Goal: Task Accomplishment & Management: Use online tool/utility

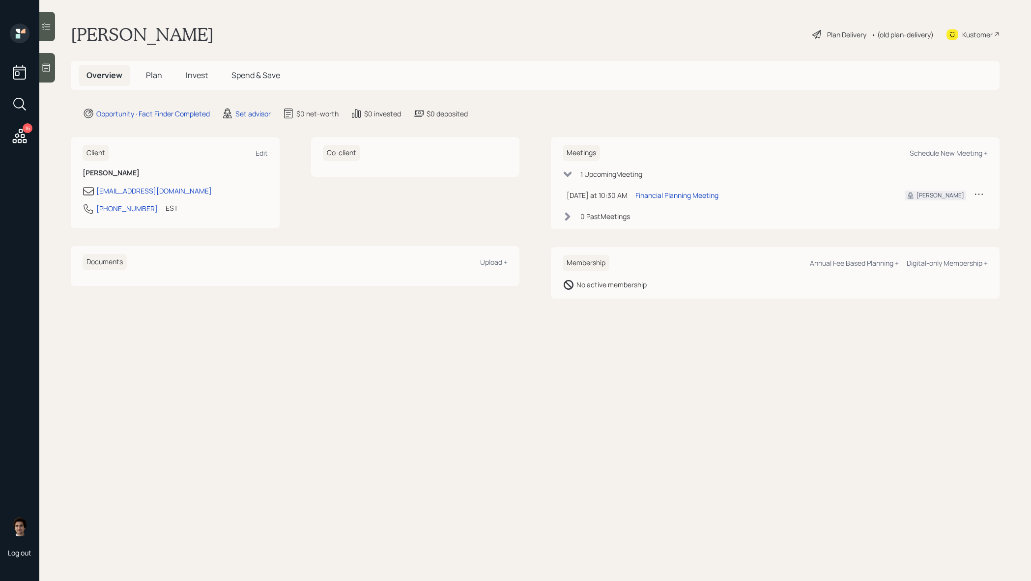
click at [51, 73] on div at bounding box center [47, 67] width 16 height 29
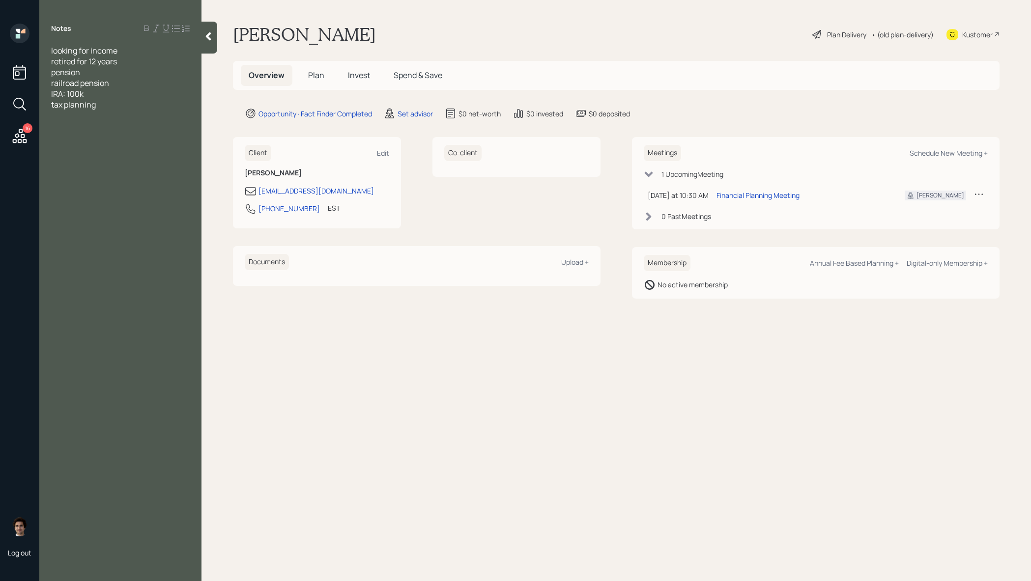
click at [549, 368] on main "Jerry Marcum Plan Delivery • (old plan-delivery) Kustomer Overview Plan Invest …" at bounding box center [615, 290] width 829 height 581
click at [981, 33] on div "Kustomer" at bounding box center [977, 34] width 30 height 10
click at [208, 48] on div at bounding box center [209, 38] width 16 height 32
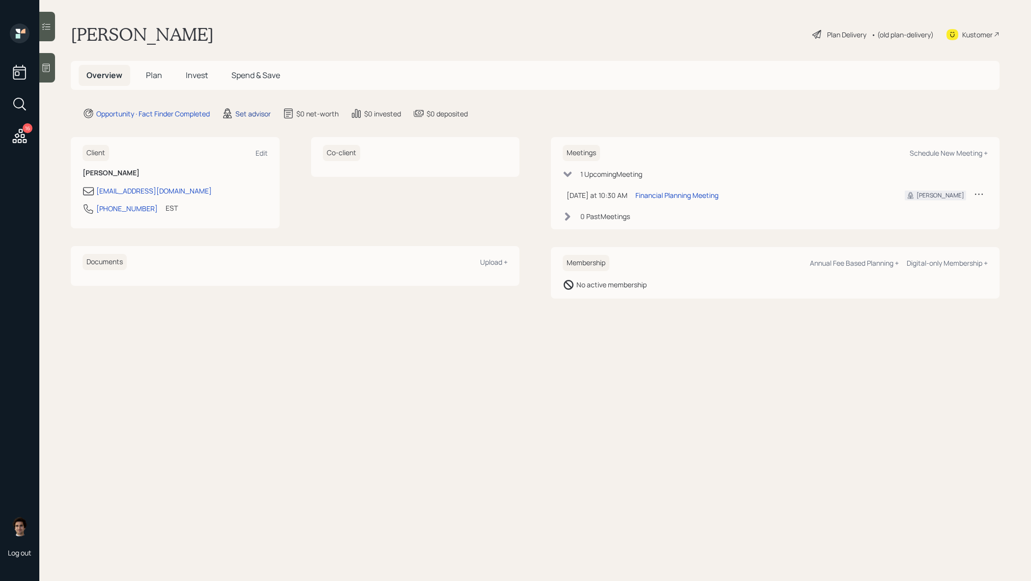
click at [241, 116] on div "Set advisor" at bounding box center [252, 114] width 35 height 10
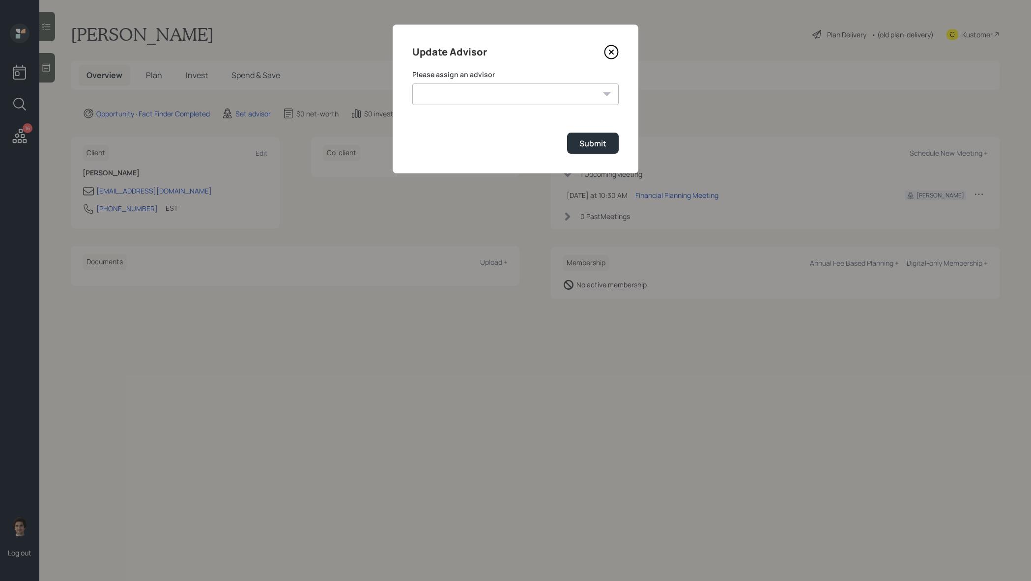
click at [489, 100] on select "James DiStasi Treva Nostdahl Jonah Coleman Tyler End Michael Russo Sami Boghos …" at bounding box center [515, 95] width 206 height 22
select select "59554aeb-d739-4552-90b9-0d27d70b4bf7"
click at [598, 130] on form "Please assign an advisor James DiStasi Treva Nostdahl Jonah Coleman Tyler End M…" at bounding box center [515, 112] width 206 height 84
click at [593, 137] on button "Submit" at bounding box center [593, 143] width 52 height 21
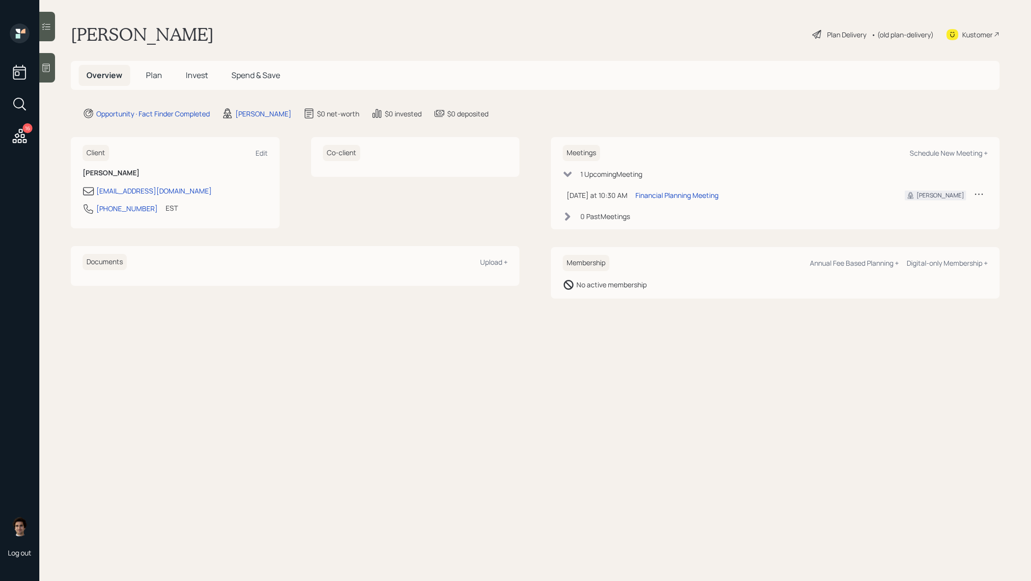
click at [831, 22] on main "Jerry Marcum Plan Delivery • (old plan-delivery) Kustomer Overview Plan Invest …" at bounding box center [534, 290] width 991 height 581
click at [831, 31] on div "Plan Delivery" at bounding box center [846, 34] width 39 height 10
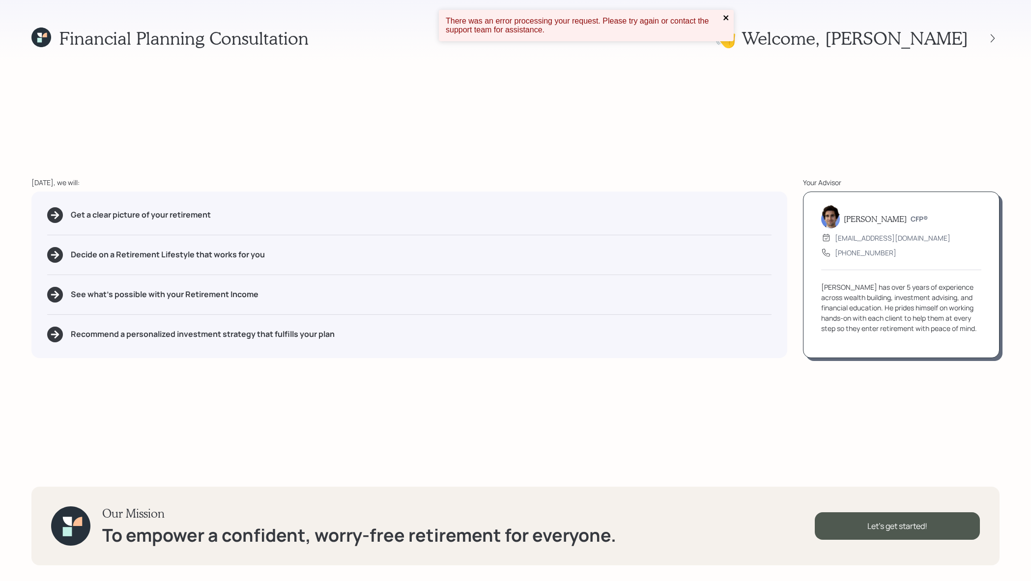
click at [727, 17] on icon "close" at bounding box center [726, 18] width 7 height 8
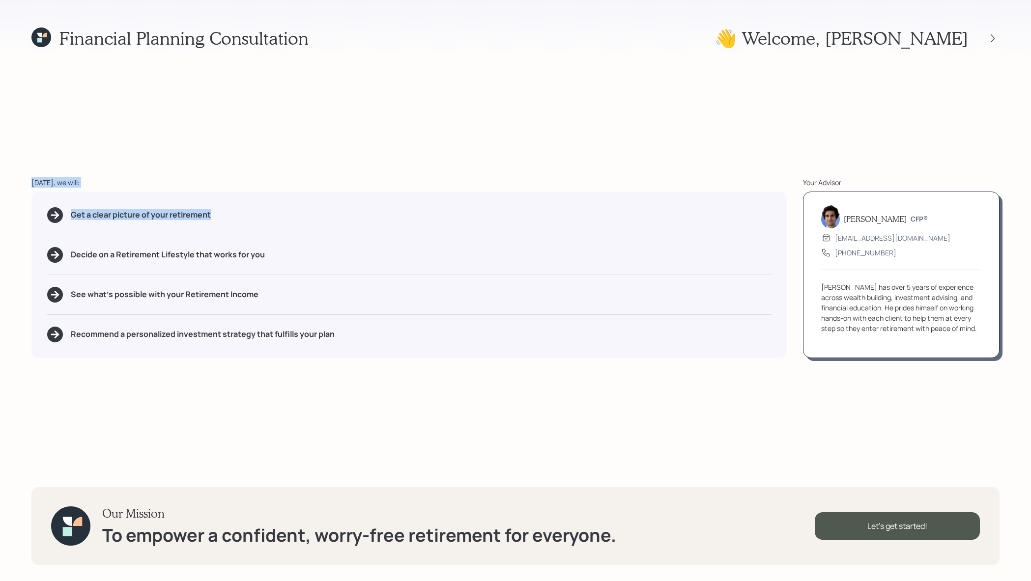
drag, startPoint x: 229, startPoint y: 213, endPoint x: -20, endPoint y: 182, distance: 251.5
click at [0, 182] on html "Financial Planning Consultation 👋 Welcome , Jerry Today, we will: Get a clear p…" at bounding box center [515, 290] width 1031 height 581
click at [236, 222] on div "Get a clear picture of your retirement" at bounding box center [409, 215] width 724 height 16
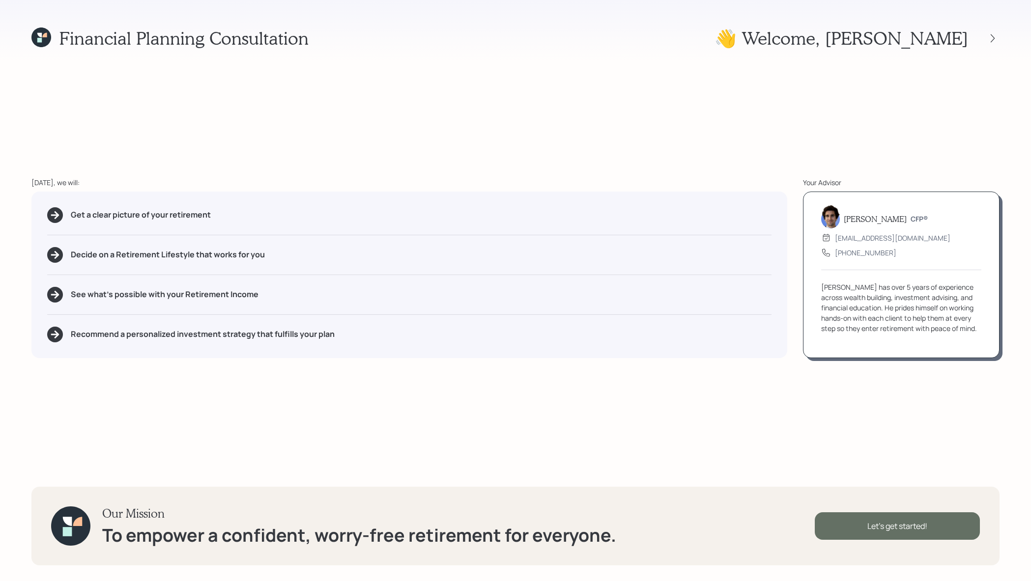
click at [915, 529] on div "Let's get started!" at bounding box center [896, 526] width 165 height 28
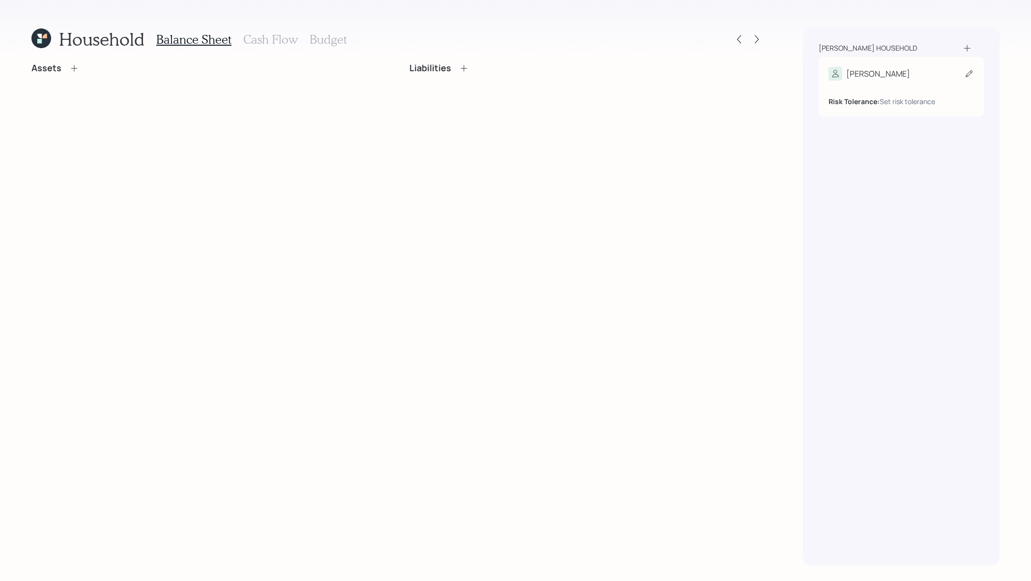
click at [900, 69] on div "[PERSON_NAME]" at bounding box center [900, 74] width 145 height 14
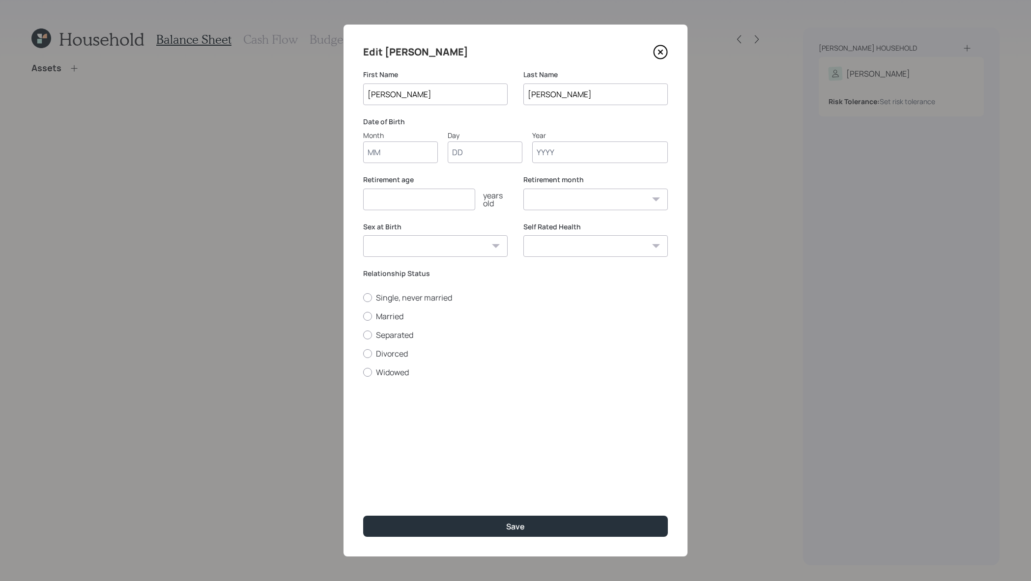
click at [382, 139] on div "Month" at bounding box center [400, 135] width 75 height 10
click at [382, 141] on input "Month" at bounding box center [400, 152] width 75 height 22
click at [389, 147] on input "Month" at bounding box center [400, 152] width 75 height 22
click at [389, 146] on input "Month" at bounding box center [400, 152] width 75 height 22
click at [389, 147] on input "Month" at bounding box center [400, 152] width 75 height 22
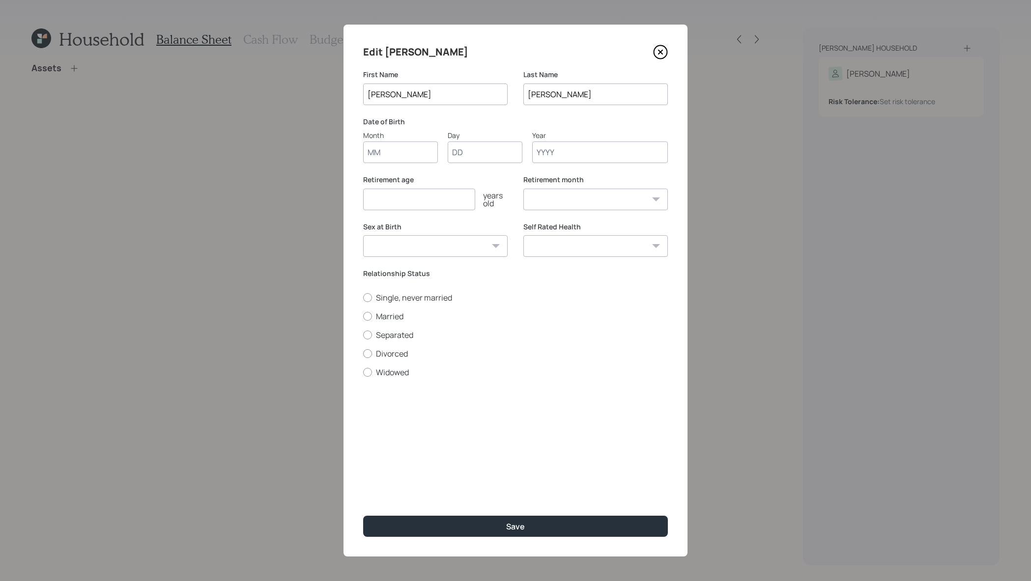
click at [402, 148] on input "Month" at bounding box center [400, 152] width 75 height 22
type input "12"
type input "25"
type input "1960"
select select "12"
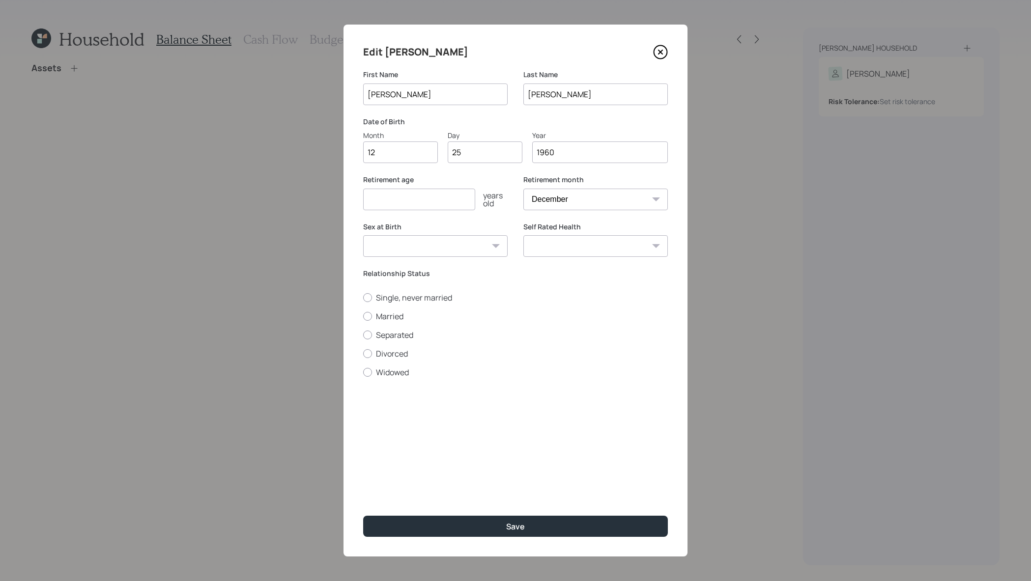
type input "1960"
click at [420, 198] on input "number" at bounding box center [419, 200] width 112 height 22
type input "52"
click at [455, 247] on select "Male Female Other / Prefer not to say" at bounding box center [435, 246] width 144 height 22
select select "male"
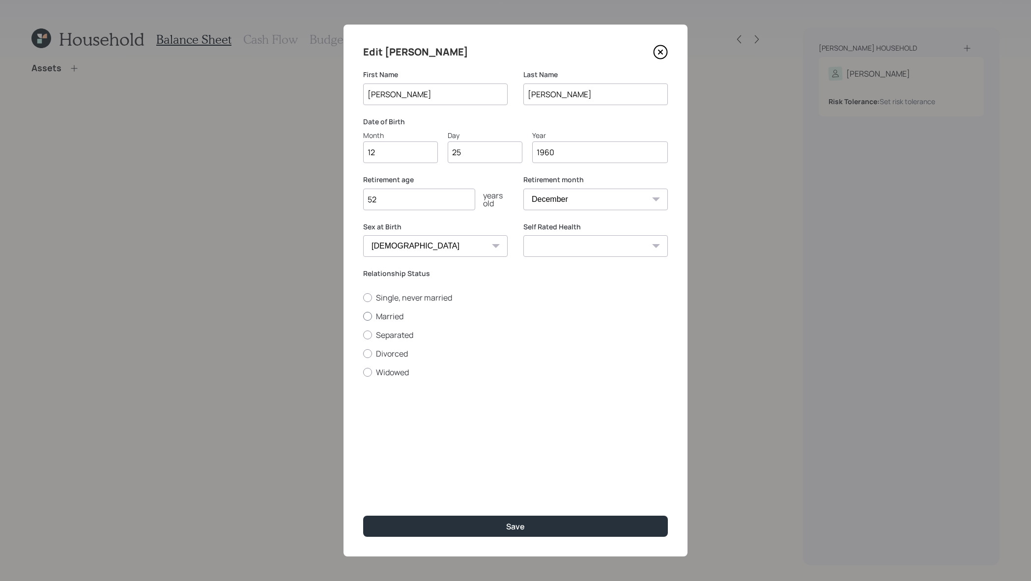
click at [392, 314] on label "Married" at bounding box center [515, 316] width 305 height 11
click at [363, 316] on input "Married" at bounding box center [363, 316] width 0 height 0
radio input "true"
click at [476, 529] on button "Save" at bounding box center [515, 526] width 305 height 21
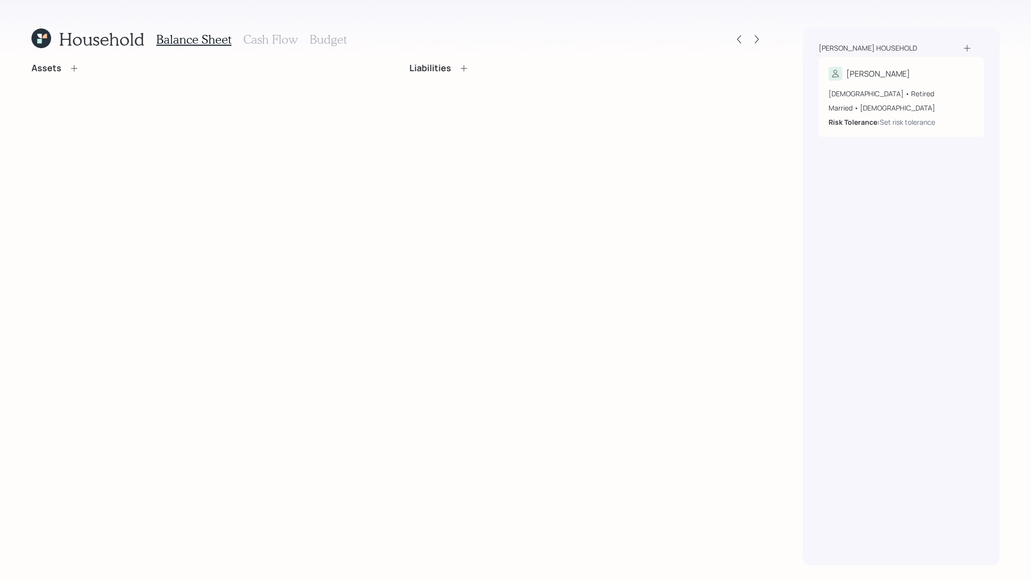
click at [966, 46] on icon at bounding box center [967, 48] width 10 height 10
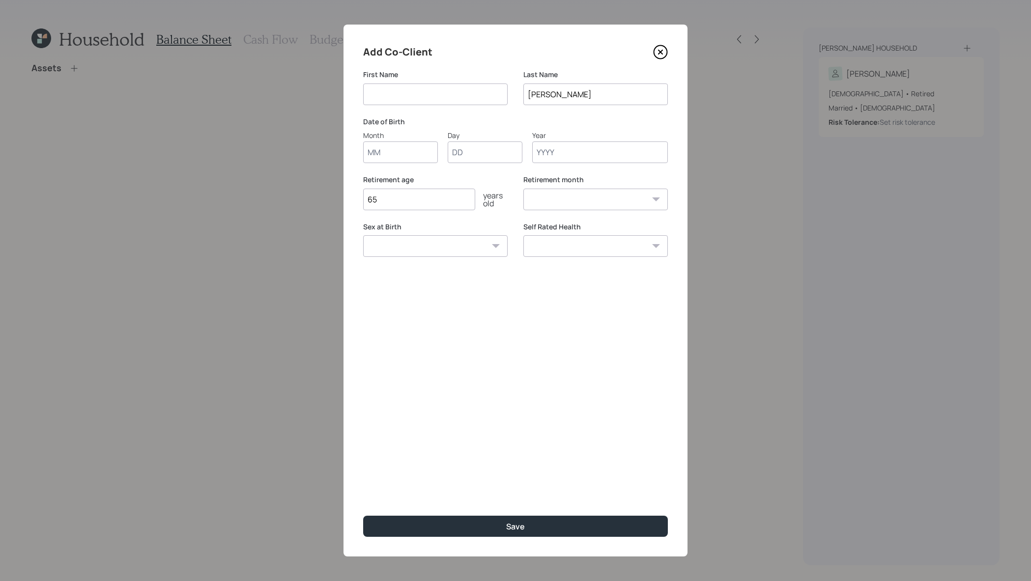
click at [432, 89] on input at bounding box center [435, 95] width 144 height 22
click at [666, 52] on icon at bounding box center [660, 52] width 15 height 15
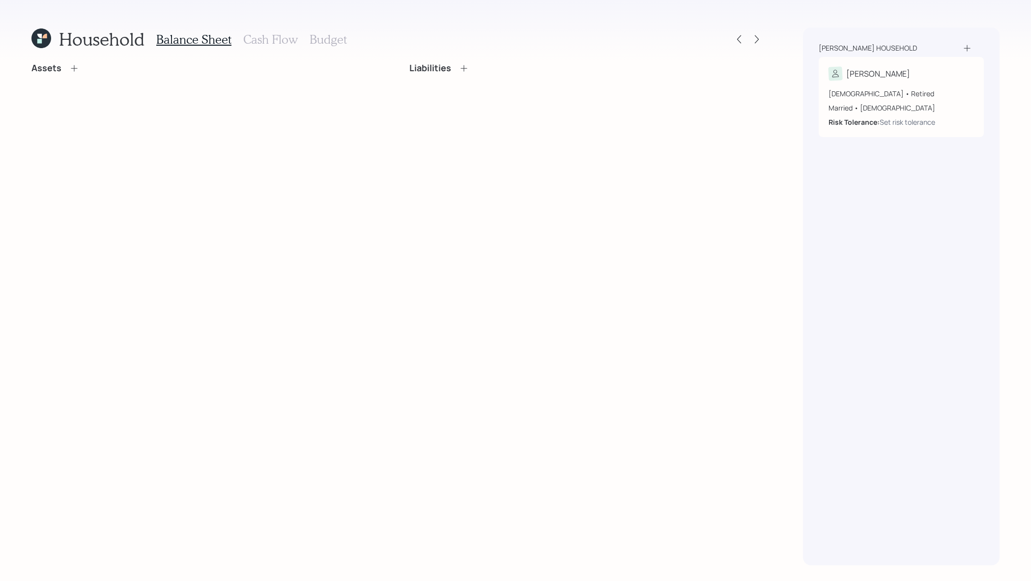
click at [74, 67] on icon at bounding box center [74, 68] width 10 height 10
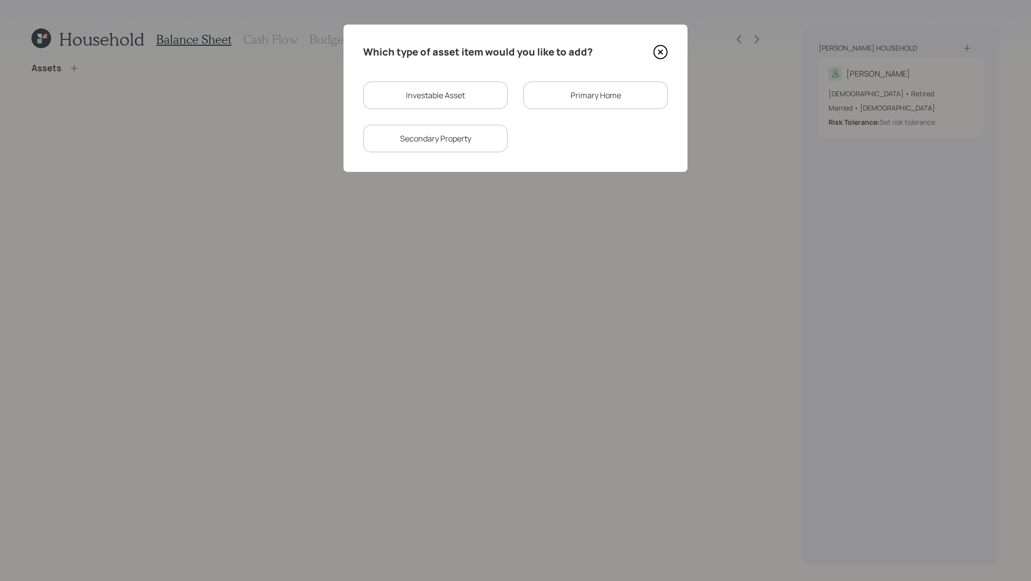
click at [479, 101] on div "Investable Asset" at bounding box center [435, 96] width 144 height 28
select select "taxable"
select select "balanced"
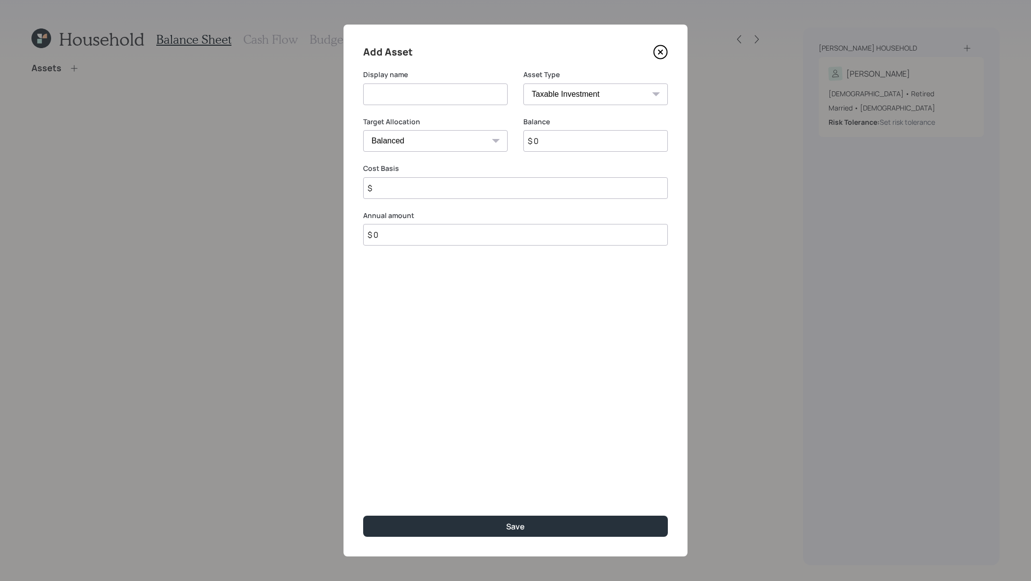
click at [457, 84] on input at bounding box center [435, 95] width 144 height 22
click at [586, 84] on select "SEP IRA IRA Roth IRA 401(k) Roth 401(k) 403(b) Roth 403(b) 457(b) Roth 457(b) H…" at bounding box center [595, 95] width 144 height 22
select select "ira"
type input "$"
click at [406, 95] on input at bounding box center [435, 95] width 144 height 22
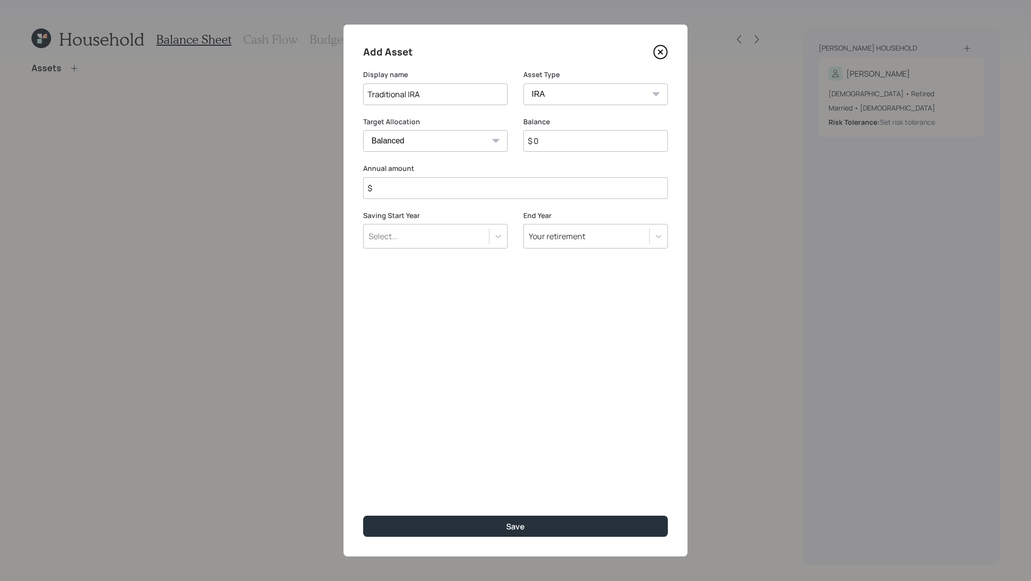
type input "Traditional IRA"
click at [599, 130] on input "$ 0" at bounding box center [595, 141] width 144 height 22
click at [607, 138] on input "$ 0" at bounding box center [595, 141] width 144 height 22
click at [617, 152] on div "Balance $" at bounding box center [595, 140] width 144 height 47
click at [617, 149] on input "$" at bounding box center [595, 141] width 144 height 22
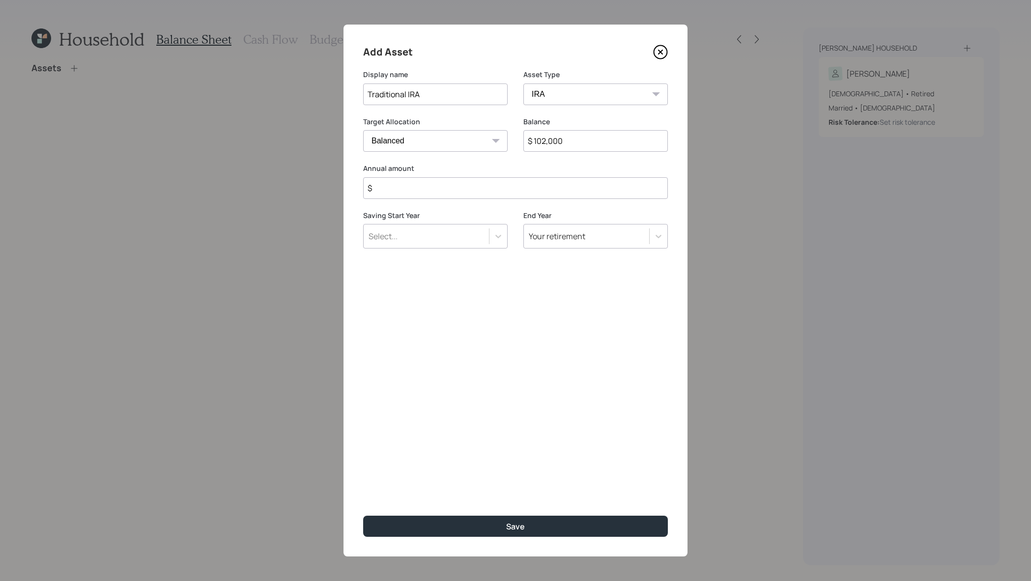
type input "$ 102,000"
click at [616, 200] on div "Add Asset Display name Traditional IRA Asset Type SEP IRA IRA Roth IRA 401(k) R…" at bounding box center [515, 291] width 344 height 532
click at [616, 182] on input "$" at bounding box center [515, 188] width 305 height 22
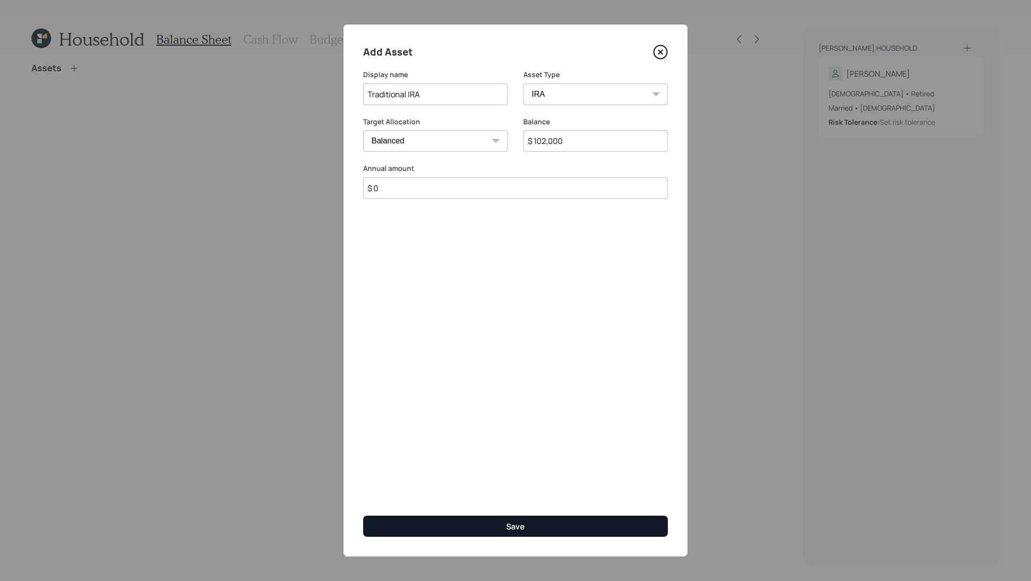
type input "$ 0"
click at [425, 522] on button "Save" at bounding box center [515, 526] width 305 height 21
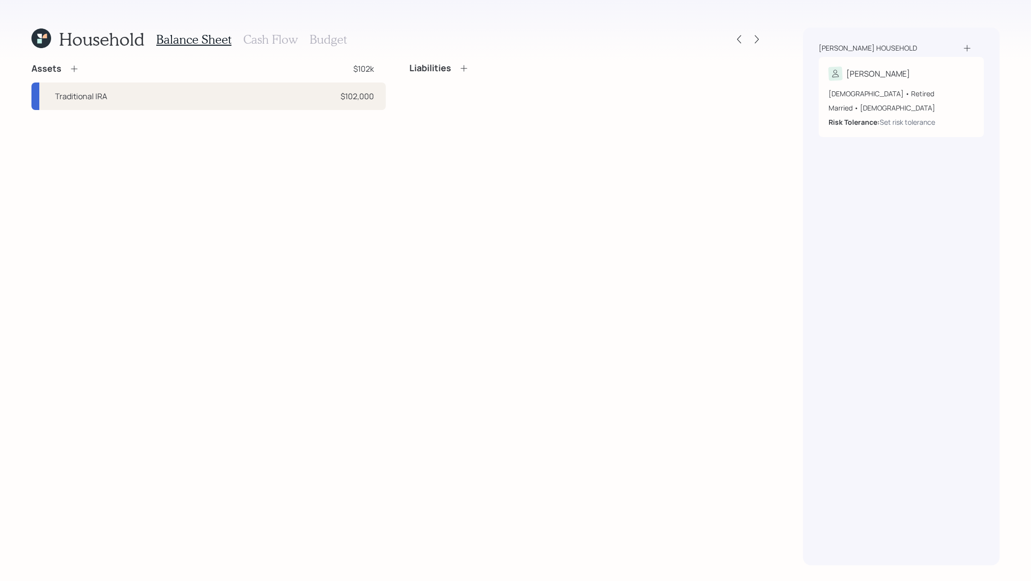
click at [71, 71] on icon at bounding box center [74, 69] width 10 height 10
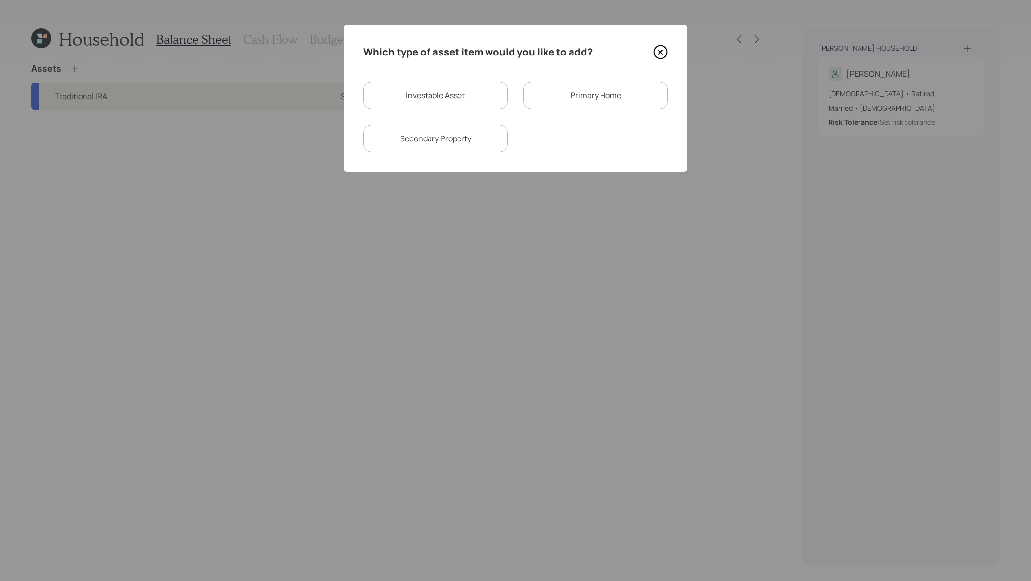
click at [401, 108] on div "Investable Asset" at bounding box center [435, 96] width 144 height 28
select select "taxable"
select select "balanced"
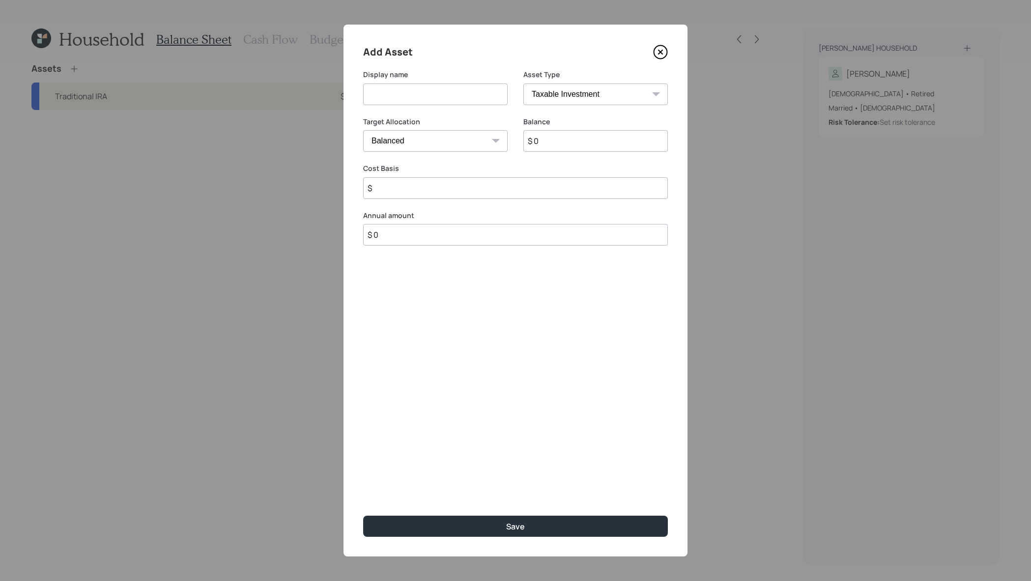
click at [594, 101] on select "SEP IRA IRA Roth IRA 401(k) Roth 401(k) 403(b) Roth 403(b) 457(b) Roth 457(b) H…" at bounding box center [595, 95] width 144 height 22
select select "cash"
type input "$"
click at [424, 100] on input at bounding box center [435, 95] width 144 height 22
type input "Checking / Savings"
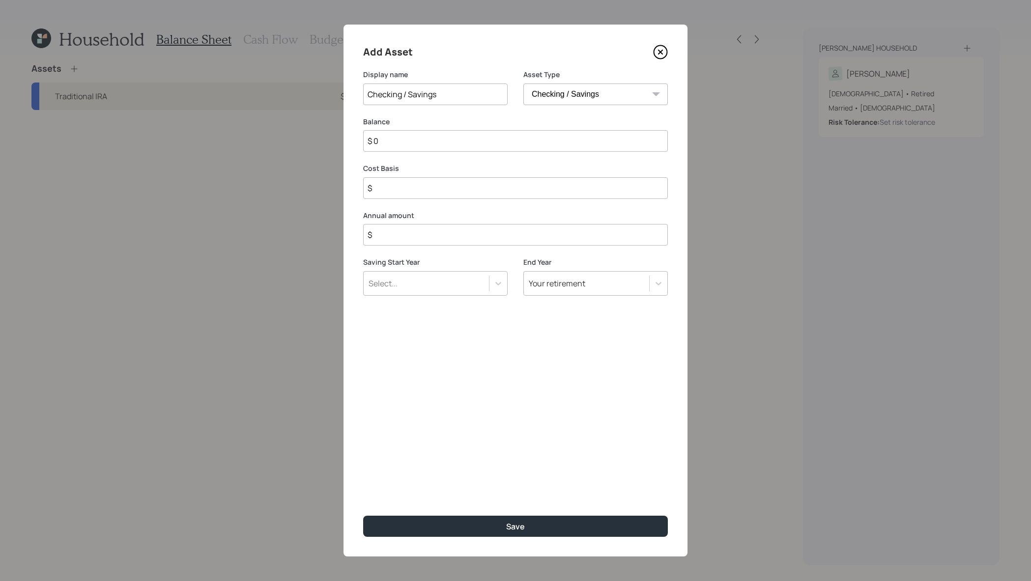
click at [621, 100] on select "SEP IRA IRA Roth IRA 401(k) Roth 401(k) 403(b) Roth 403(b) 457(b) Roth 457(b) H…" at bounding box center [595, 95] width 144 height 22
select select "emergency_fund"
click at [482, 140] on input "$ 0" at bounding box center [515, 141] width 305 height 22
type input "$ 6,000"
click at [363, 516] on button "Save" at bounding box center [515, 526] width 305 height 21
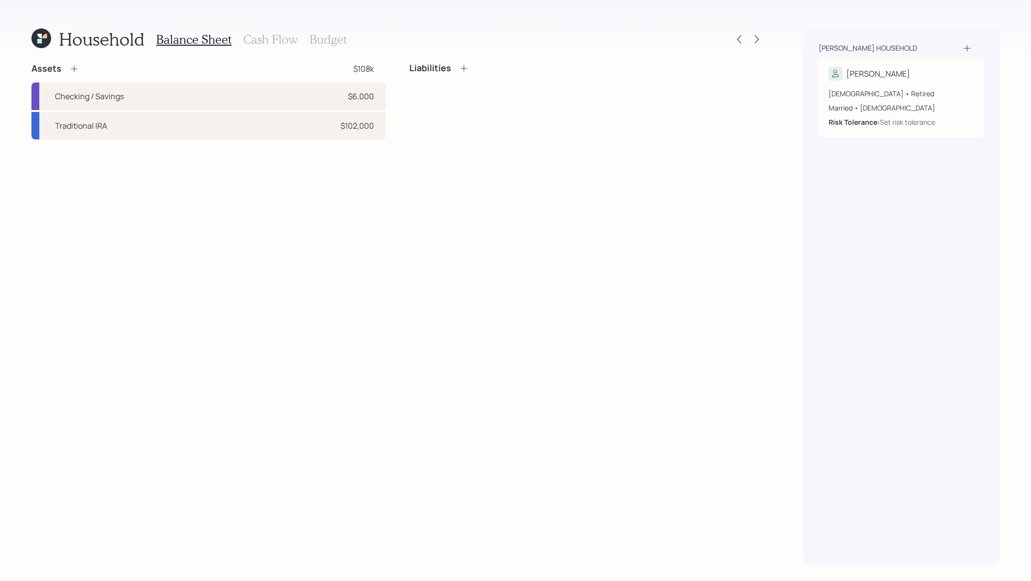
click at [74, 69] on icon at bounding box center [74, 69] width 10 height 10
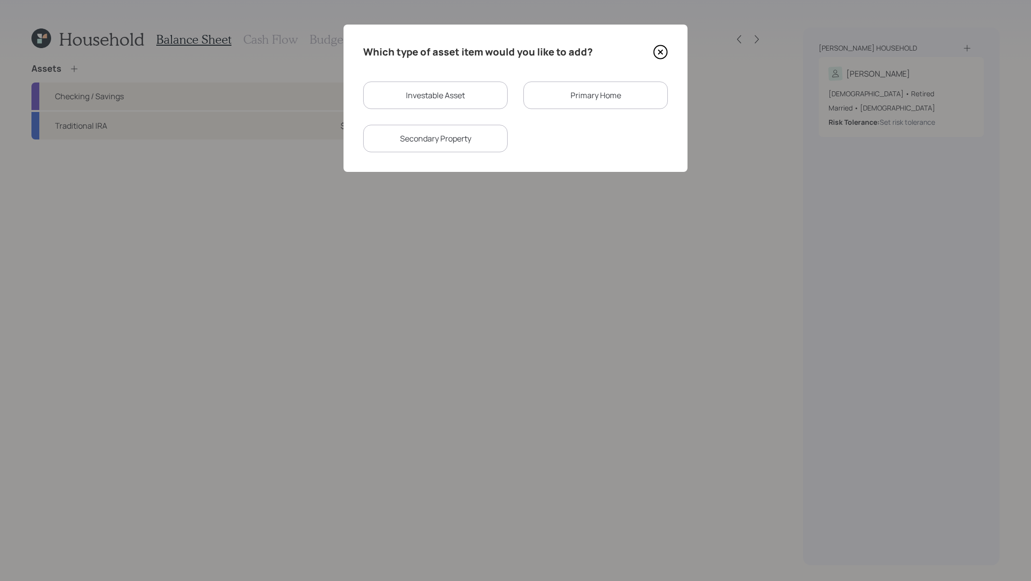
click at [632, 100] on div "Primary Home" at bounding box center [595, 96] width 144 height 28
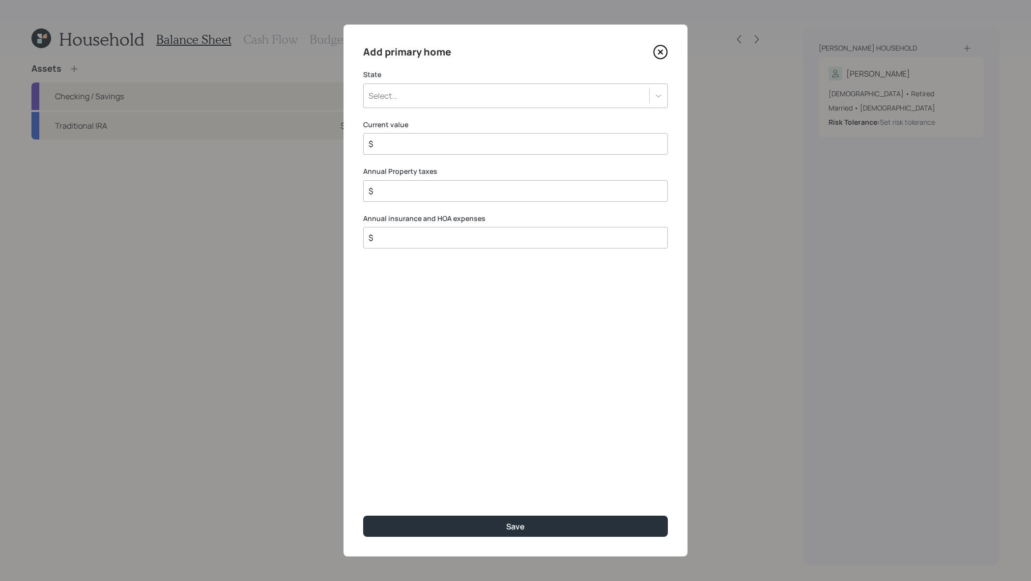
click at [539, 92] on div "Select..." at bounding box center [506, 95] width 285 height 17
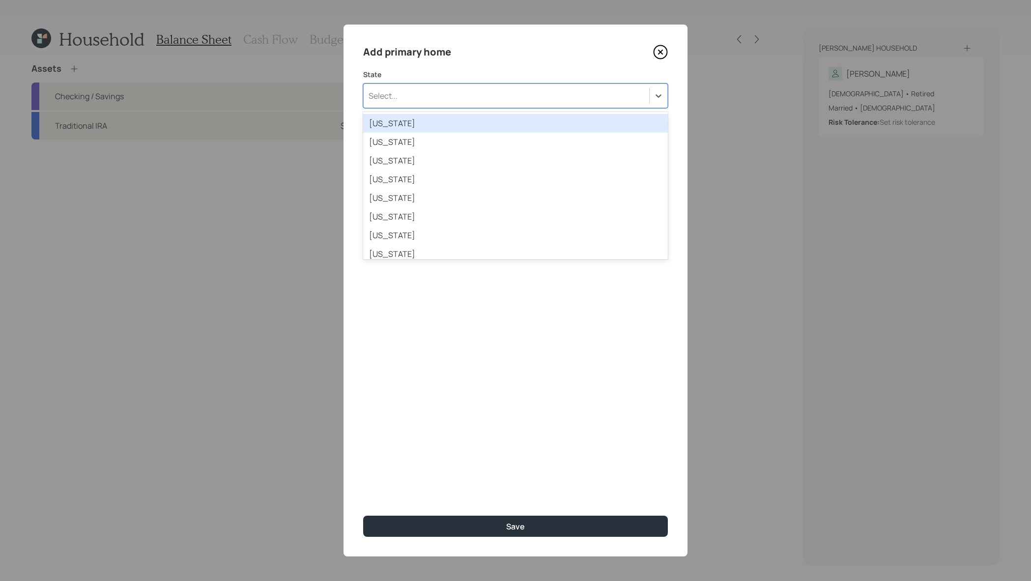
click at [554, 42] on div "Add primary home State option Alabama focused, 1 of 51. 51 results available. U…" at bounding box center [515, 291] width 344 height 532
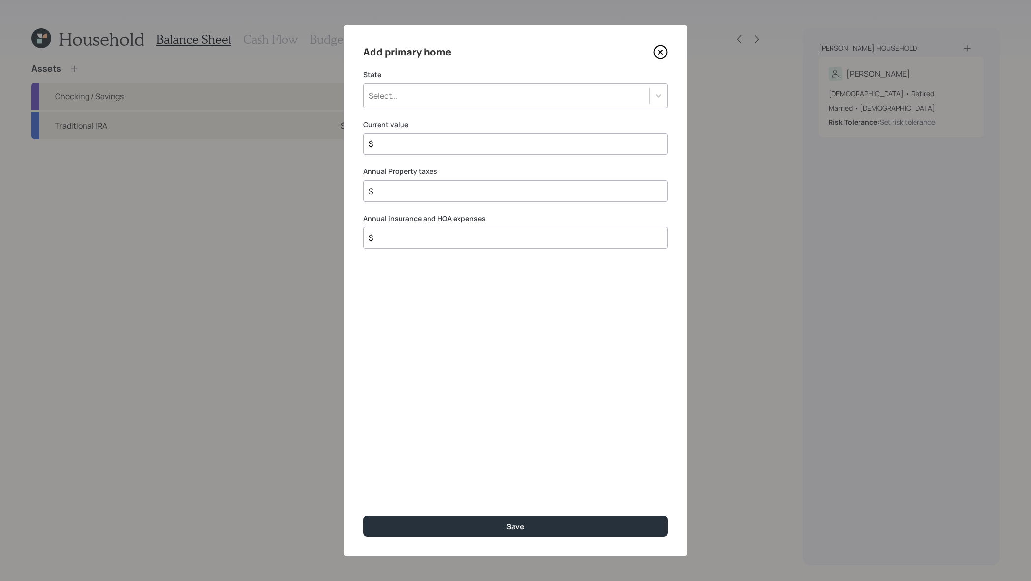
click at [404, 143] on input "$" at bounding box center [511, 144] width 288 height 12
type input "$ 700,000"
click at [472, 103] on div "Select..." at bounding box center [506, 95] width 285 height 17
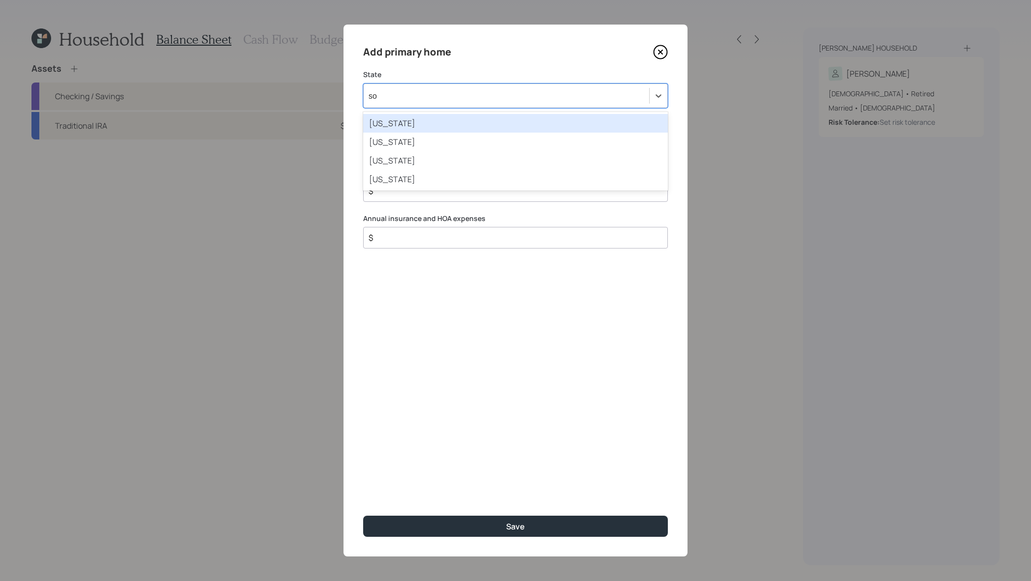
type input "sou"
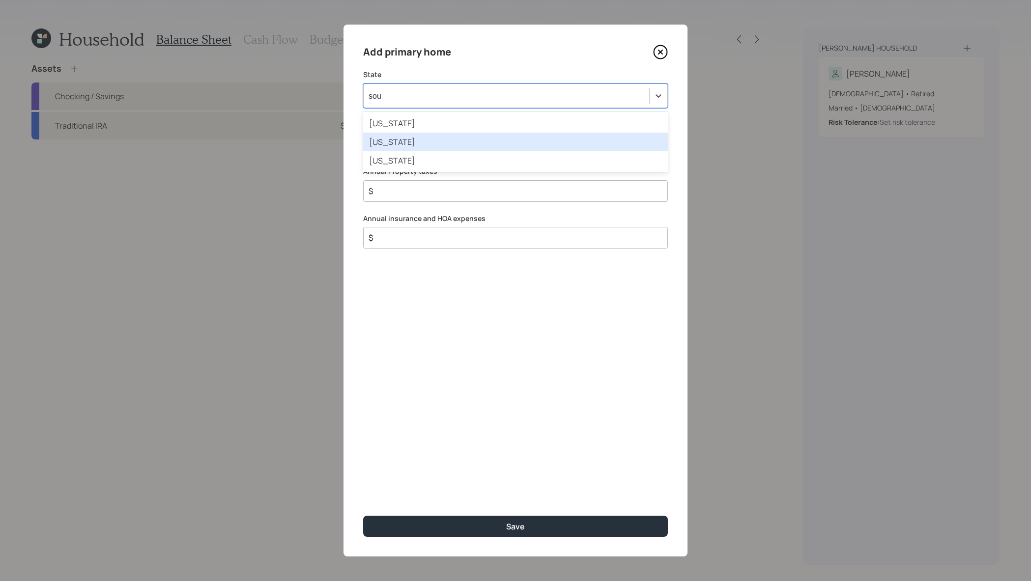
click at [499, 142] on div "South Carolina" at bounding box center [515, 142] width 305 height 19
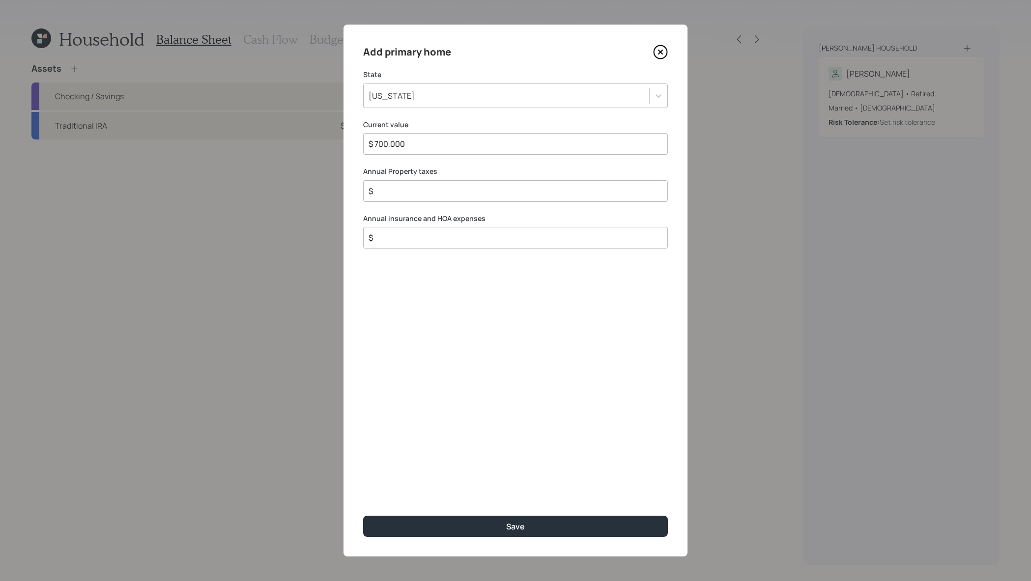
click at [470, 190] on input "$" at bounding box center [511, 191] width 288 height 12
click at [445, 164] on div "Add primary home State South Carolina Current value $ 700,000 Annual Property t…" at bounding box center [515, 291] width 344 height 532
drag, startPoint x: 444, startPoint y: 172, endPoint x: 345, endPoint y: 176, distance: 98.8
click at [345, 176] on div "Add primary home State South Carolina Current value $ 700,000 Annual Property t…" at bounding box center [515, 291] width 344 height 532
click at [506, 190] on input "$" at bounding box center [511, 191] width 288 height 12
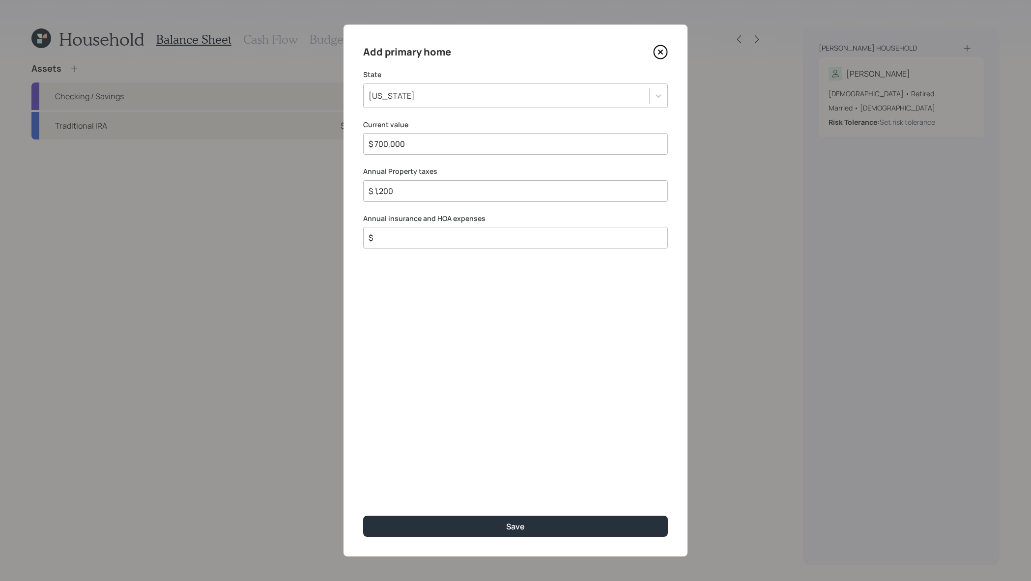
type input "$ 1,200"
click at [547, 237] on input "$" at bounding box center [511, 238] width 288 height 12
type input "$ 2,400"
click at [363, 516] on button "Save" at bounding box center [515, 526] width 305 height 21
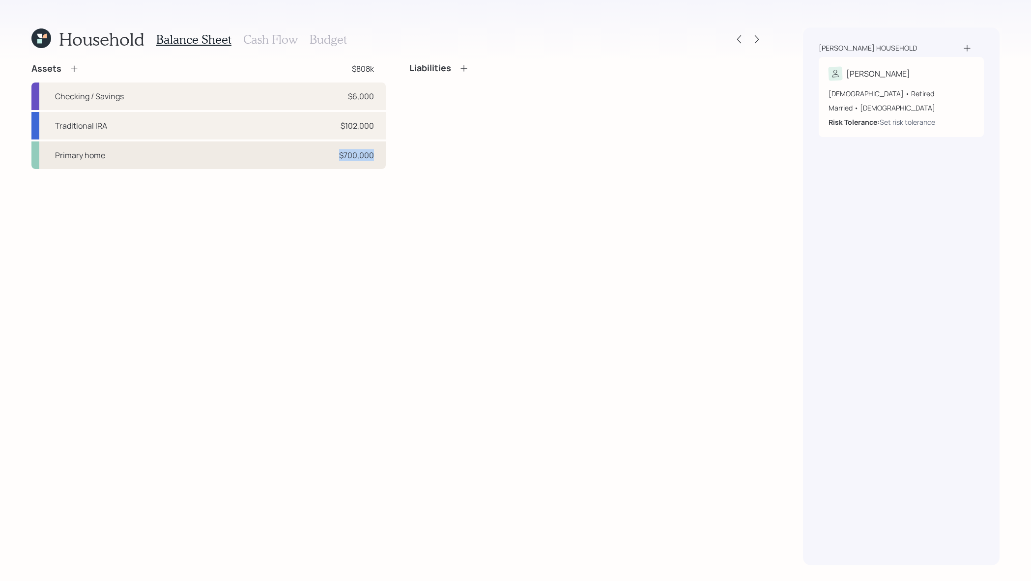
drag, startPoint x: 378, startPoint y: 152, endPoint x: 310, endPoint y: 157, distance: 68.0
click at [310, 157] on div "Primary home $700,000" at bounding box center [208, 155] width 354 height 28
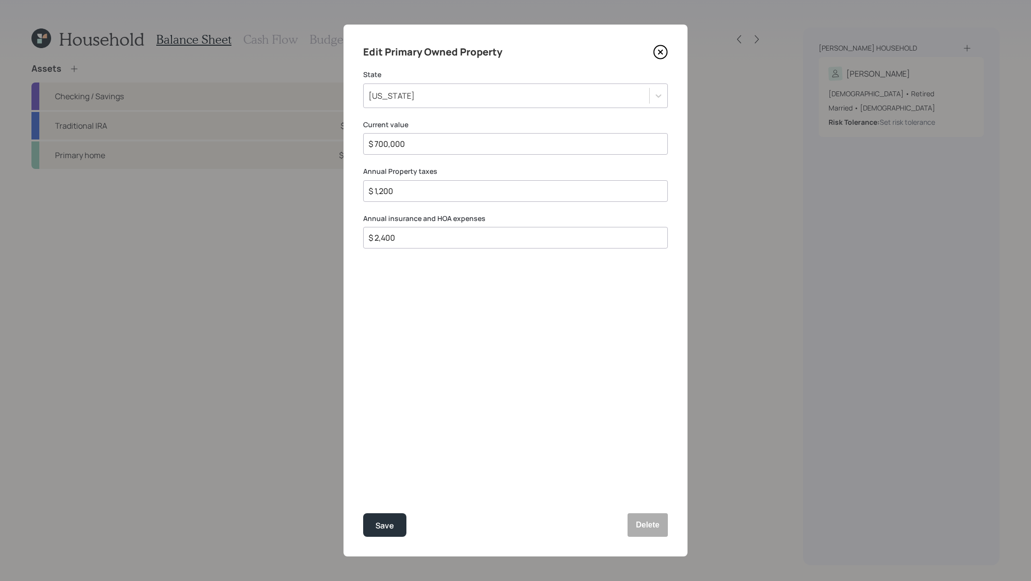
click at [666, 50] on icon at bounding box center [660, 52] width 15 height 15
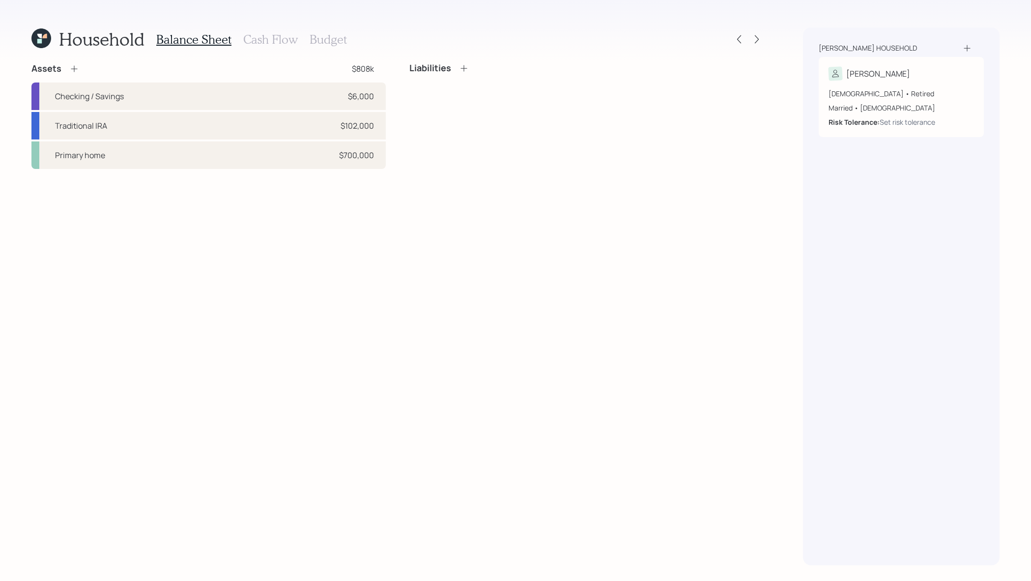
click at [253, 209] on div "Assets $808k Checking / Savings $6,000 Traditional IRA $102,000 Primary home $7…" at bounding box center [397, 314] width 732 height 503
drag, startPoint x: 374, startPoint y: 67, endPoint x: 306, endPoint y: 67, distance: 68.8
click at [306, 67] on div "Assets $808k" at bounding box center [208, 69] width 354 height 12
click at [516, 105] on div "Liabilities" at bounding box center [586, 116] width 354 height 106
click at [462, 66] on icon at bounding box center [464, 68] width 10 height 10
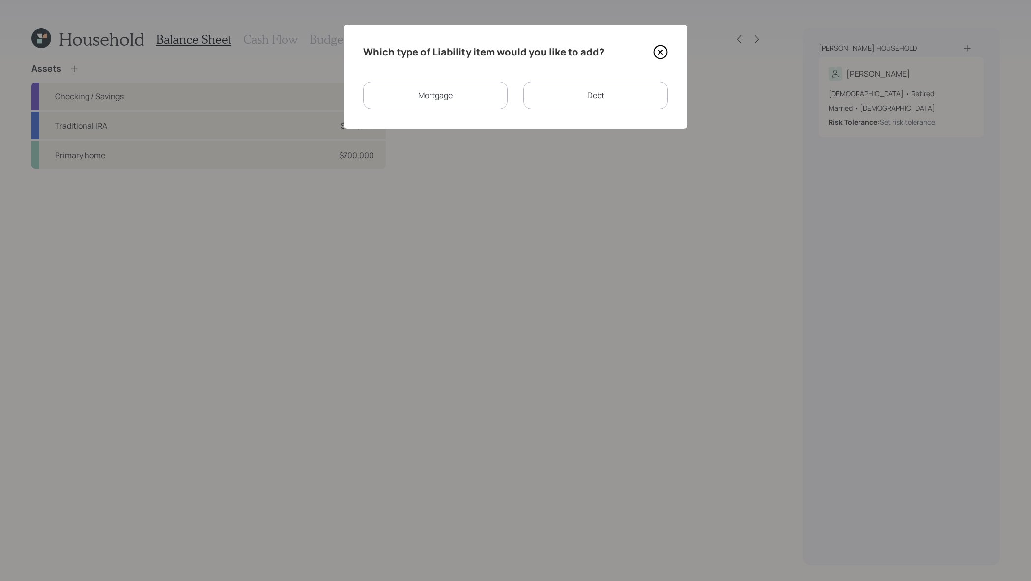
click at [435, 100] on div "Mortgage" at bounding box center [435, 96] width 144 height 28
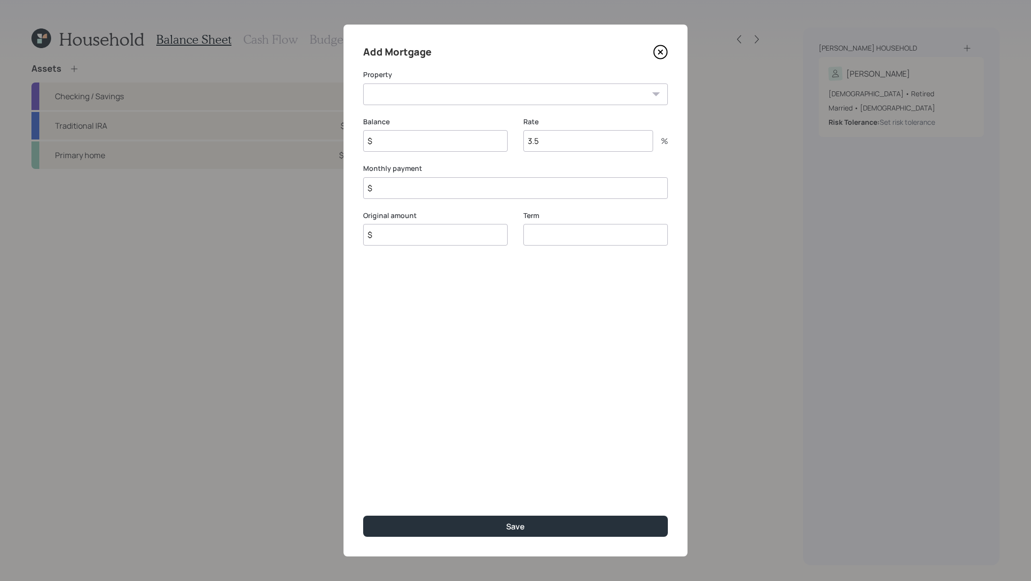
click at [489, 90] on select "SC Primary home" at bounding box center [515, 95] width 305 height 22
select select "a3c8f7bd-210d-4c28-8ecd-a946645a2ce3"
click at [444, 143] on input "$" at bounding box center [435, 141] width 144 height 22
type input "$ 105,000"
type input "3.75"
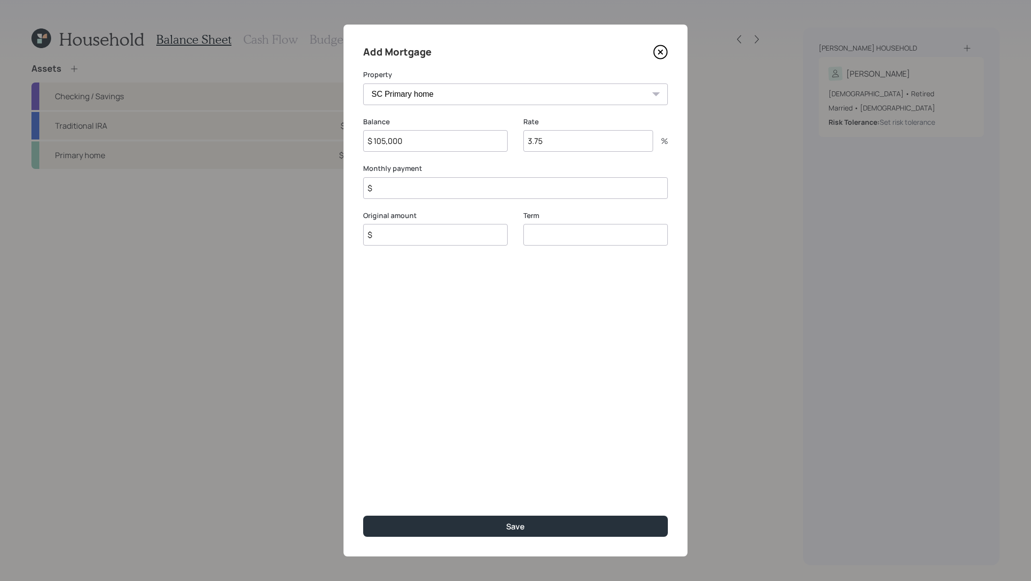
click at [427, 187] on input "$" at bounding box center [515, 188] width 305 height 22
click at [487, 195] on input "$" at bounding box center [515, 188] width 305 height 22
type input "$ 650"
click at [592, 241] on input "number" at bounding box center [595, 235] width 144 height 22
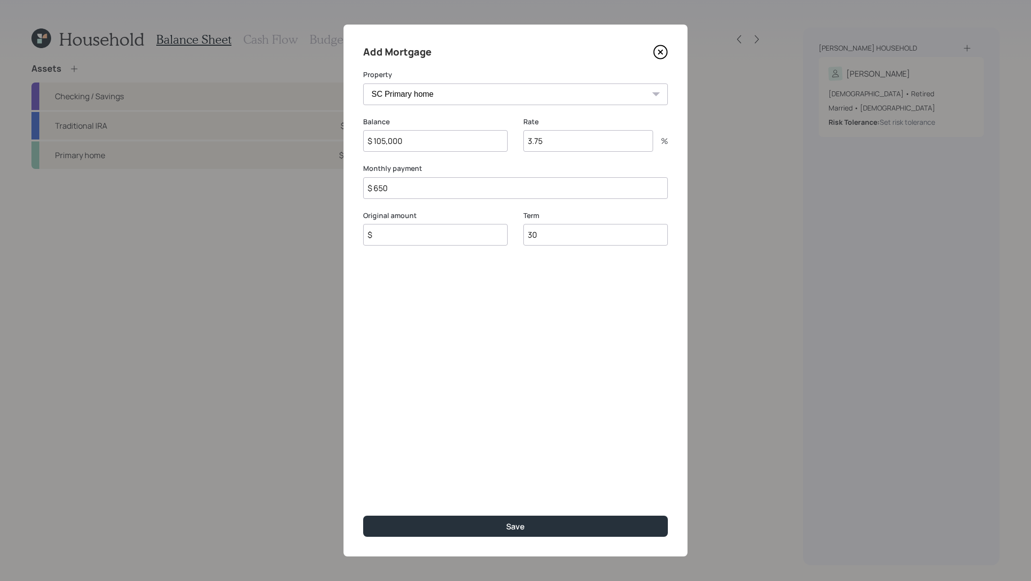
type input "30"
click at [471, 241] on input "$" at bounding box center [435, 235] width 144 height 22
type input "$ 105,000"
click at [363, 516] on button "Save" at bounding box center [515, 526] width 305 height 21
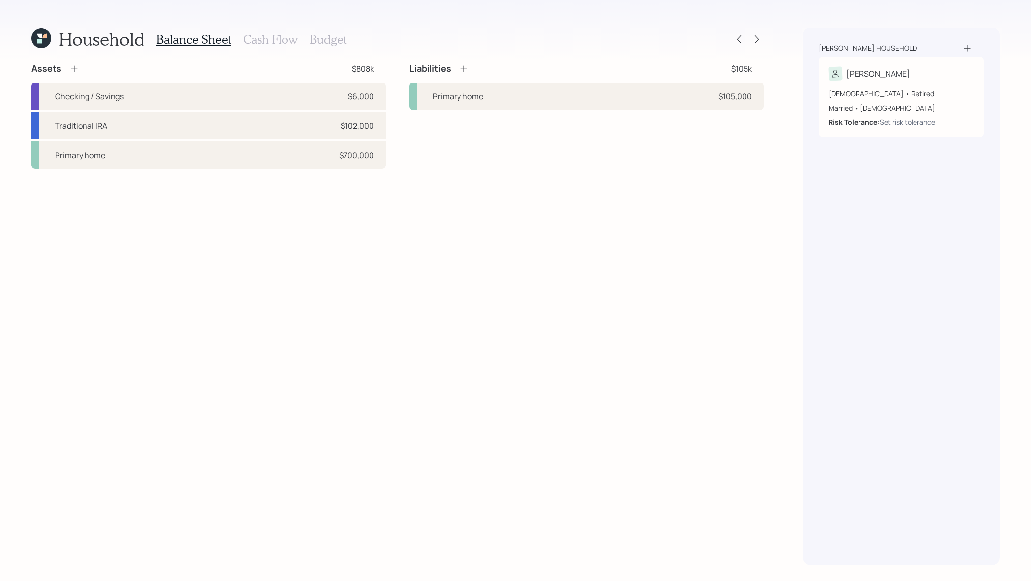
click at [470, 75] on div "Liabilities $105k Primary home $105,000" at bounding box center [586, 86] width 354 height 47
click at [467, 73] on icon at bounding box center [464, 69] width 10 height 10
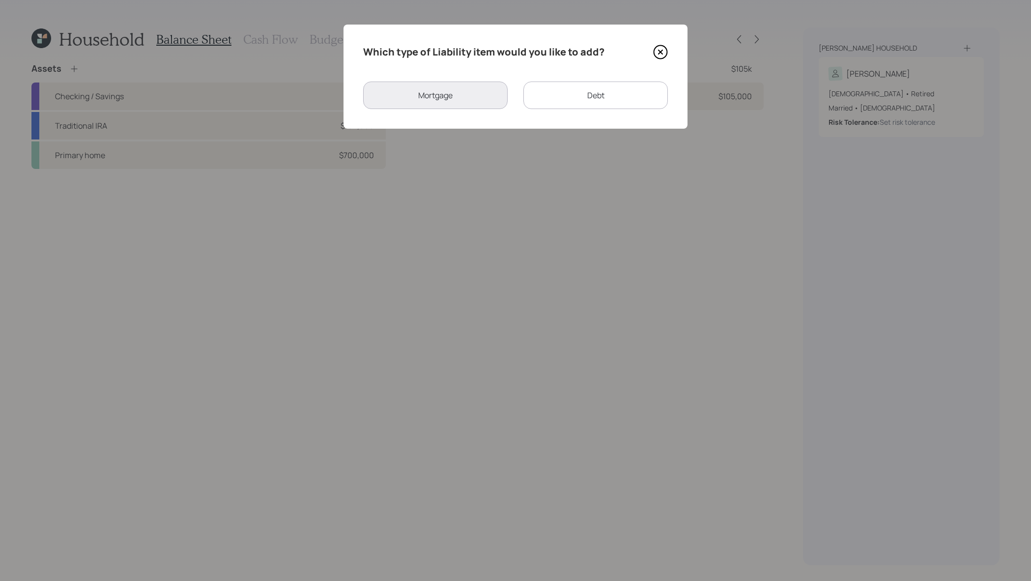
click at [612, 105] on div "Debt" at bounding box center [595, 96] width 144 height 28
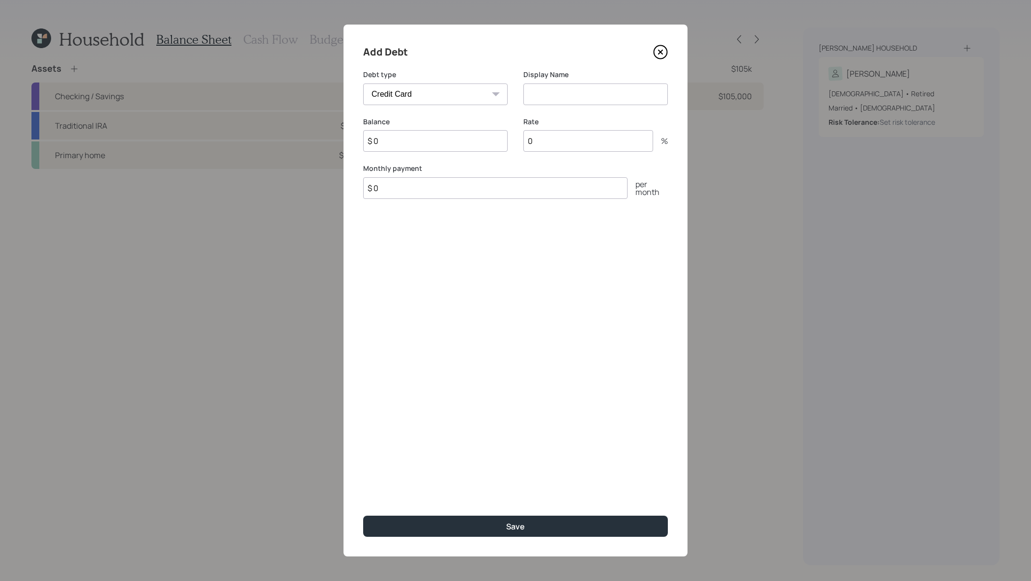
click at [379, 94] on select "Car Credit Card Medical Student Other" at bounding box center [435, 95] width 144 height 22
select select "other"
click at [592, 106] on div "Display Name" at bounding box center [595, 93] width 144 height 47
click at [592, 104] on input at bounding box center [595, 95] width 144 height 22
type input "HELOC"
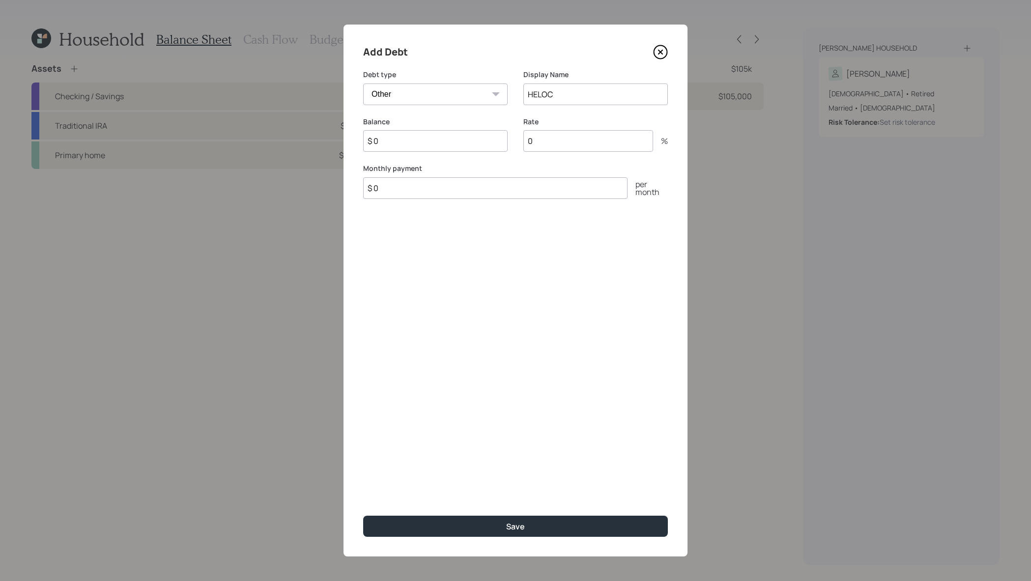
click at [426, 148] on input "$ 0" at bounding box center [435, 141] width 144 height 22
type input "$ 50,000"
click at [615, 146] on input "0" at bounding box center [588, 141] width 130 height 22
type input "8"
click at [567, 184] on input "$ 0" at bounding box center [495, 188] width 264 height 22
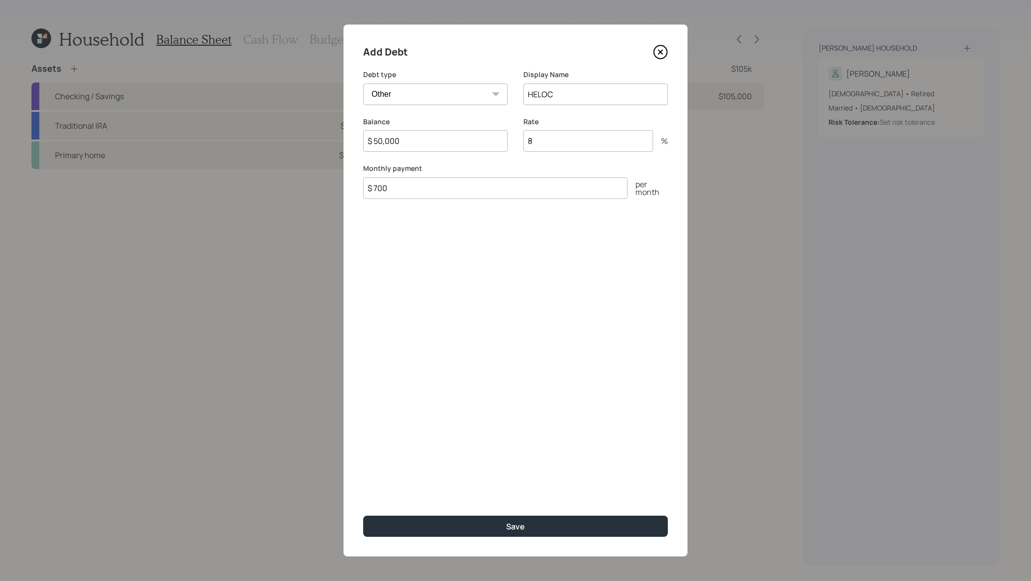
type input "$ 700"
click at [363, 516] on button "Save" at bounding box center [515, 526] width 305 height 21
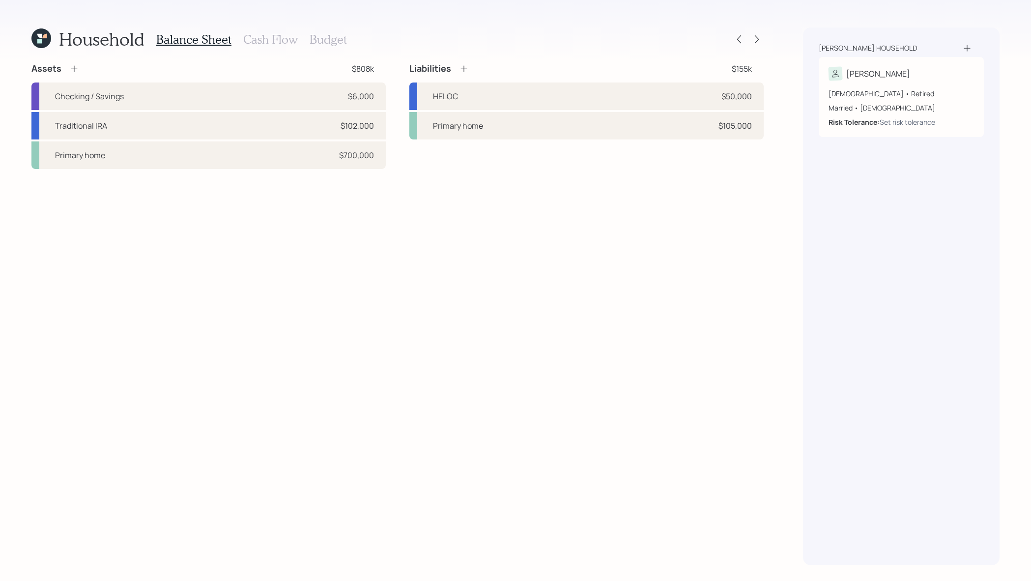
click at [249, 34] on h3 "Cash Flow" at bounding box center [270, 39] width 55 height 14
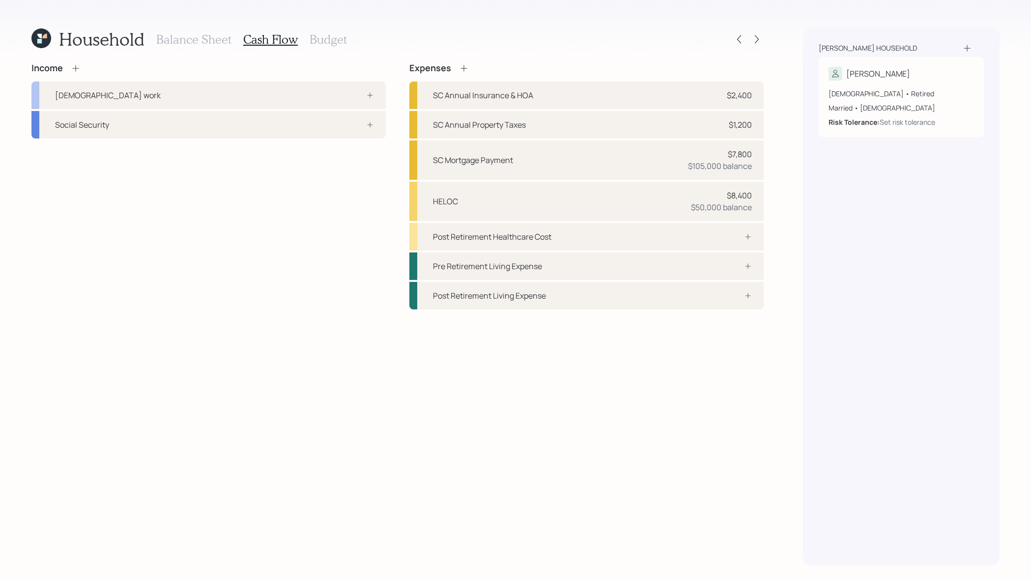
click at [80, 67] on icon at bounding box center [76, 68] width 10 height 10
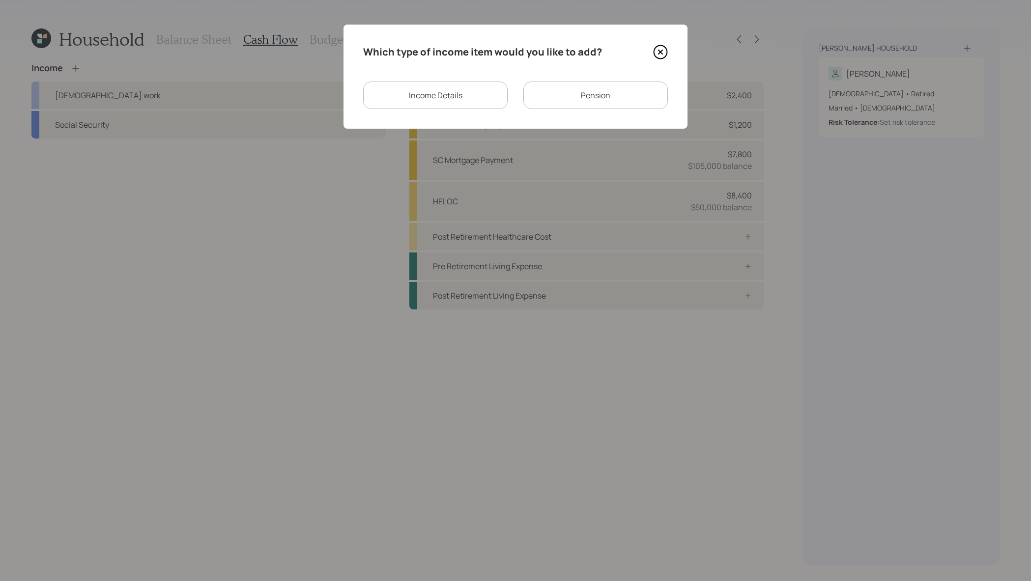
click at [465, 93] on div "Income Details" at bounding box center [435, 96] width 144 height 28
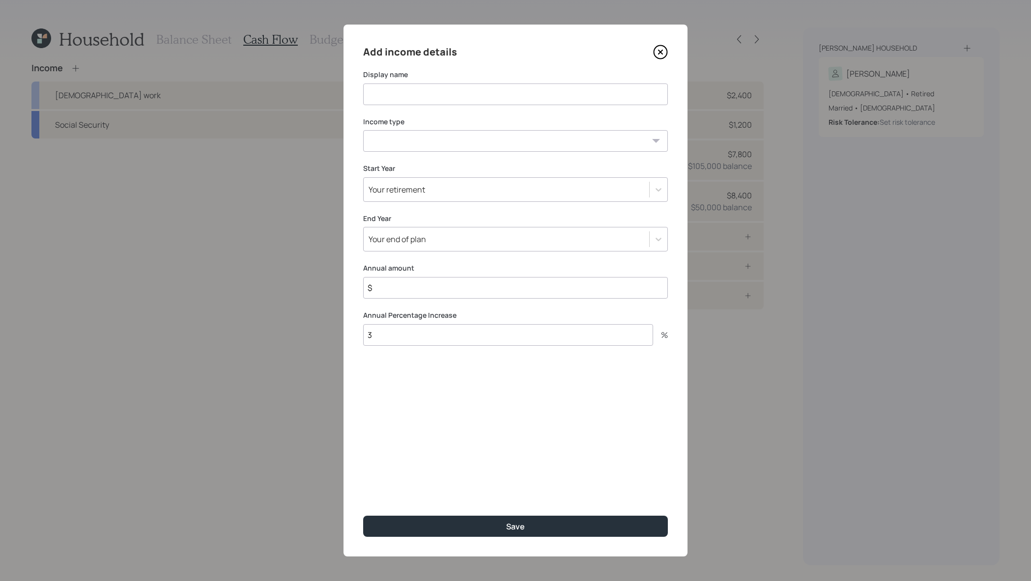
click at [401, 94] on input at bounding box center [515, 95] width 305 height 22
click at [669, 50] on div "Add income details Display name Income type Full-time work Part-time work Self …" at bounding box center [515, 291] width 344 height 532
click at [653, 50] on icon at bounding box center [660, 52] width 15 height 15
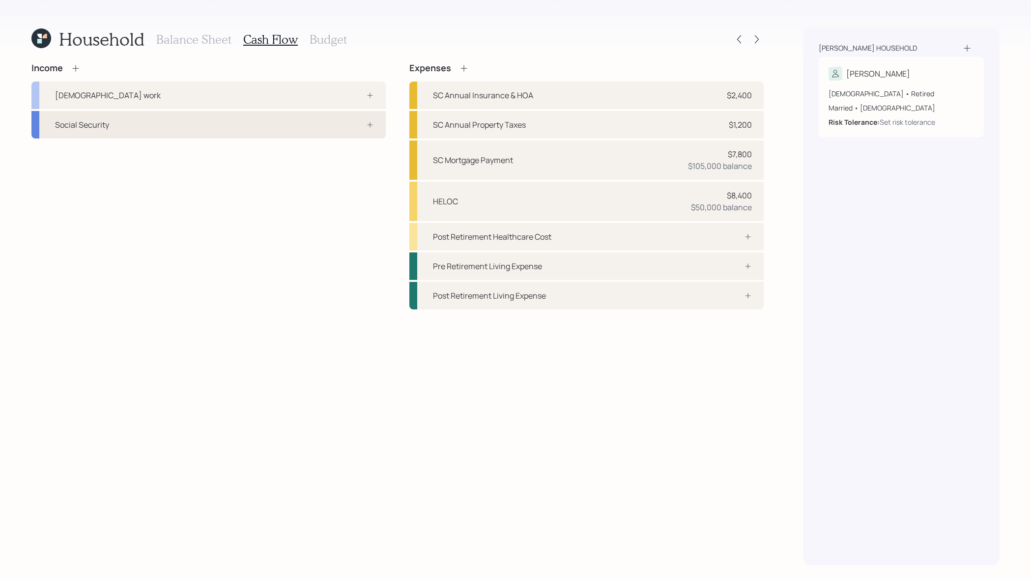
click at [366, 125] on icon at bounding box center [370, 125] width 8 height 8
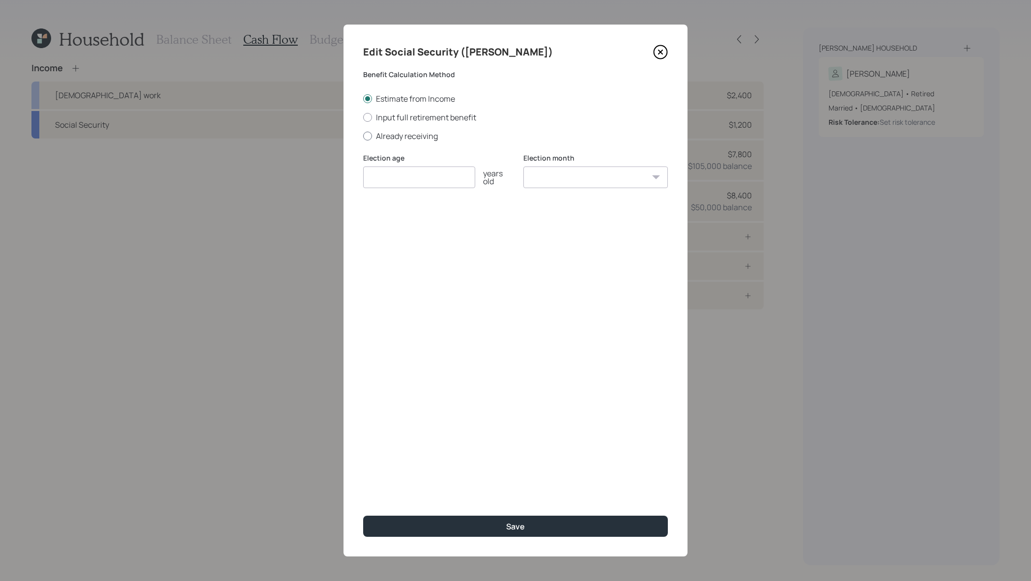
click at [381, 132] on label "Already receiving" at bounding box center [515, 136] width 305 height 11
click at [363, 136] on input "Already receiving" at bounding box center [363, 136] width 0 height 0
radio input "true"
click at [426, 176] on input "number" at bounding box center [419, 178] width 112 height 22
click at [481, 222] on input "$" at bounding box center [515, 225] width 305 height 22
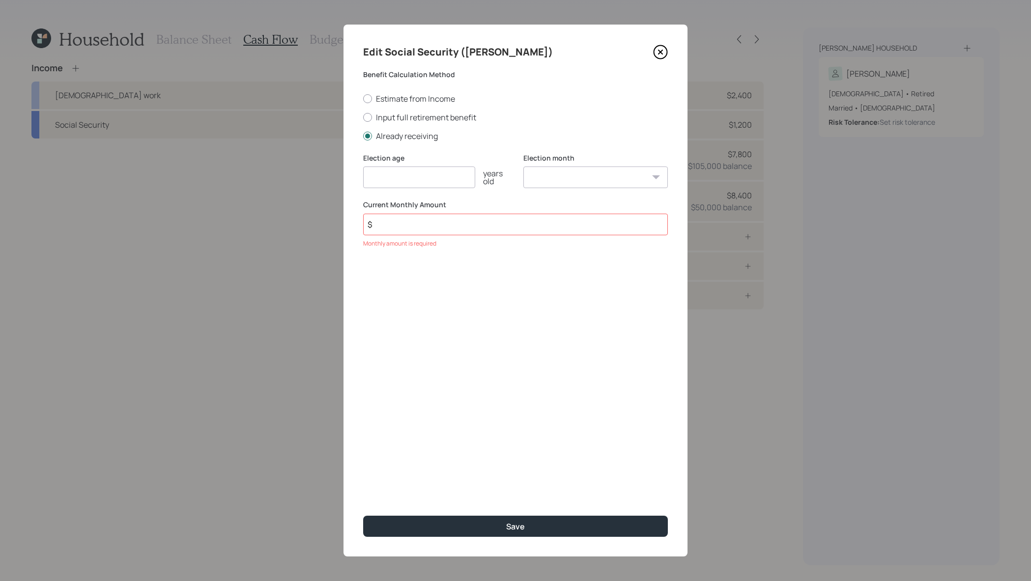
click at [468, 220] on input "$" at bounding box center [515, 225] width 305 height 22
type input "$ 4,631"
click at [370, 181] on input "number" at bounding box center [419, 178] width 112 height 22
type input "62"
click at [581, 511] on div "Edit Social Security (Jerry) Benefit Calculation Method Estimate from Income In…" at bounding box center [515, 291] width 344 height 532
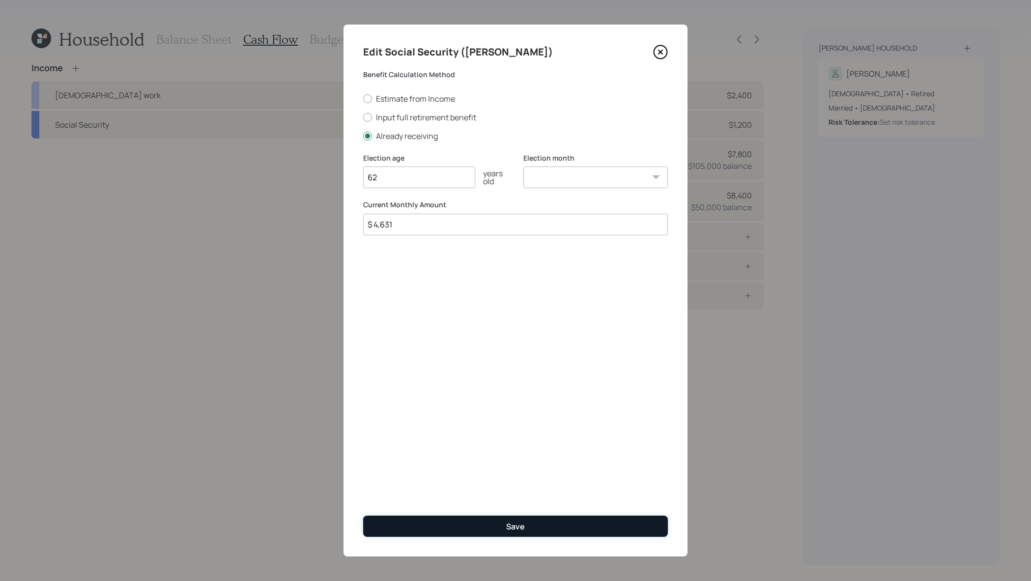
click at [581, 531] on button "Save" at bounding box center [515, 526] width 305 height 21
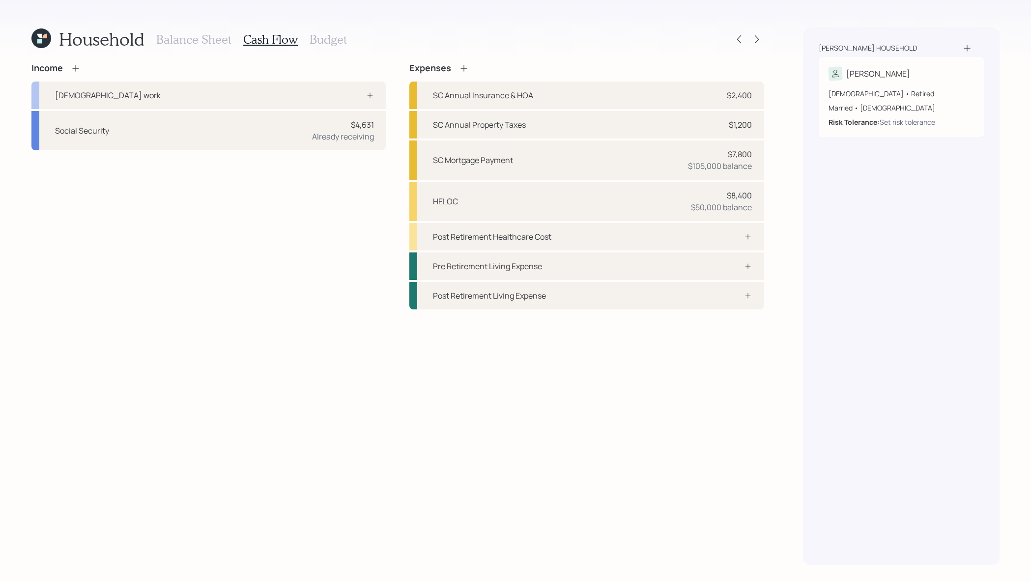
click at [77, 63] on icon at bounding box center [76, 68] width 10 height 10
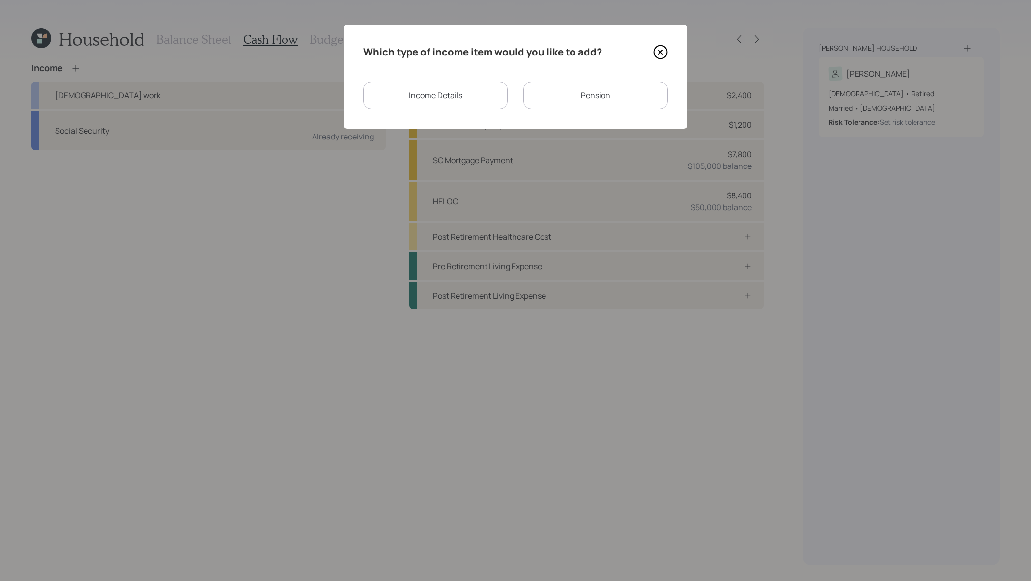
click at [650, 99] on div "Pension" at bounding box center [595, 96] width 144 height 28
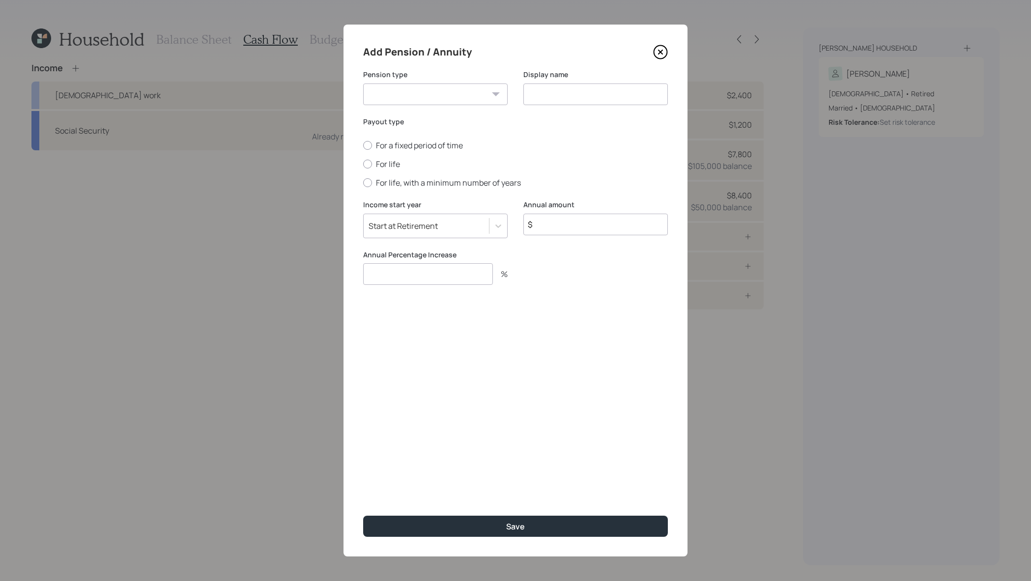
click at [445, 86] on select "Pension Annuity" at bounding box center [435, 95] width 144 height 22
select select "pension"
click at [543, 91] on input at bounding box center [595, 95] width 144 height 22
click at [576, 227] on input "$" at bounding box center [595, 225] width 144 height 22
type input "$ 11,760"
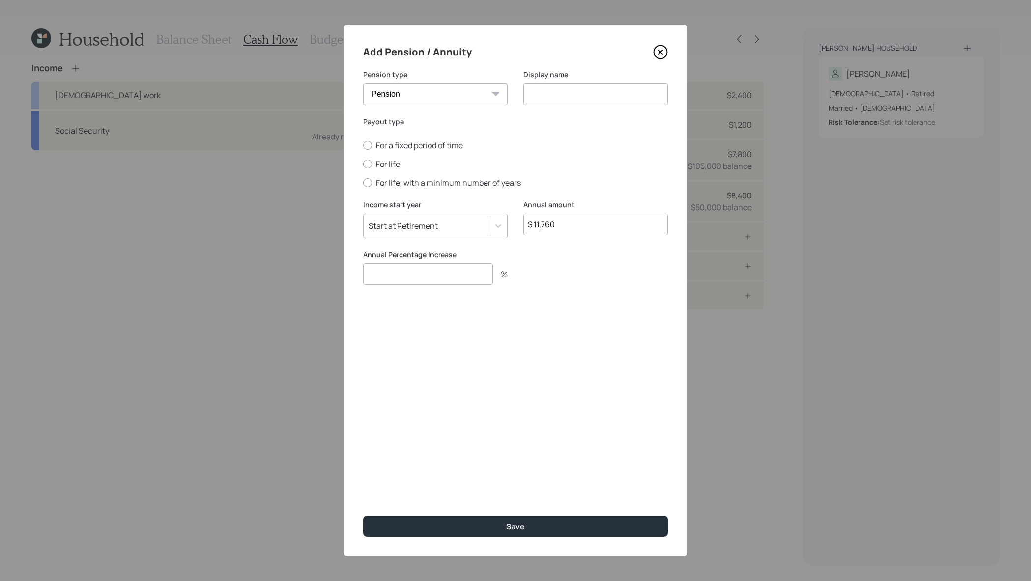
click at [468, 276] on input "number" at bounding box center [428, 274] width 130 height 22
type input "0"
click at [373, 166] on label "For life" at bounding box center [515, 164] width 305 height 11
click at [363, 165] on input "For life" at bounding box center [363, 164] width 0 height 0
radio input "true"
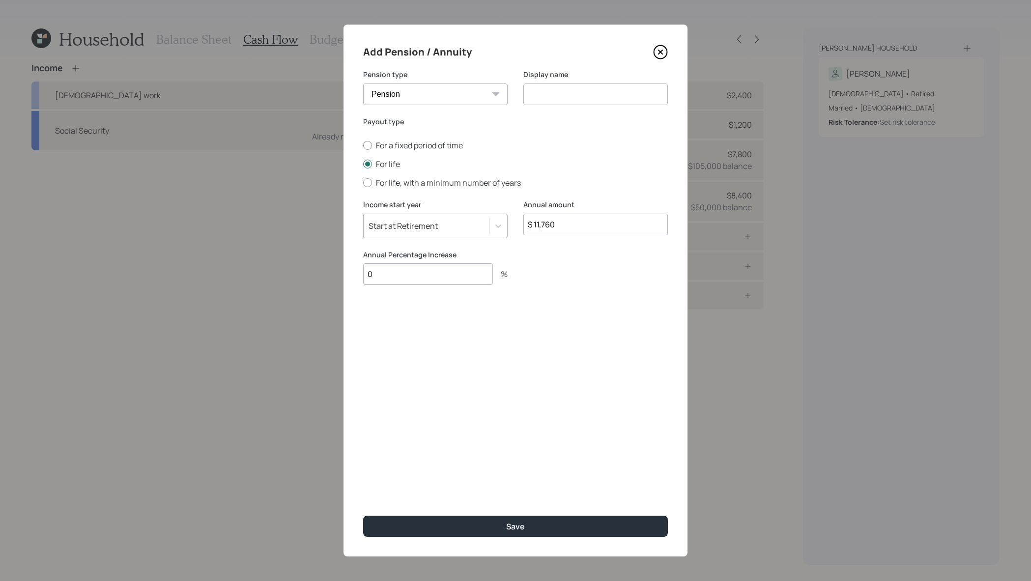
click at [576, 85] on input at bounding box center [595, 95] width 144 height 22
type input "Pe nsion"
click at [430, 273] on input "0" at bounding box center [428, 274] width 130 height 22
type input "1"
click at [536, 93] on input "Pe nsion" at bounding box center [595, 95] width 144 height 22
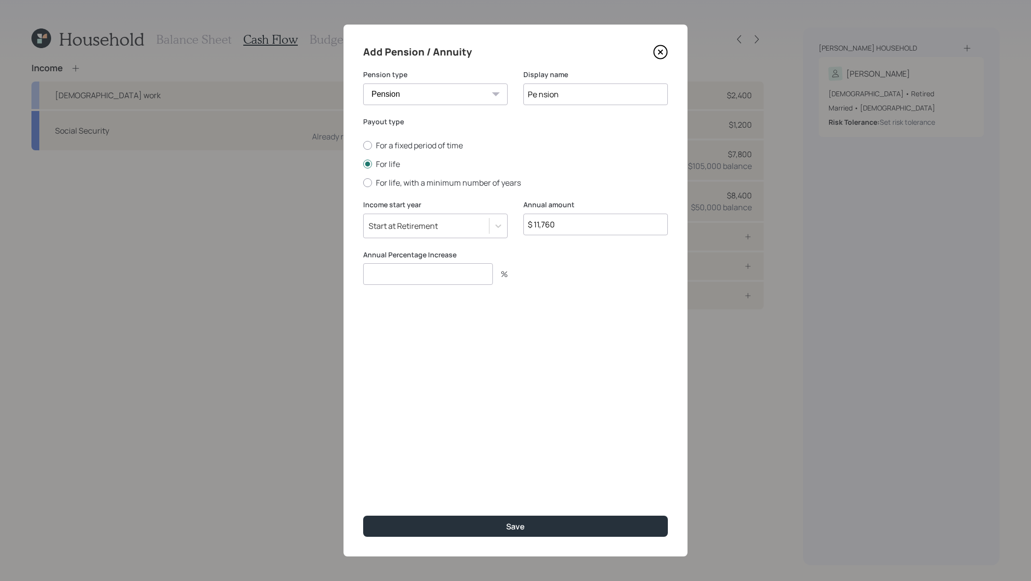
click at [538, 95] on input "Pe nsion" at bounding box center [595, 95] width 144 height 22
type input "Pension"
click at [424, 271] on input "number" at bounding box center [428, 274] width 130 height 22
type input "0"
click at [363, 516] on button "Save" at bounding box center [515, 526] width 305 height 21
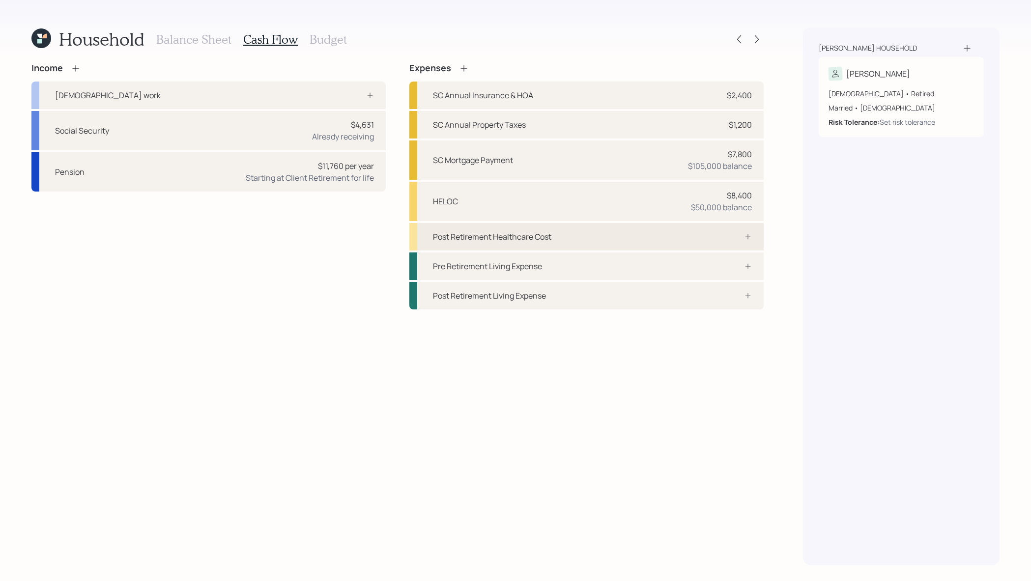
click at [648, 240] on div "Post Retirement Healthcare Cost" at bounding box center [586, 237] width 354 height 28
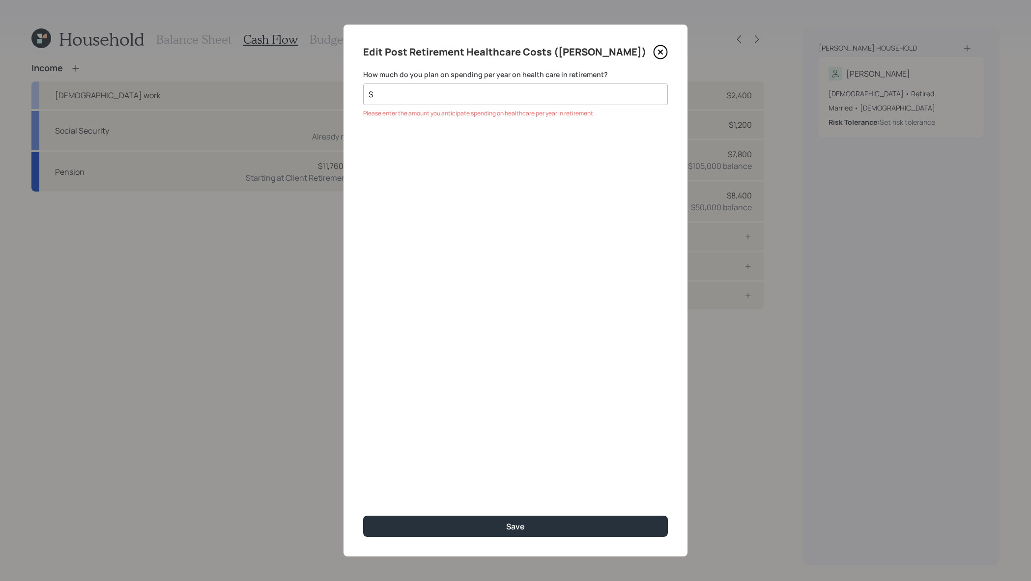
click at [506, 106] on div "Edit Post Retirement Healthcare Costs (Jerry) How much do you plan on spending …" at bounding box center [515, 291] width 344 height 532
click at [525, 93] on input "$" at bounding box center [511, 94] width 288 height 12
type input "$ 4,000"
click at [363, 516] on button "Save" at bounding box center [515, 526] width 305 height 21
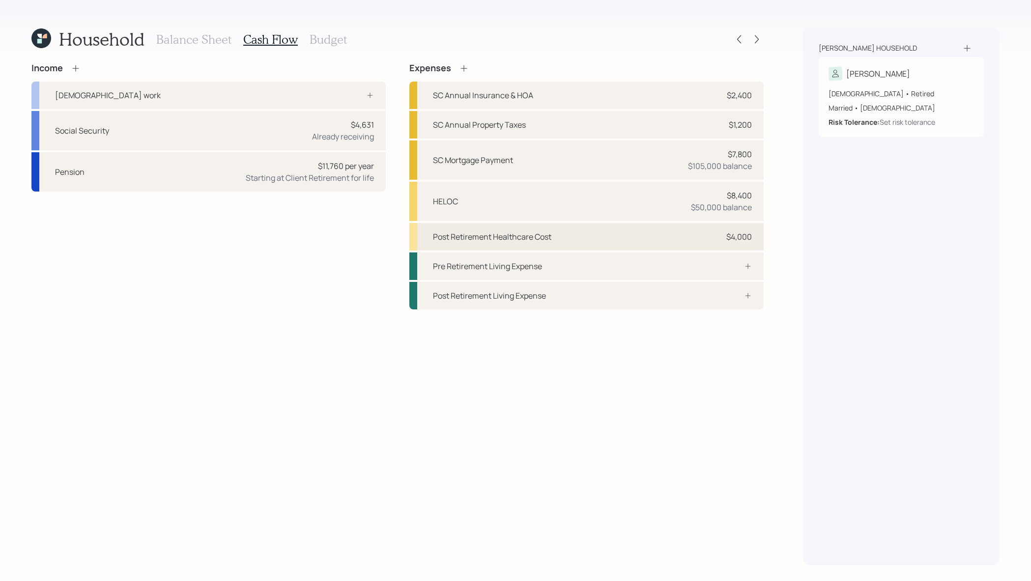
click at [563, 227] on div "Post Retirement Healthcare Cost $4,000" at bounding box center [586, 237] width 354 height 28
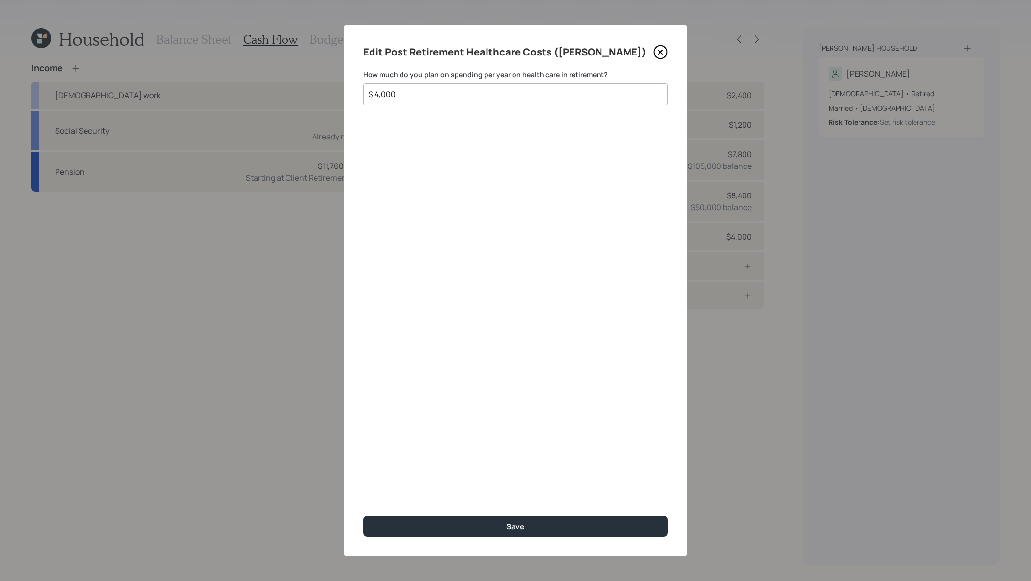
drag, startPoint x: 519, startPoint y: 89, endPoint x: 264, endPoint y: 102, distance: 255.3
click at [264, 102] on div "Edit Post Retirement Healthcare Costs (Jerry) How much do you plan on spending …" at bounding box center [515, 290] width 1031 height 581
type input "$ 3,600"
click at [363, 516] on button "Save" at bounding box center [515, 526] width 305 height 21
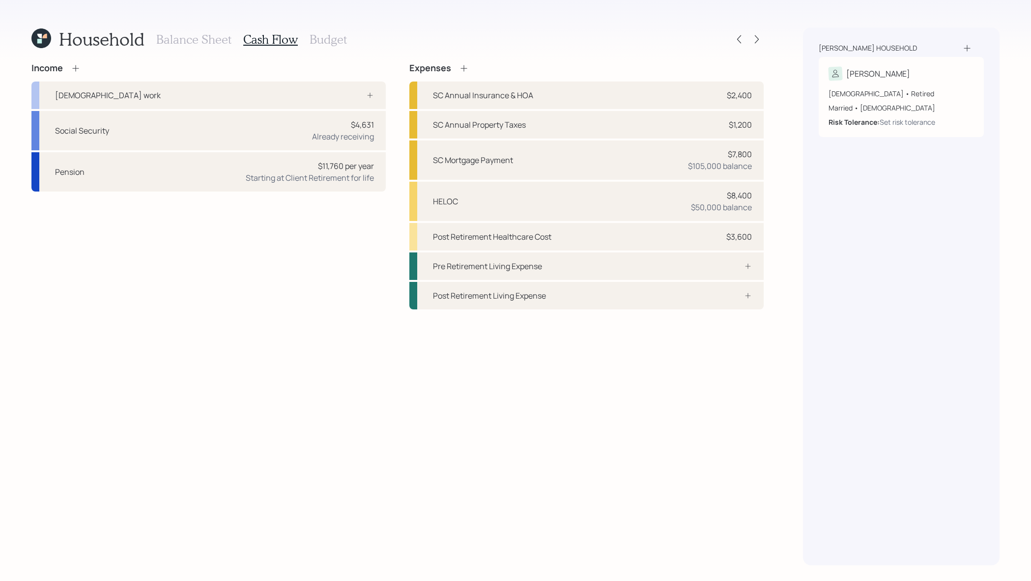
click at [337, 43] on h3 "Budget" at bounding box center [327, 39] width 37 height 14
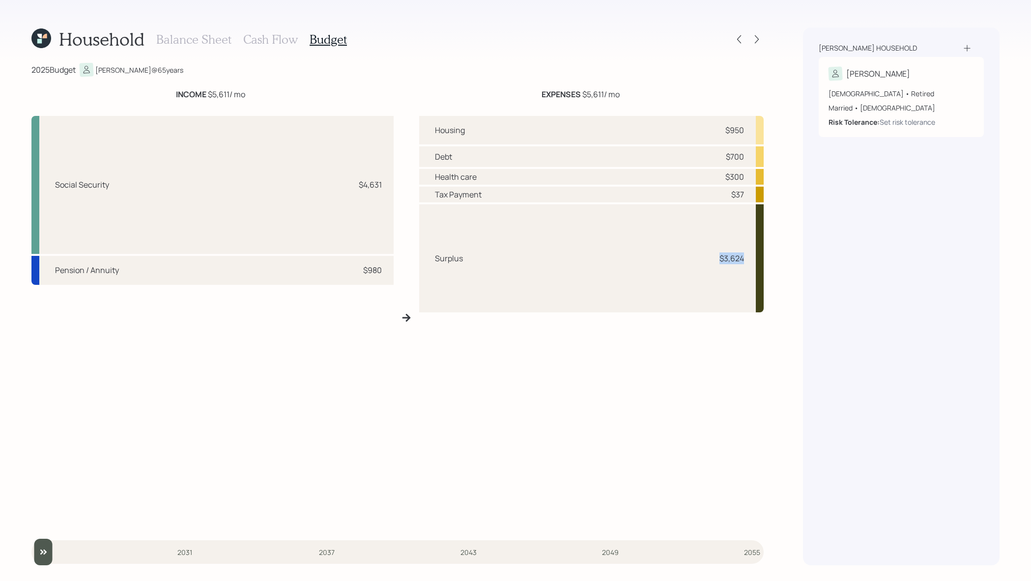
drag, startPoint x: 747, startPoint y: 256, endPoint x: 707, endPoint y: 256, distance: 39.8
click at [707, 256] on div "Surplus $3,624" at bounding box center [591, 258] width 345 height 108
click at [289, 36] on h3 "Cash Flow" at bounding box center [270, 39] width 55 height 14
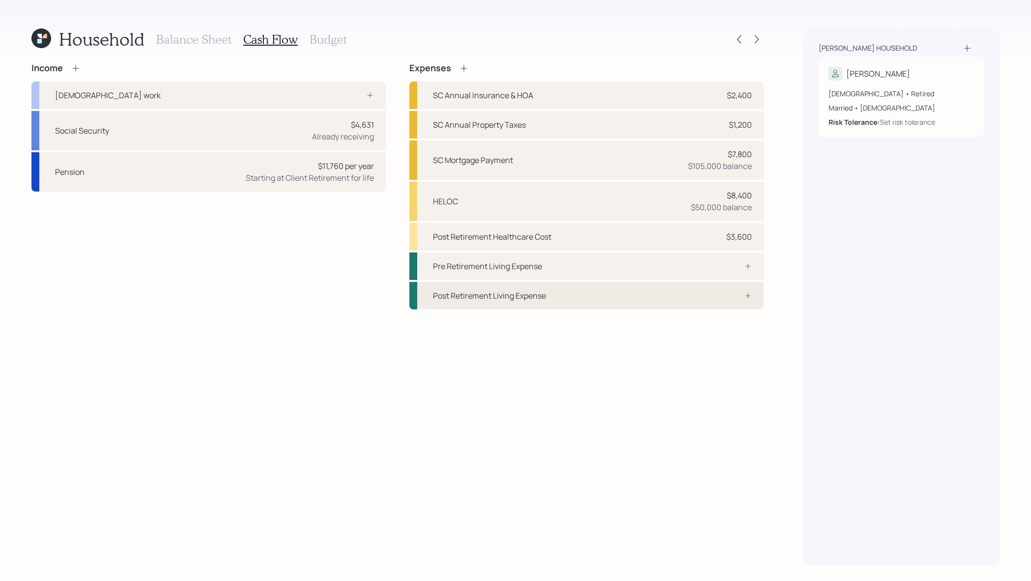
click at [697, 300] on div "Post Retirement Living Expense" at bounding box center [586, 296] width 354 height 28
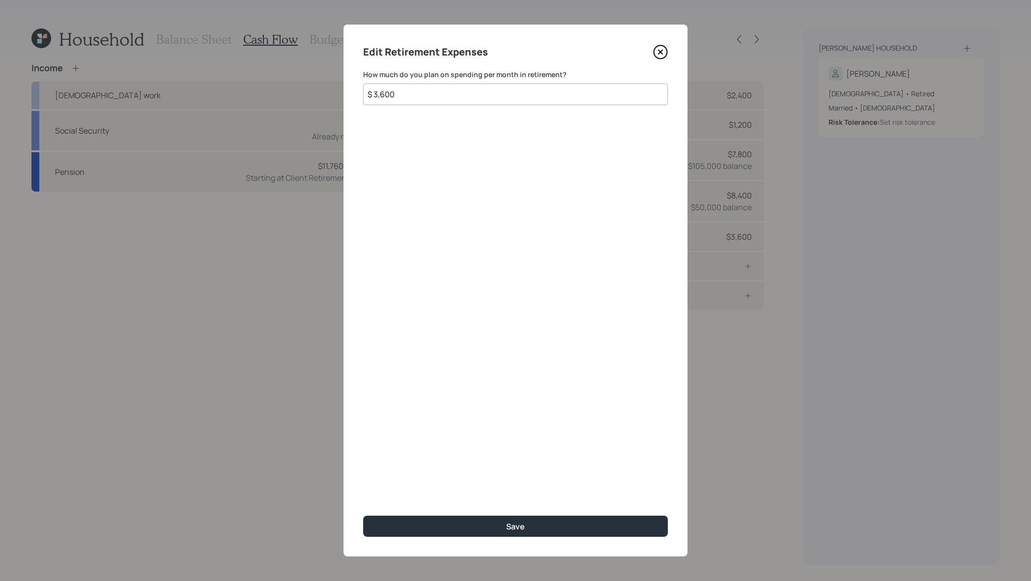
type input "$ 3,600"
click at [363, 516] on button "Save" at bounding box center [515, 526] width 305 height 21
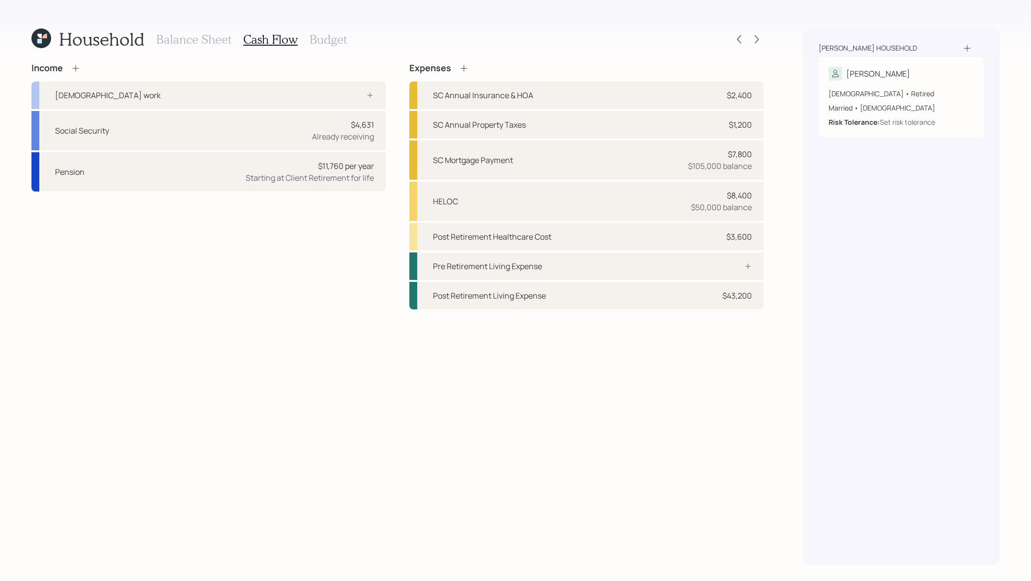
click at [338, 34] on h3 "Budget" at bounding box center [327, 39] width 37 height 14
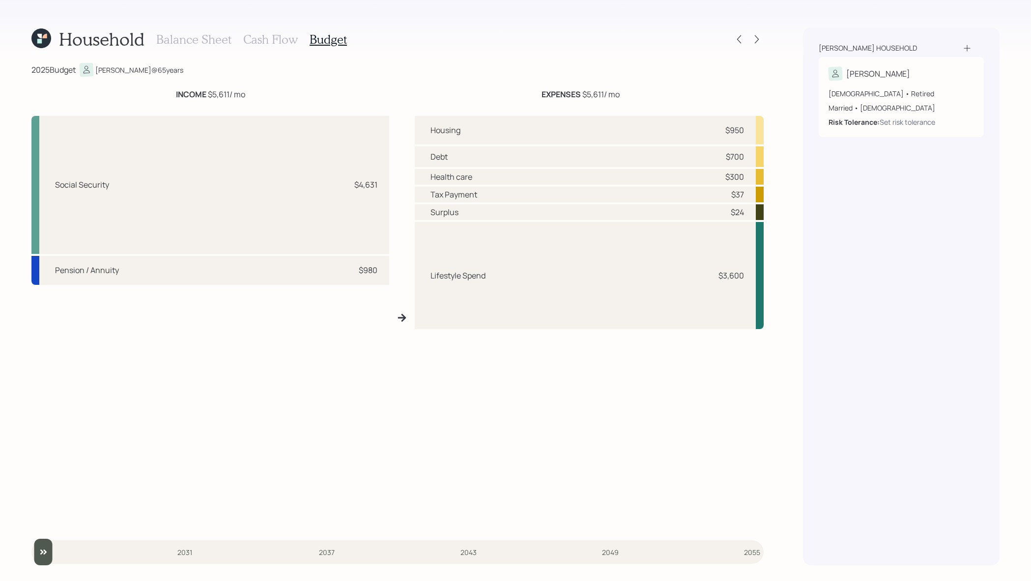
click at [236, 27] on div "Household Balance Sheet Cash Flow Budget 2025 Budget Jerry @ 65 years INCOME $5…" at bounding box center [515, 290] width 1031 height 581
click at [240, 29] on div "Balance Sheet Cash Flow Budget" at bounding box center [251, 40] width 191 height 24
click at [254, 38] on h3 "Cash Flow" at bounding box center [270, 39] width 55 height 14
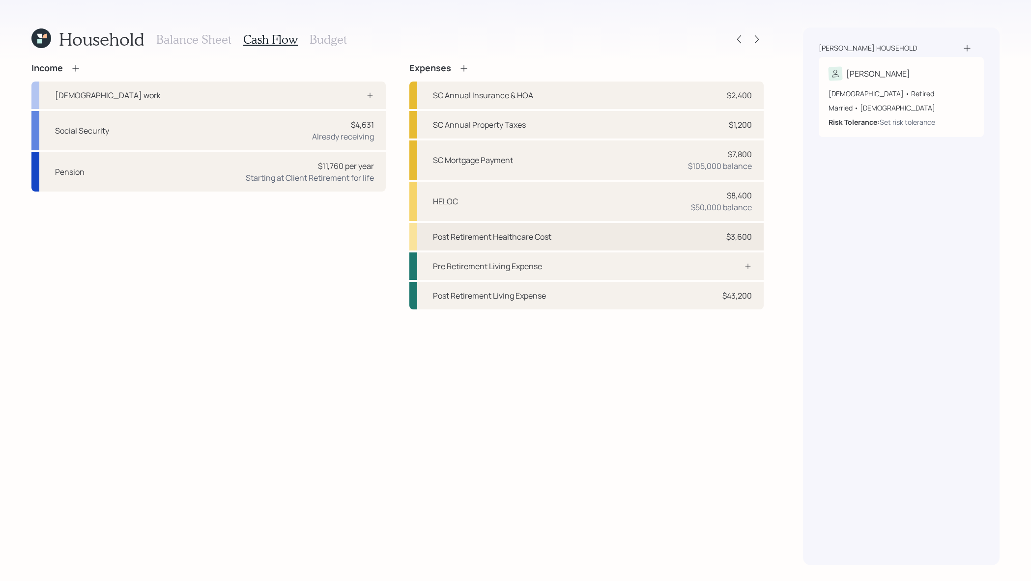
click at [590, 226] on div "Post Retirement Healthcare Cost $3,600" at bounding box center [586, 237] width 354 height 28
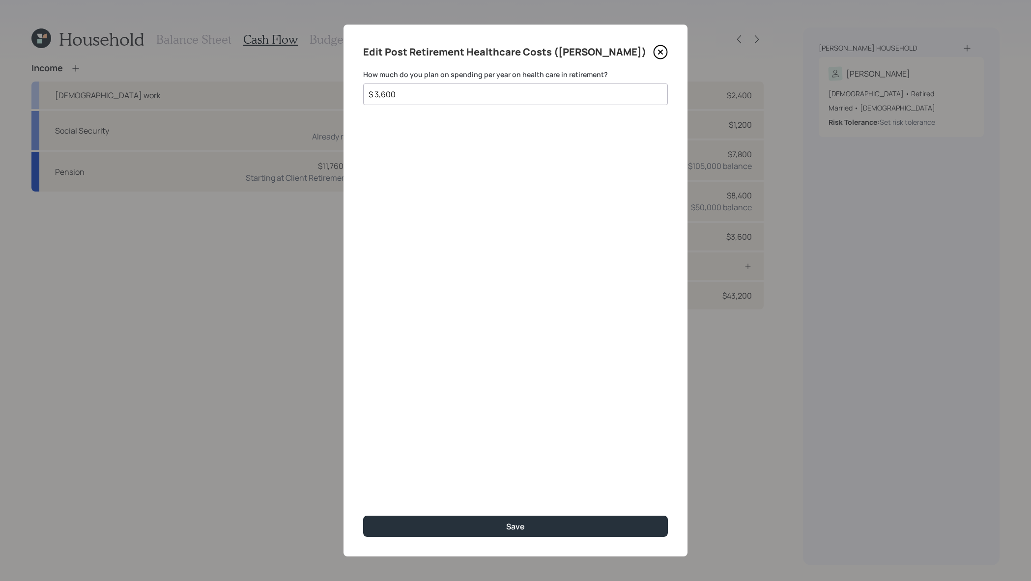
click at [674, 58] on div "Edit Post Retirement Healthcare Costs (Jerry) How much do you plan on spending …" at bounding box center [515, 291] width 344 height 532
click at [650, 57] on div "Edit Post Retirement Healthcare Costs (Jerry)" at bounding box center [515, 52] width 305 height 16
click at [662, 52] on icon at bounding box center [660, 52] width 15 height 15
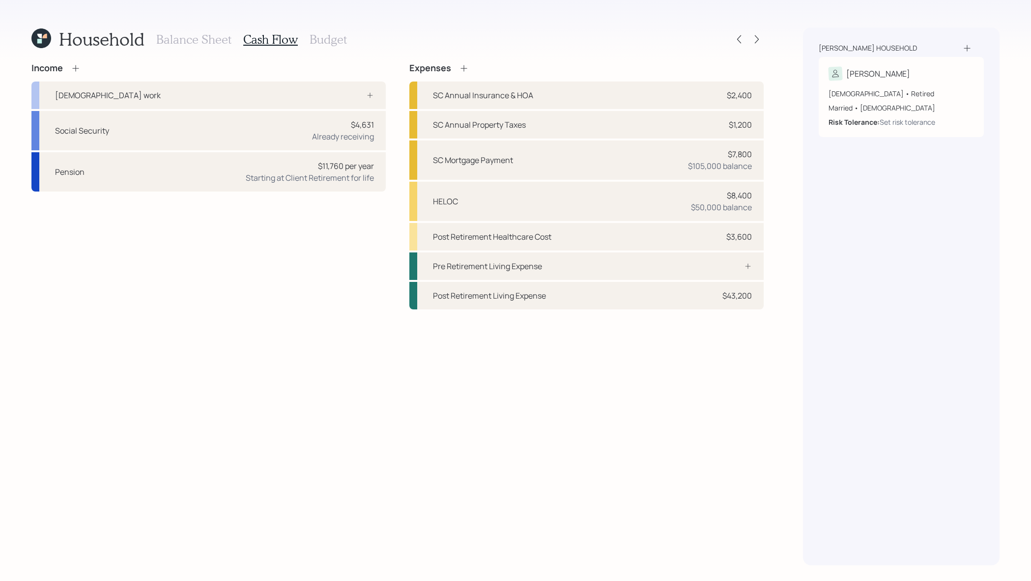
click at [332, 43] on h3 "Budget" at bounding box center [327, 39] width 37 height 14
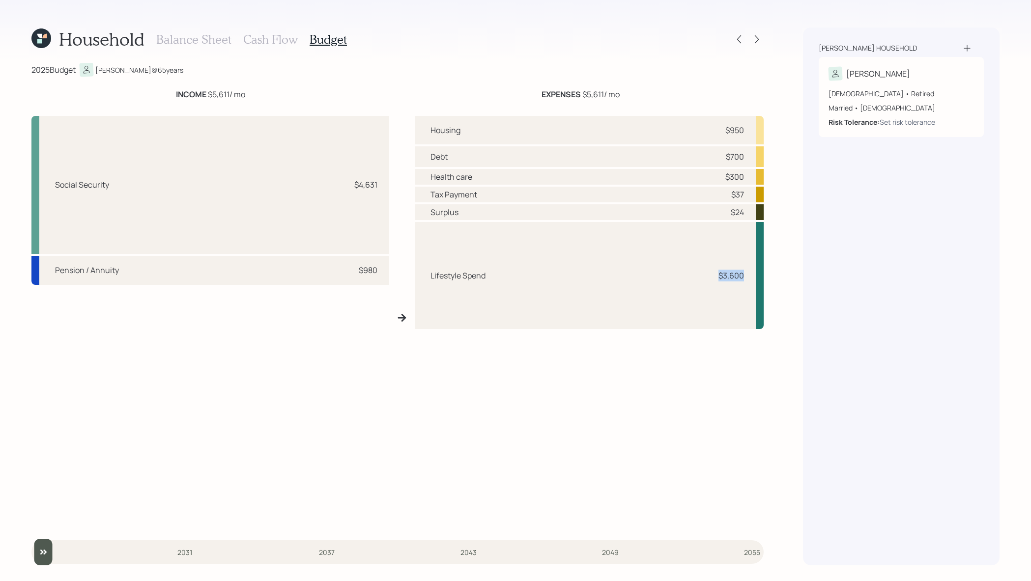
drag, startPoint x: 748, startPoint y: 277, endPoint x: 660, endPoint y: 277, distance: 87.9
click at [660, 277] on div "Lifestyle Spend $3,600" at bounding box center [589, 275] width 349 height 107
click at [671, 290] on div "Lifestyle Spend $3,600" at bounding box center [589, 275] width 349 height 107
click at [292, 41] on h3 "Cash Flow" at bounding box center [270, 39] width 55 height 14
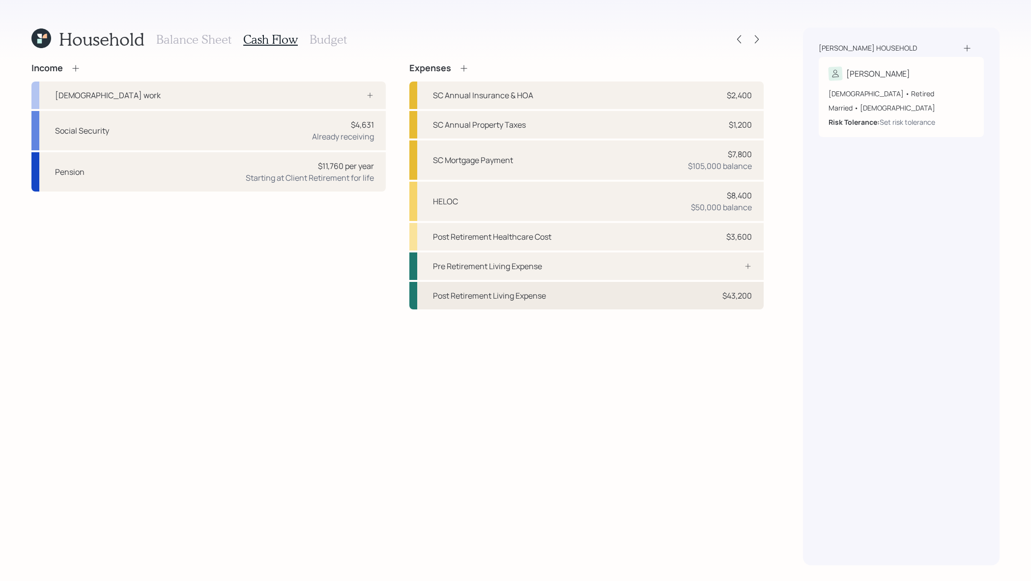
click at [689, 290] on div "Post Retirement Living Expense $43,200" at bounding box center [586, 296] width 354 height 28
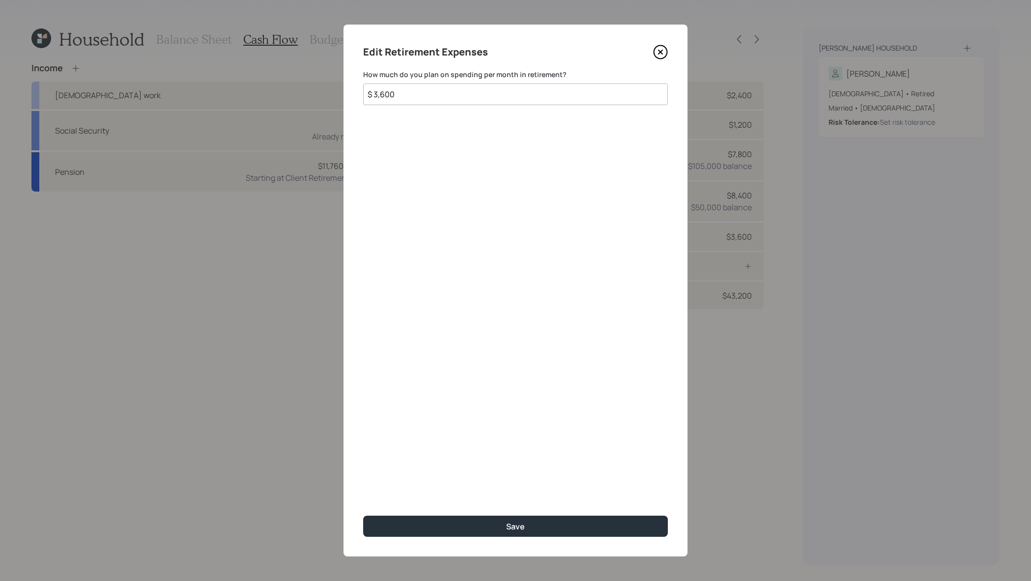
click at [421, 101] on input "$ 3,600" at bounding box center [515, 95] width 305 height 22
click at [659, 56] on icon at bounding box center [660, 52] width 15 height 15
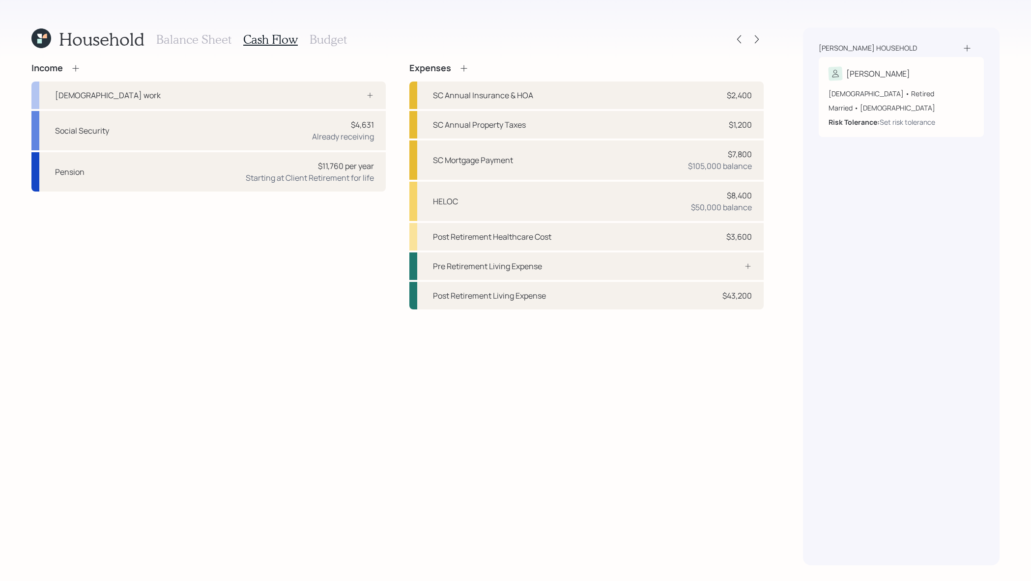
click at [335, 42] on h3 "Budget" at bounding box center [327, 39] width 37 height 14
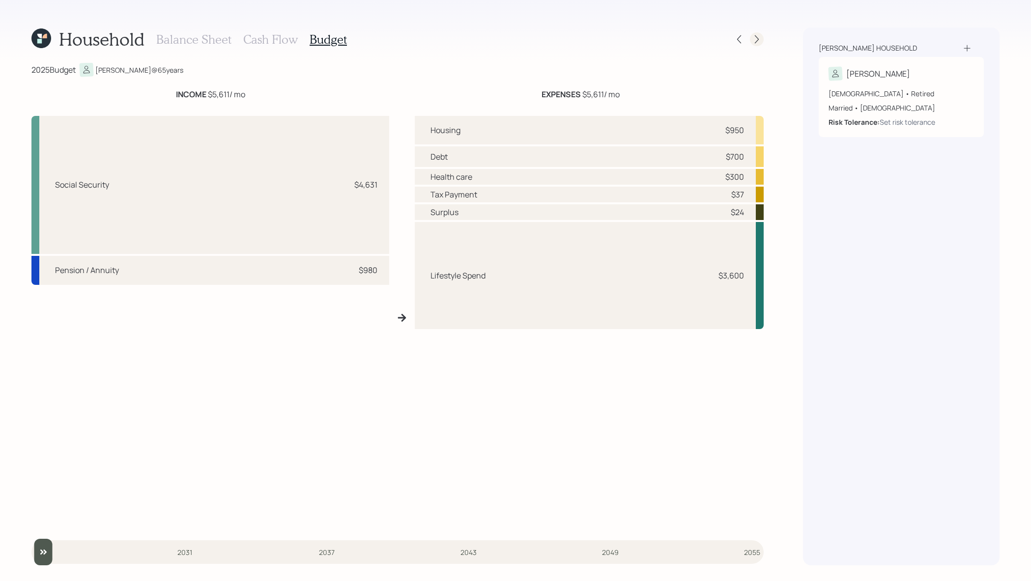
click at [759, 42] on icon at bounding box center [757, 39] width 10 height 10
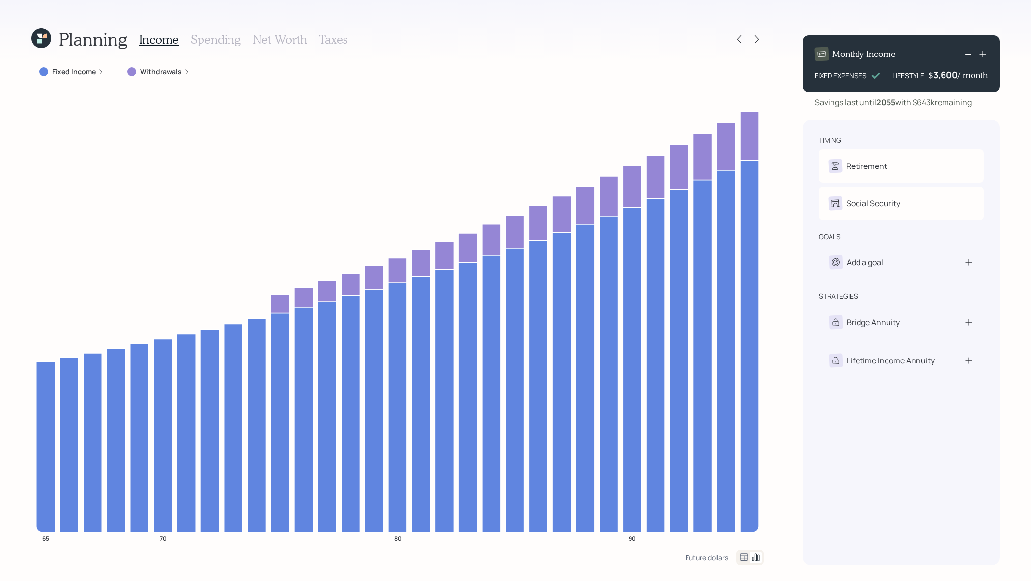
click at [85, 69] on label "Fixed Income" at bounding box center [74, 72] width 44 height 10
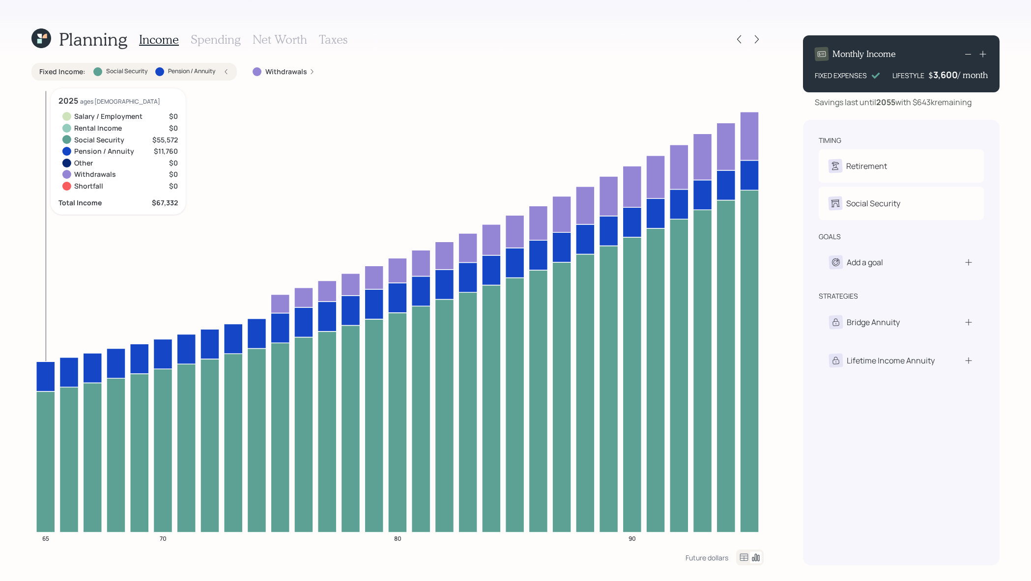
click at [52, 432] on icon at bounding box center [45, 462] width 19 height 141
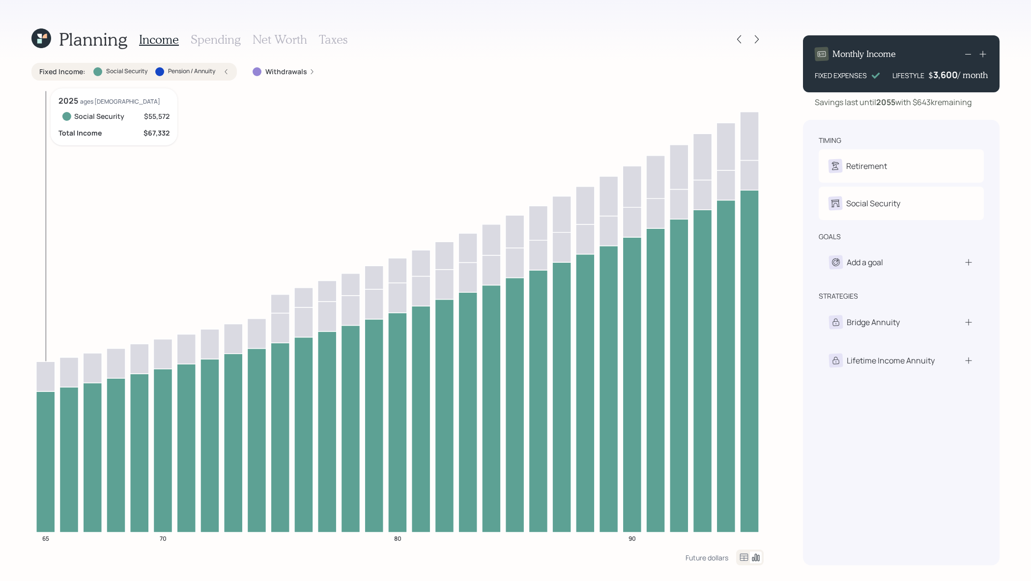
click at [52, 430] on icon at bounding box center [45, 462] width 19 height 141
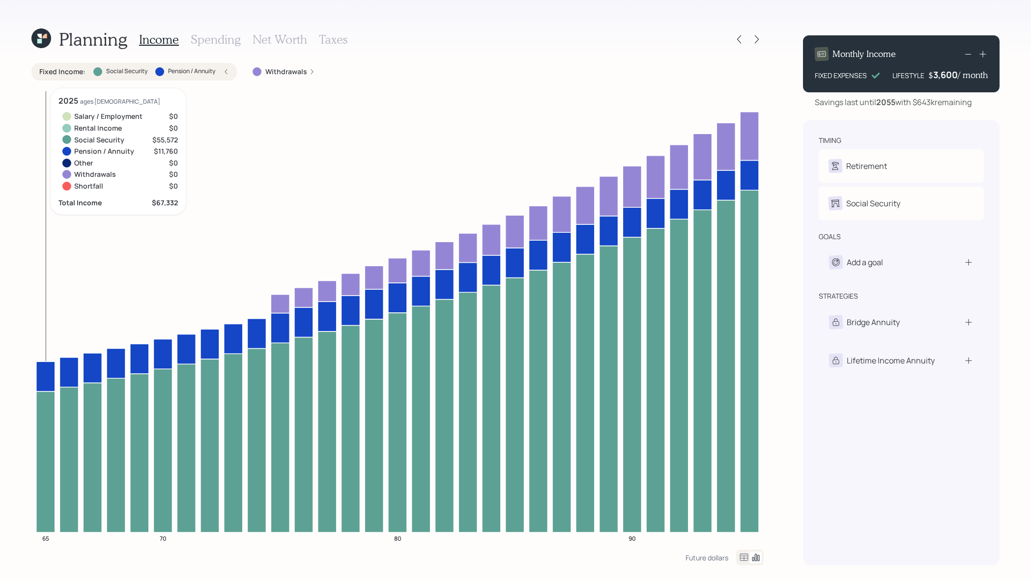
click at [41, 374] on icon at bounding box center [45, 377] width 19 height 30
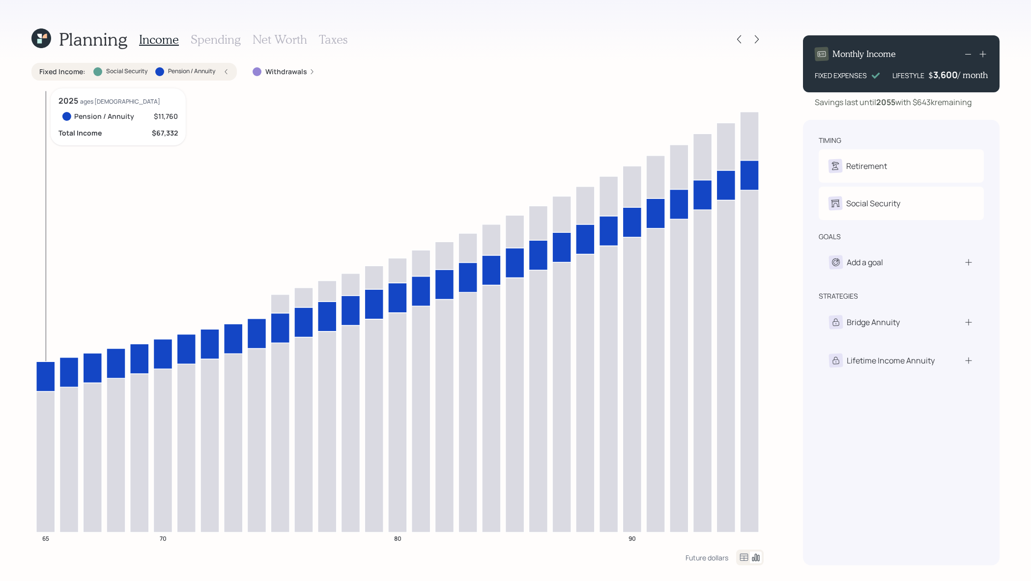
click at [41, 373] on icon at bounding box center [45, 377] width 19 height 30
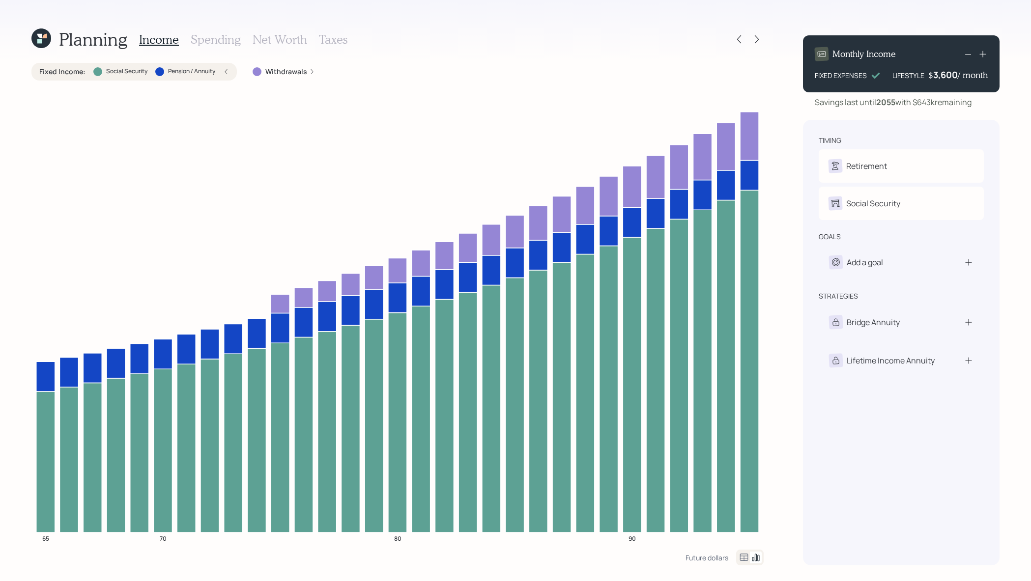
click at [211, 68] on label "Pension / Annuity" at bounding box center [191, 71] width 47 height 8
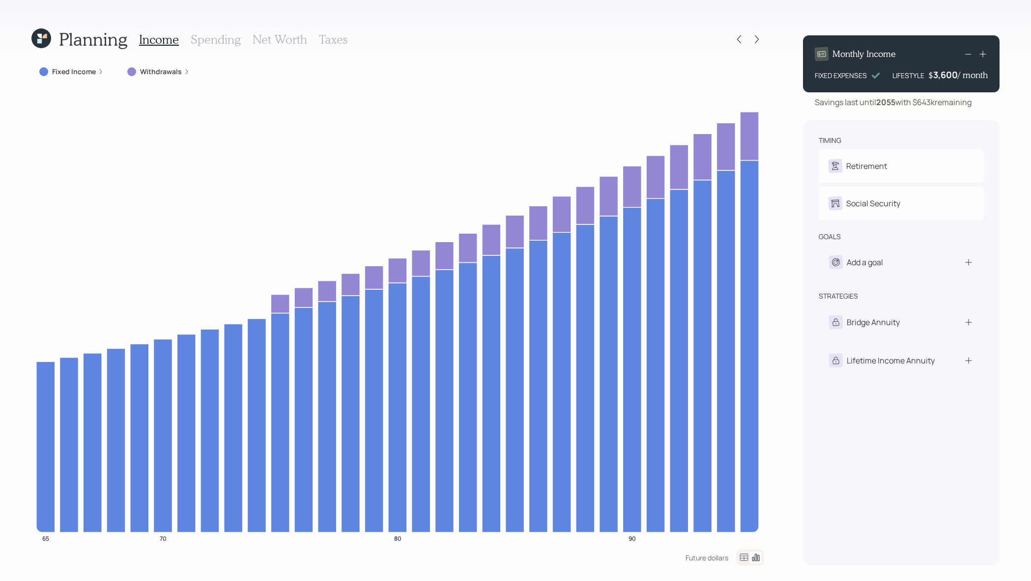
click at [211, 37] on h3 "Spending" at bounding box center [216, 39] width 50 height 14
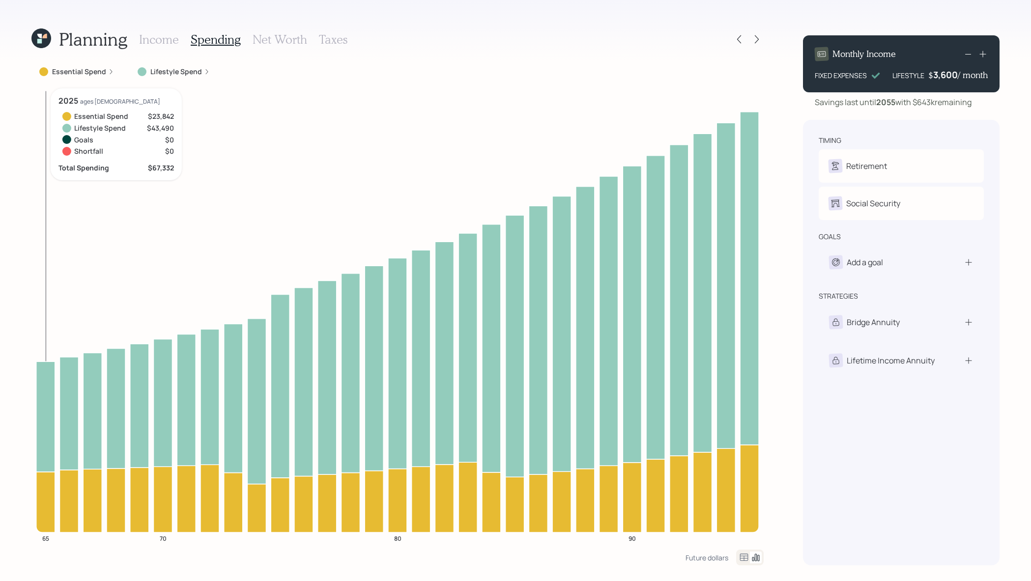
click at [40, 518] on icon at bounding box center [45, 502] width 19 height 60
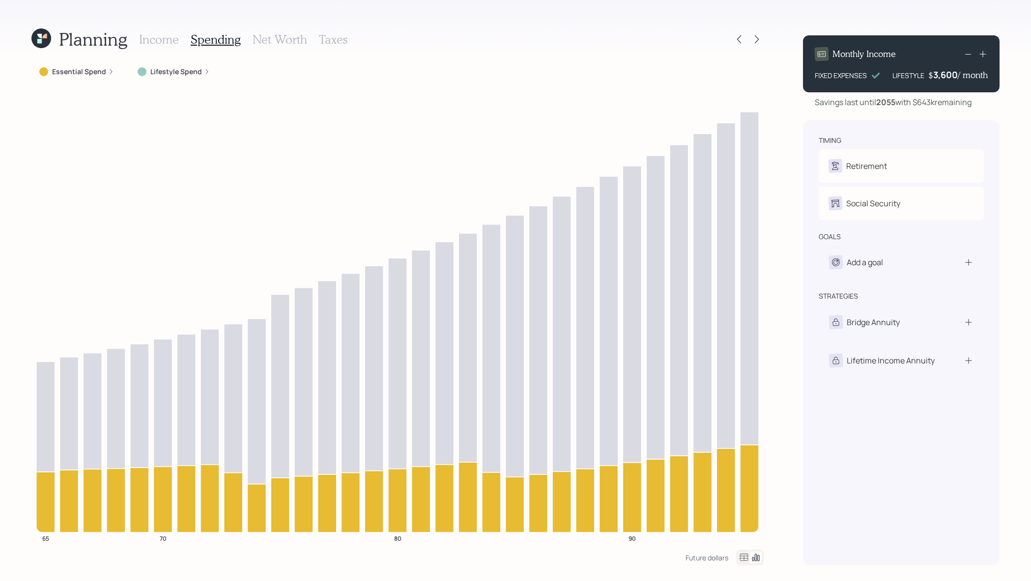
click at [67, 71] on label "Essential Spend" at bounding box center [79, 72] width 54 height 10
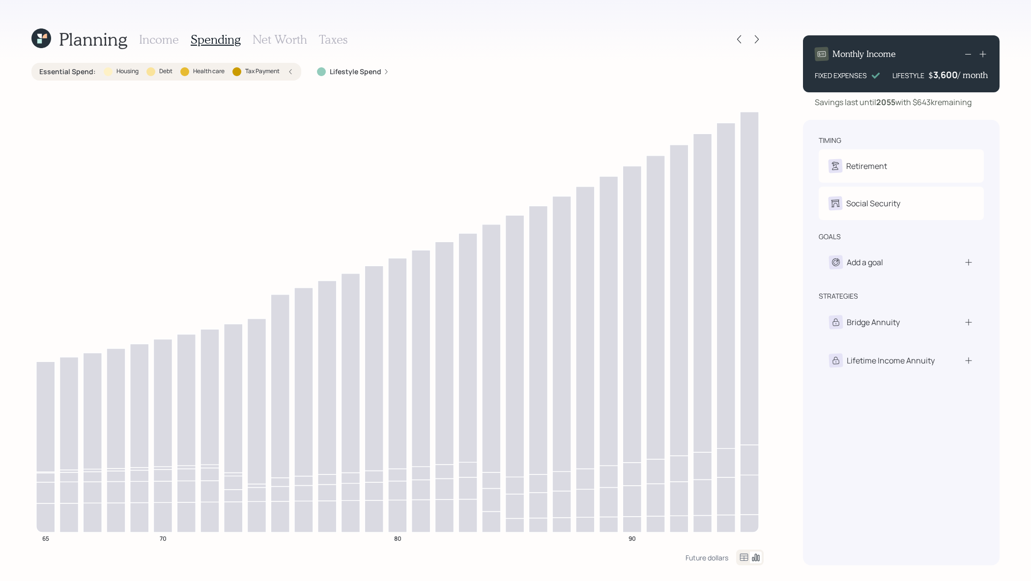
click at [263, 74] on label "Tax Payment" at bounding box center [262, 71] width 34 height 8
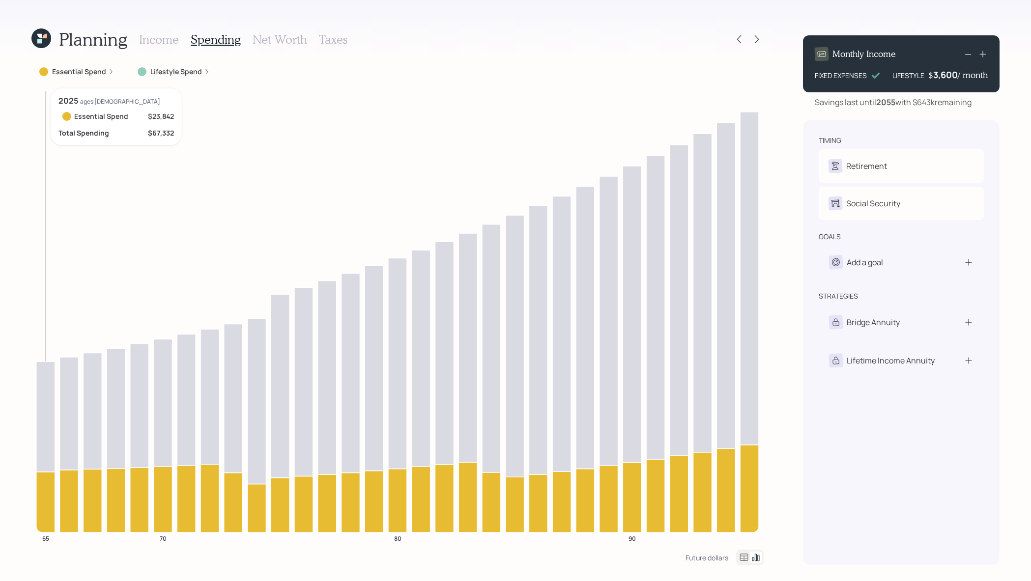
click at [42, 427] on icon at bounding box center [45, 417] width 19 height 111
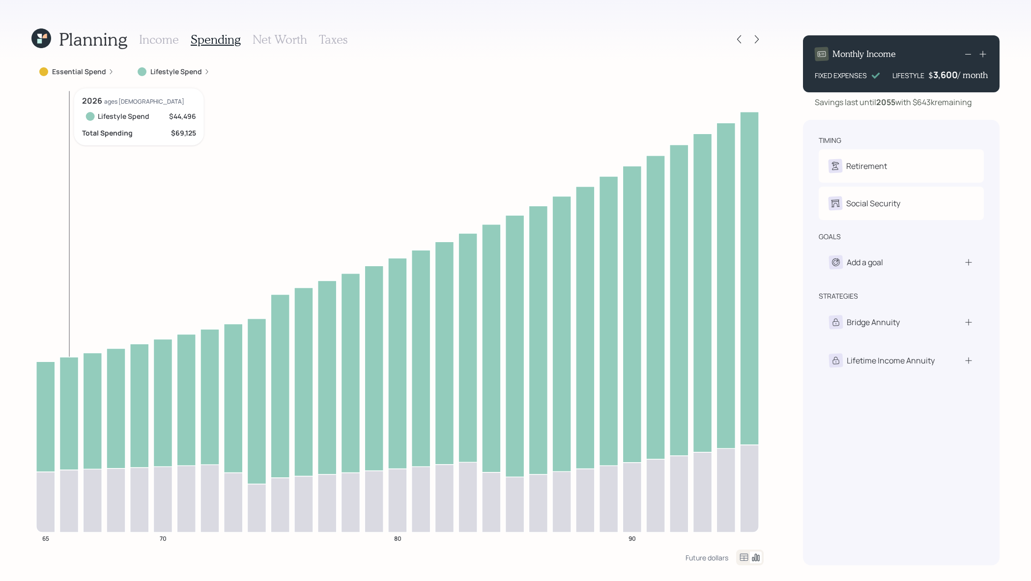
click at [57, 496] on icon "65 70 80 90" at bounding box center [397, 318] width 732 height 461
click at [45, 500] on icon at bounding box center [45, 502] width 19 height 60
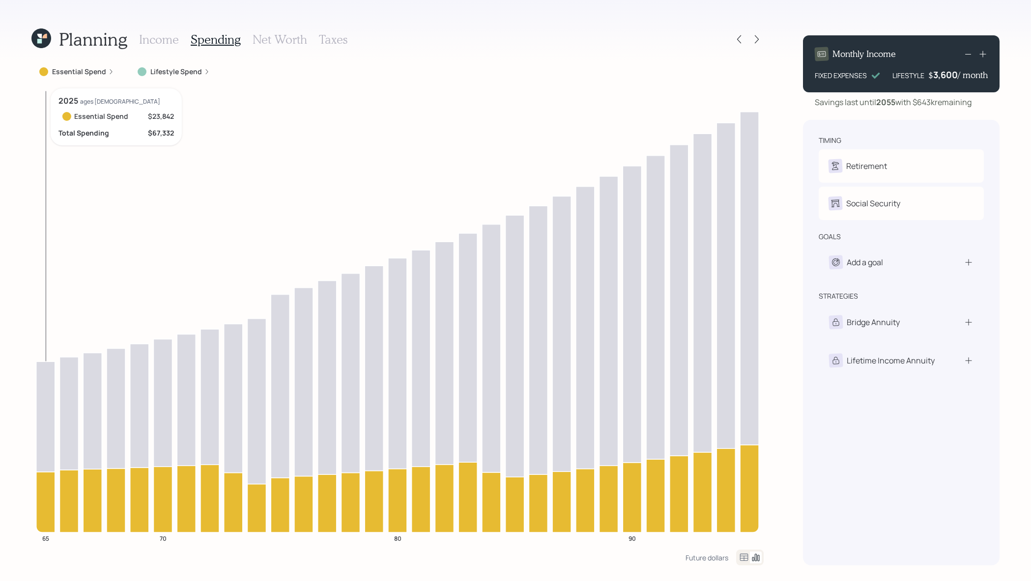
click at [45, 500] on icon at bounding box center [45, 502] width 19 height 60
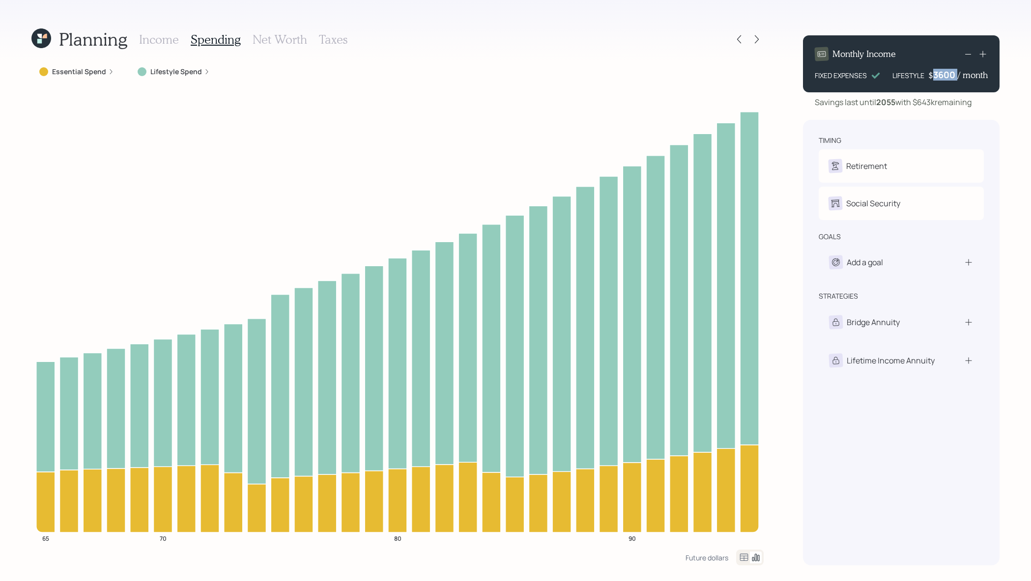
drag, startPoint x: 958, startPoint y: 77, endPoint x: 913, endPoint y: 77, distance: 44.7
click at [913, 77] on div "LIFESTYLE $ 3600 / month" at bounding box center [939, 75] width 95 height 12
drag, startPoint x: 957, startPoint y: 73, endPoint x: 975, endPoint y: 67, distance: 19.1
click at [986, 50] on icon at bounding box center [983, 54] width 10 height 10
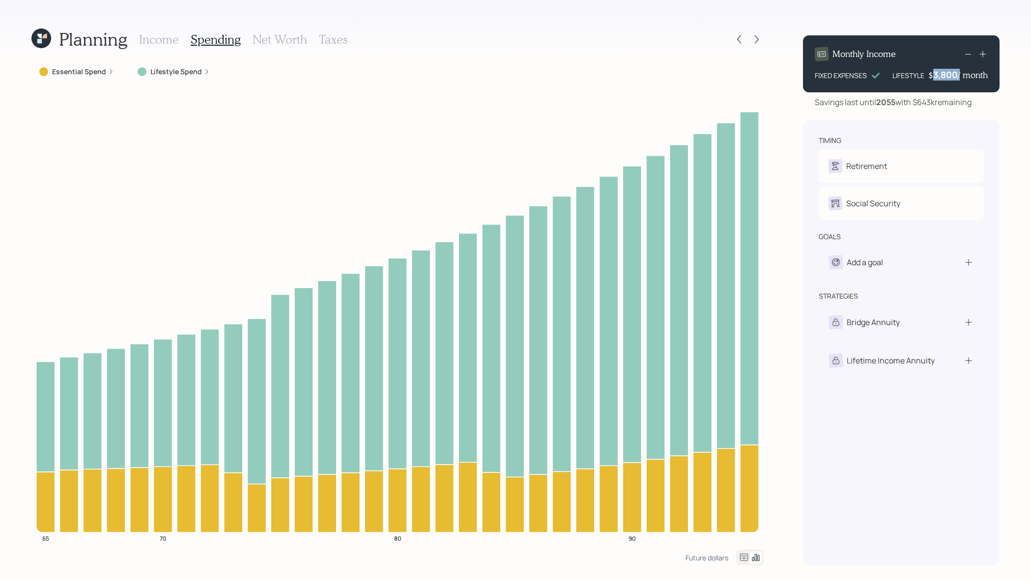
click at [986, 50] on icon at bounding box center [983, 54] width 10 height 10
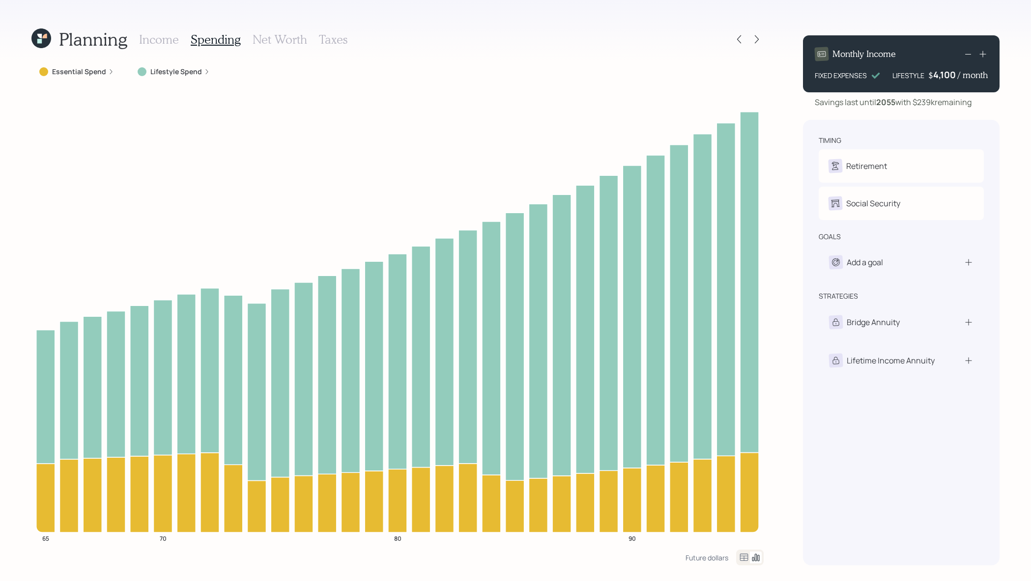
click at [170, 42] on h3 "Income" at bounding box center [159, 39] width 40 height 14
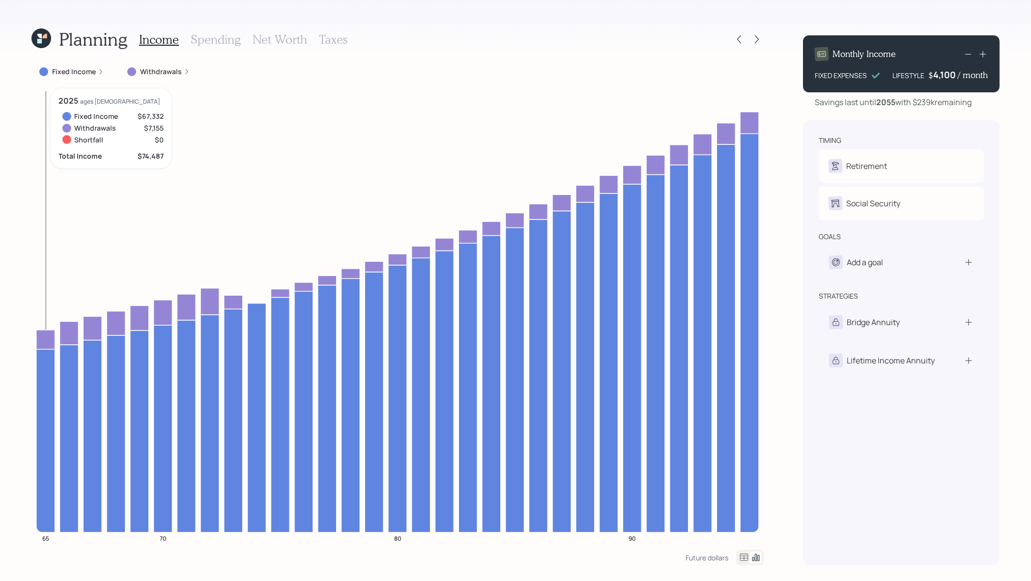
click at [48, 338] on icon at bounding box center [45, 340] width 19 height 20
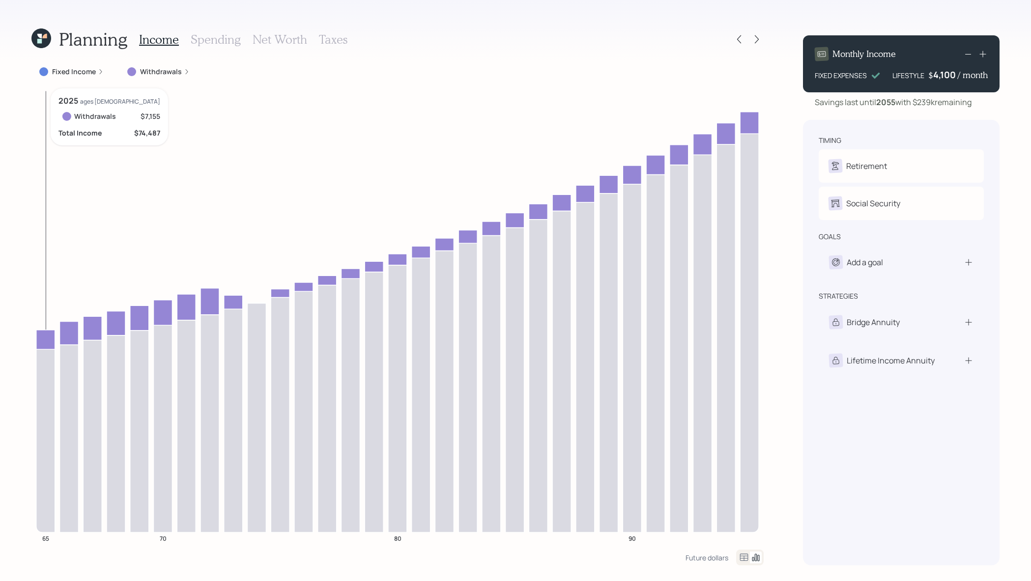
click at [38, 344] on icon at bounding box center [45, 340] width 19 height 20
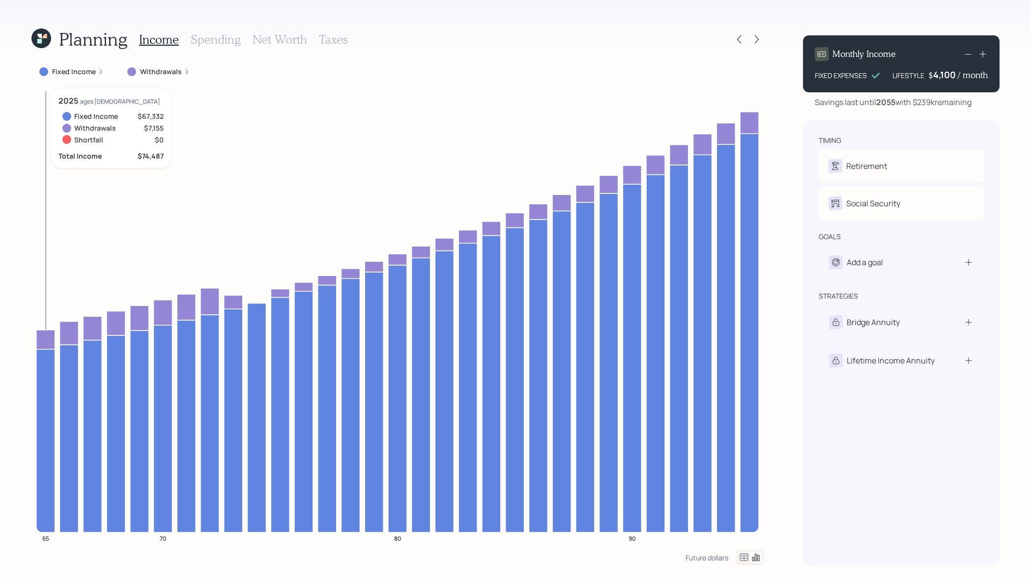
click at [51, 330] on icon at bounding box center [45, 340] width 19 height 20
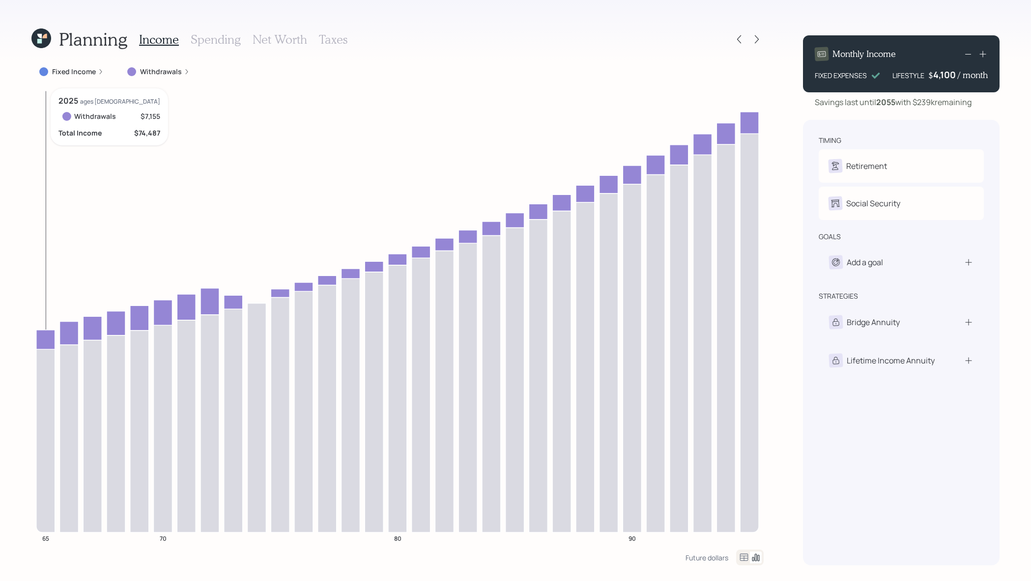
click at [51, 330] on icon at bounding box center [45, 340] width 19 height 20
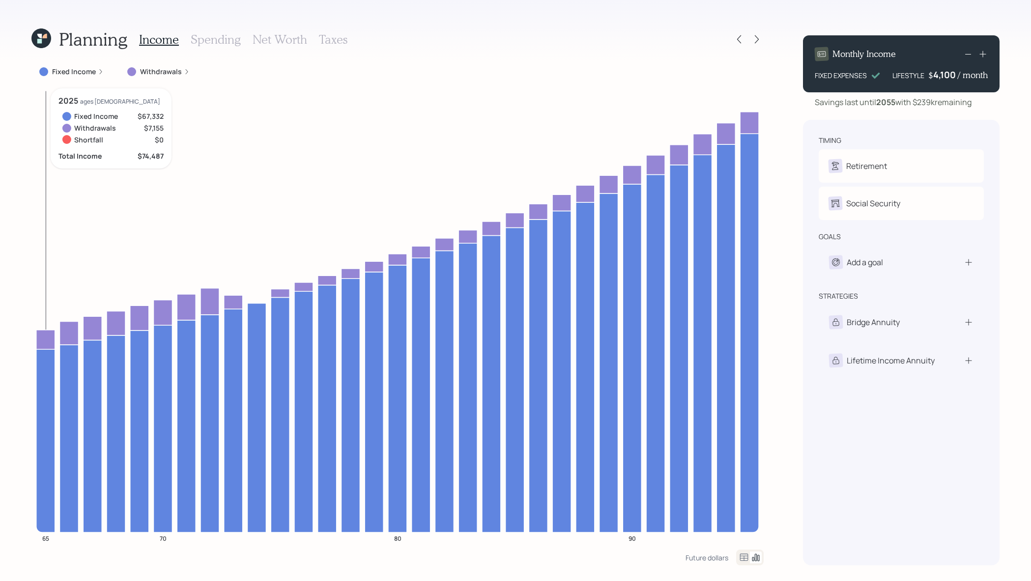
click at [46, 336] on icon at bounding box center [45, 340] width 19 height 20
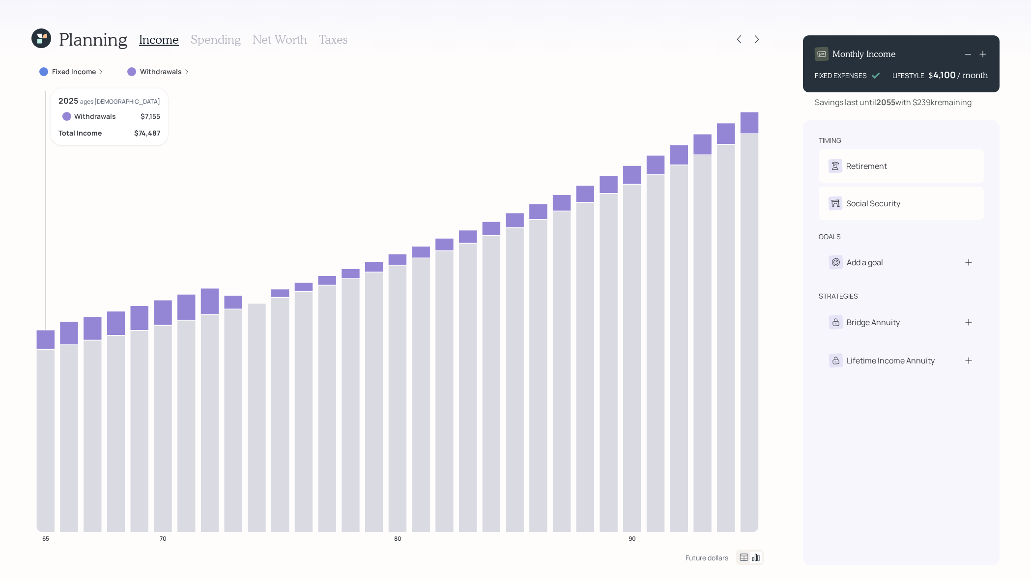
click at [46, 336] on icon at bounding box center [45, 340] width 19 height 20
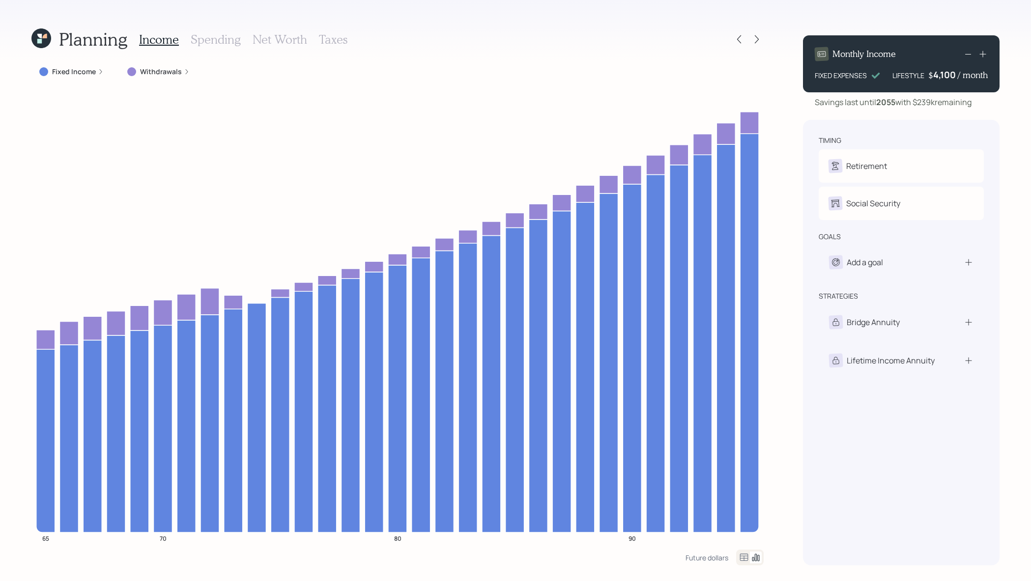
click at [266, 37] on h3 "Net Worth" at bounding box center [279, 39] width 55 height 14
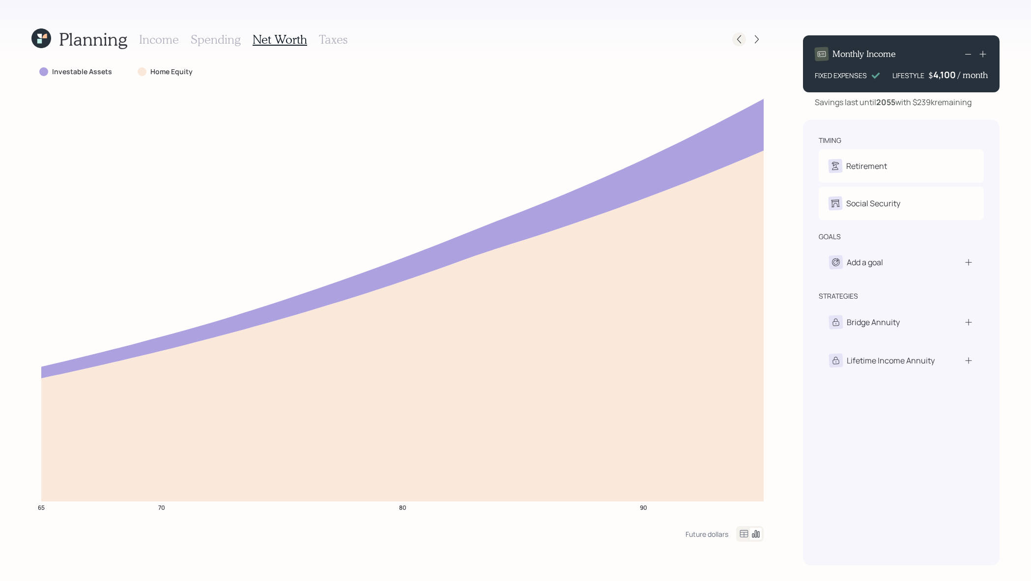
click at [737, 42] on icon at bounding box center [739, 39] width 10 height 10
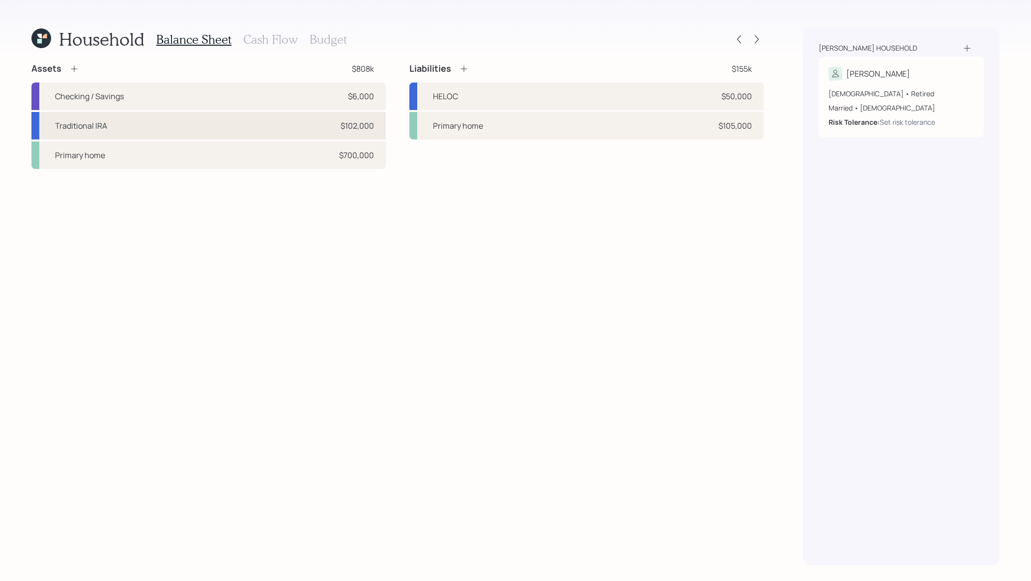
click at [176, 120] on div "Traditional IRA $102,000" at bounding box center [208, 126] width 354 height 28
select select "ira"
select select "balanced"
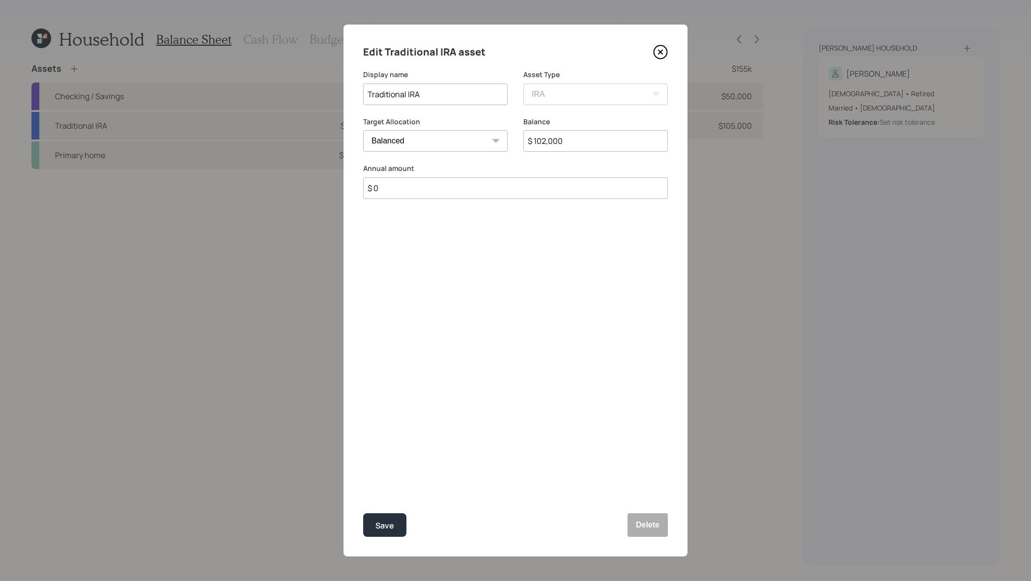
click at [667, 52] on div "Edit Traditional IRA asset Display name Traditional IRA Asset Type SEP IRA IRA …" at bounding box center [515, 291] width 344 height 532
click at [653, 52] on icon at bounding box center [660, 52] width 15 height 15
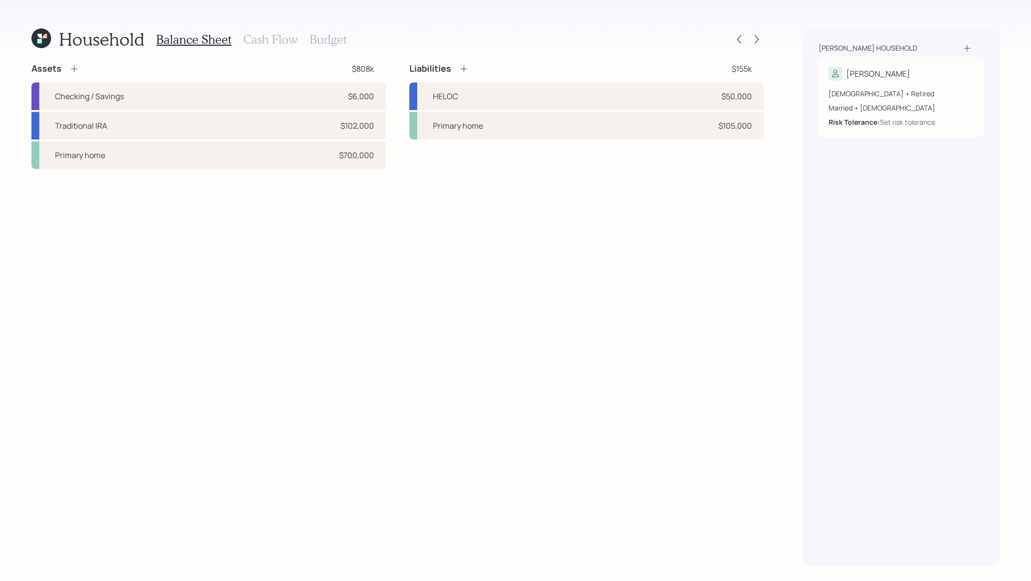
click at [768, 35] on div "Household Balance Sheet Cash Flow Budget Assets $808k Checking / Savings $6,000…" at bounding box center [515, 290] width 1031 height 581
click at [758, 36] on icon at bounding box center [757, 39] width 10 height 10
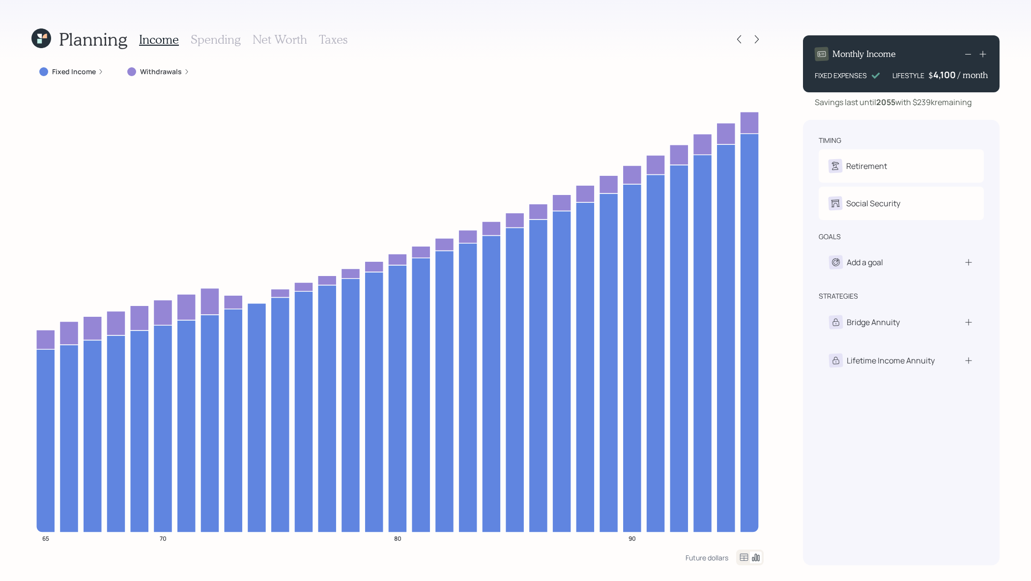
click at [262, 36] on h3 "Net Worth" at bounding box center [279, 39] width 55 height 14
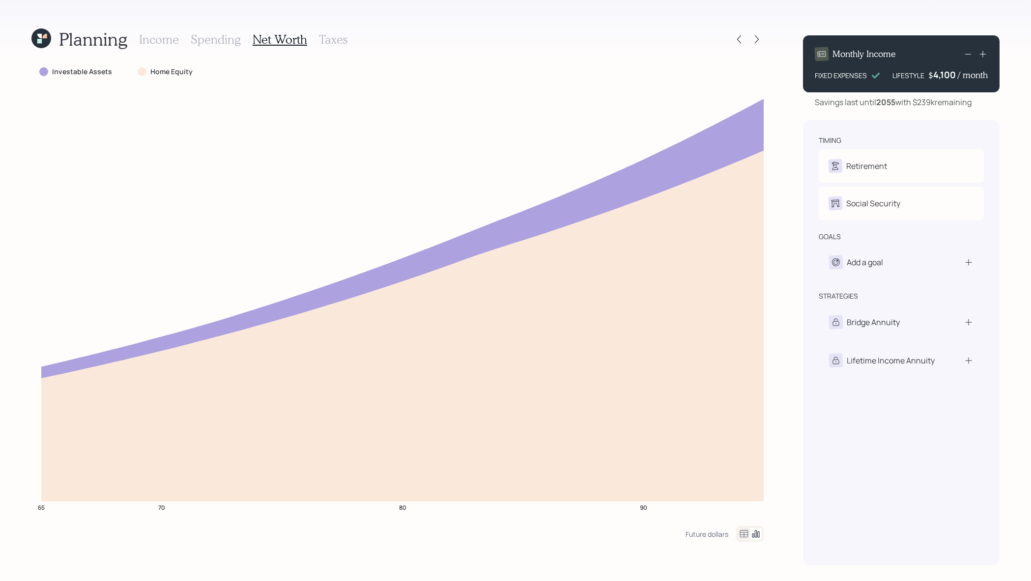
click at [173, 41] on h3 "Income" at bounding box center [159, 39] width 40 height 14
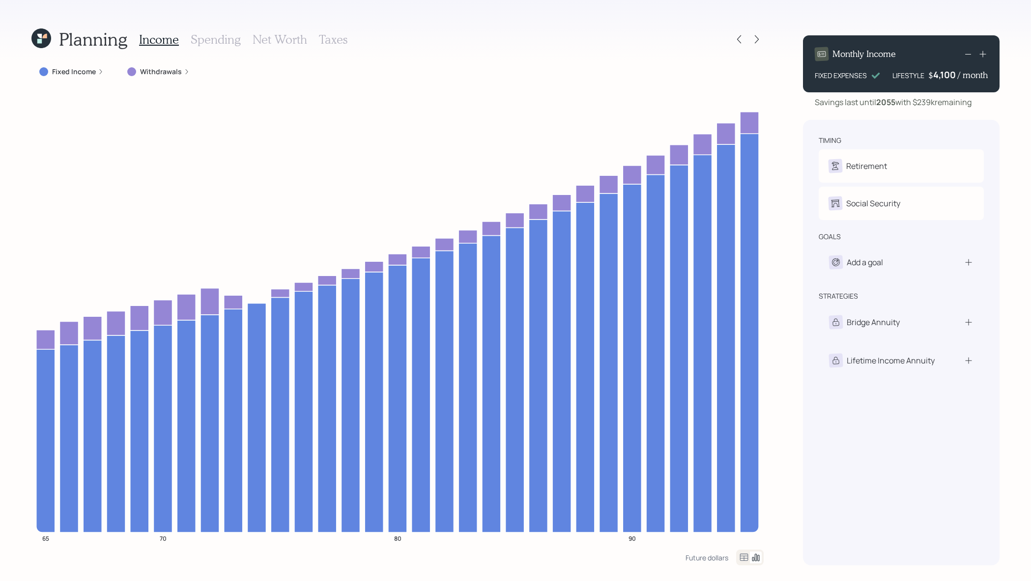
click at [966, 51] on icon at bounding box center [968, 54] width 12 height 12
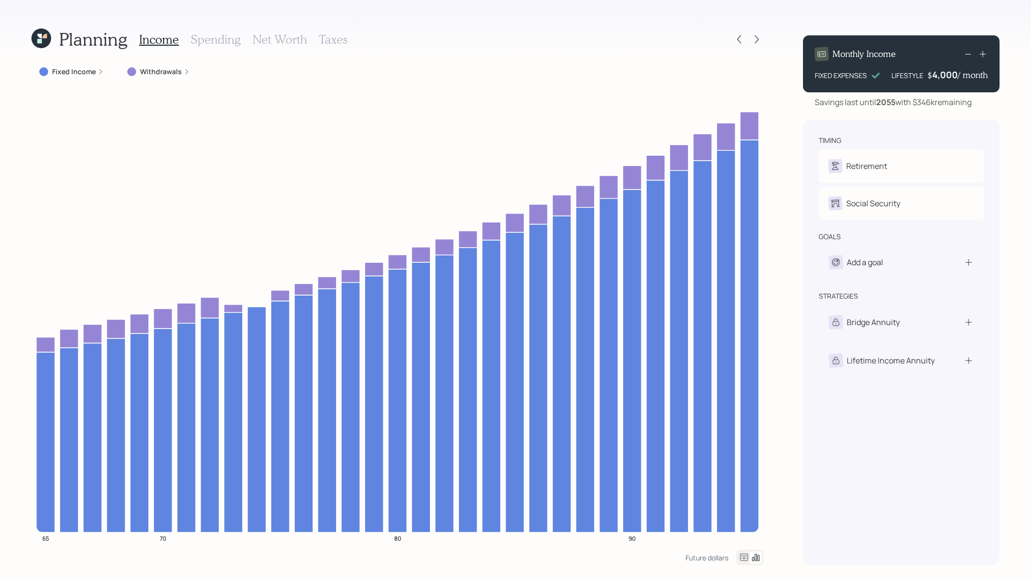
click at [217, 34] on h3 "Spending" at bounding box center [216, 39] width 50 height 14
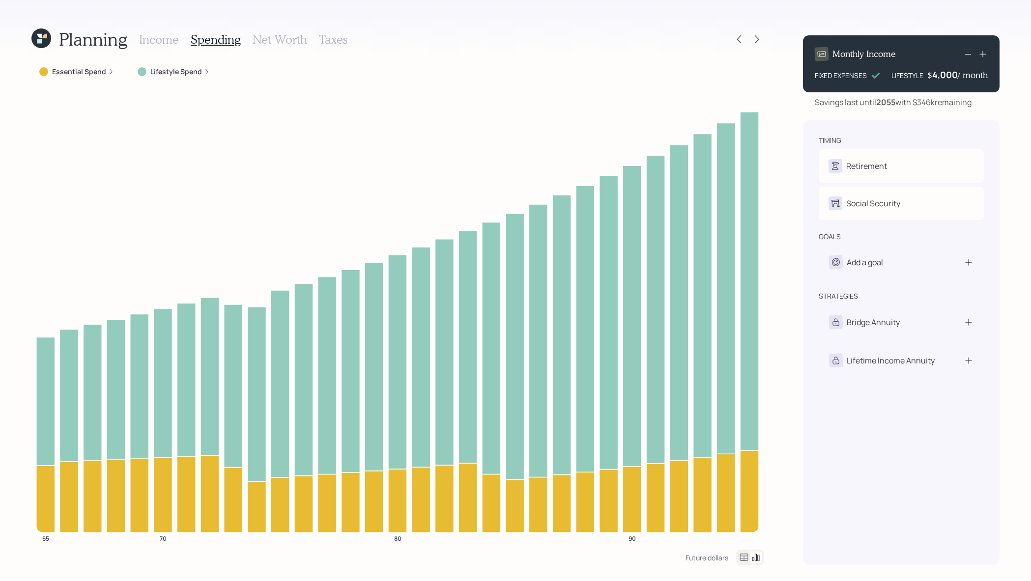
click at [741, 560] on icon at bounding box center [744, 558] width 12 height 12
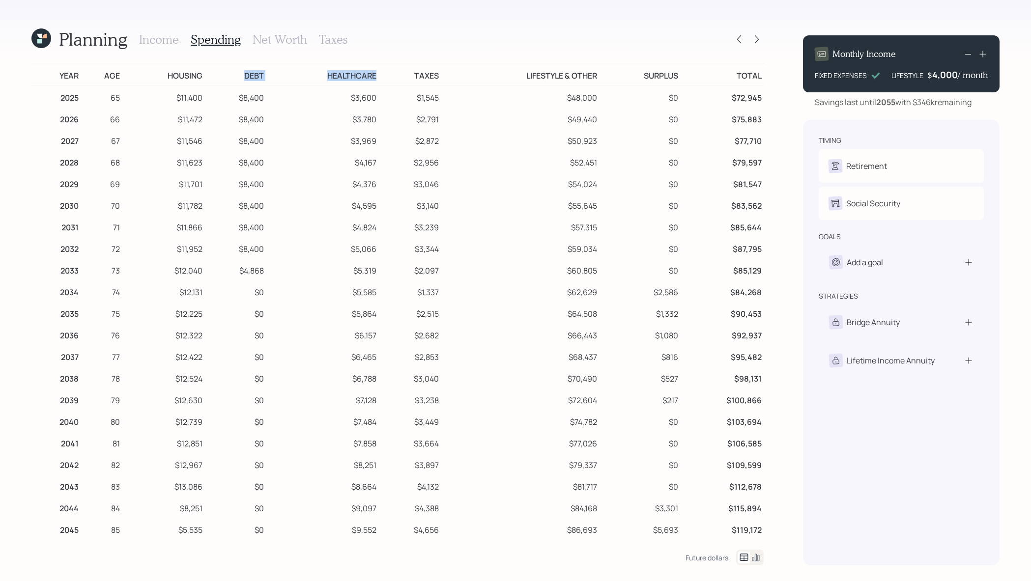
drag, startPoint x: 273, startPoint y: 81, endPoint x: 242, endPoint y: 73, distance: 31.9
click at [242, 73] on tr "Year Age Housing Debt Healthcare Taxes Lifestyle & Other Surplus Total" at bounding box center [397, 74] width 732 height 22
click at [242, 73] on td "Debt" at bounding box center [234, 74] width 61 height 22
click at [684, 294] on td "$84,268" at bounding box center [722, 291] width 84 height 22
drag, startPoint x: 269, startPoint y: 70, endPoint x: 241, endPoint y: 73, distance: 28.2
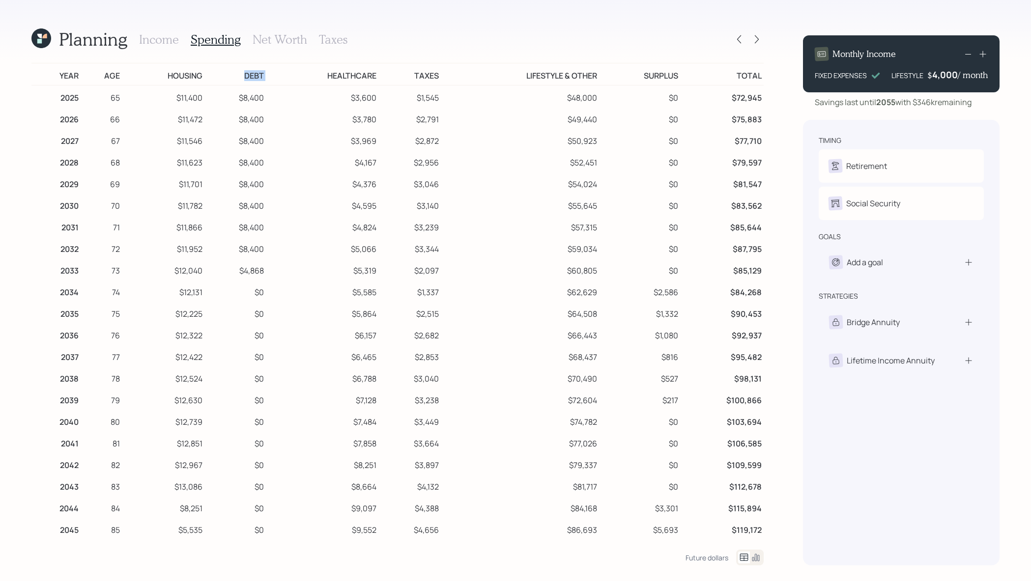
click at [241, 73] on tr "Year Age Housing Debt Healthcare Taxes Lifestyle & Other Surplus Total" at bounding box center [397, 74] width 732 height 22
click at [257, 82] on td "Debt" at bounding box center [234, 74] width 61 height 22
drag, startPoint x: 683, startPoint y: 74, endPoint x: 629, endPoint y: 75, distance: 54.0
click at [629, 75] on tr "Year Age Housing Debt Healthcare Taxes Lifestyle & Other Surplus Total" at bounding box center [397, 74] width 732 height 22
click at [474, 43] on div "Planning Income Spending Net Worth Taxes" at bounding box center [397, 40] width 732 height 24
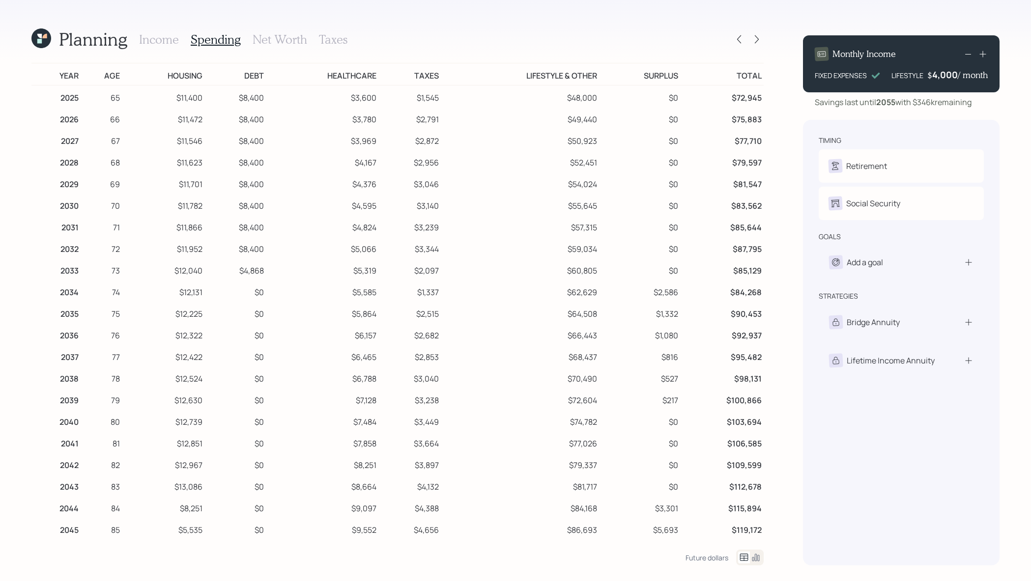
click at [157, 41] on h3 "Income" at bounding box center [159, 39] width 40 height 14
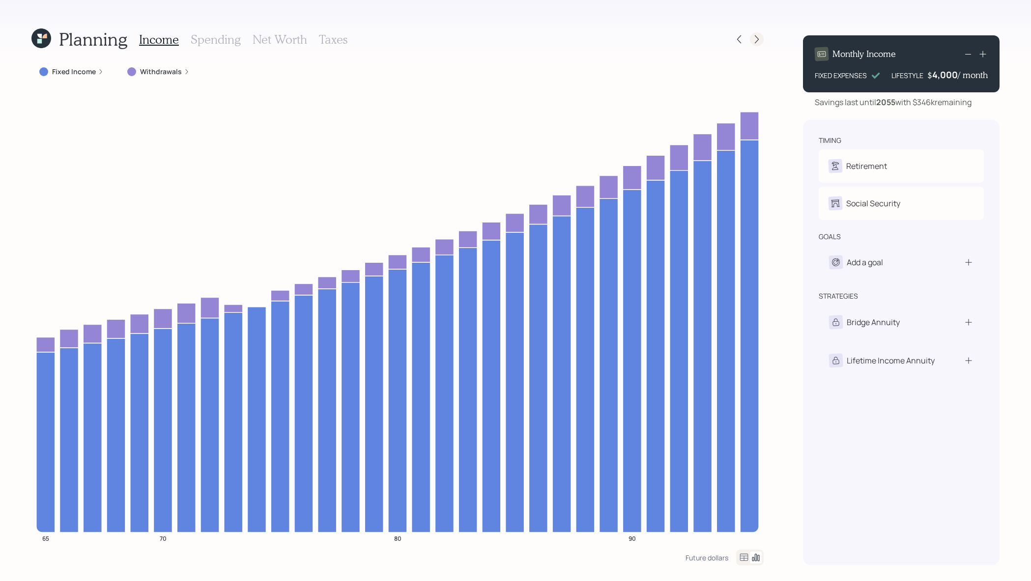
click at [757, 40] on icon at bounding box center [757, 39] width 4 height 8
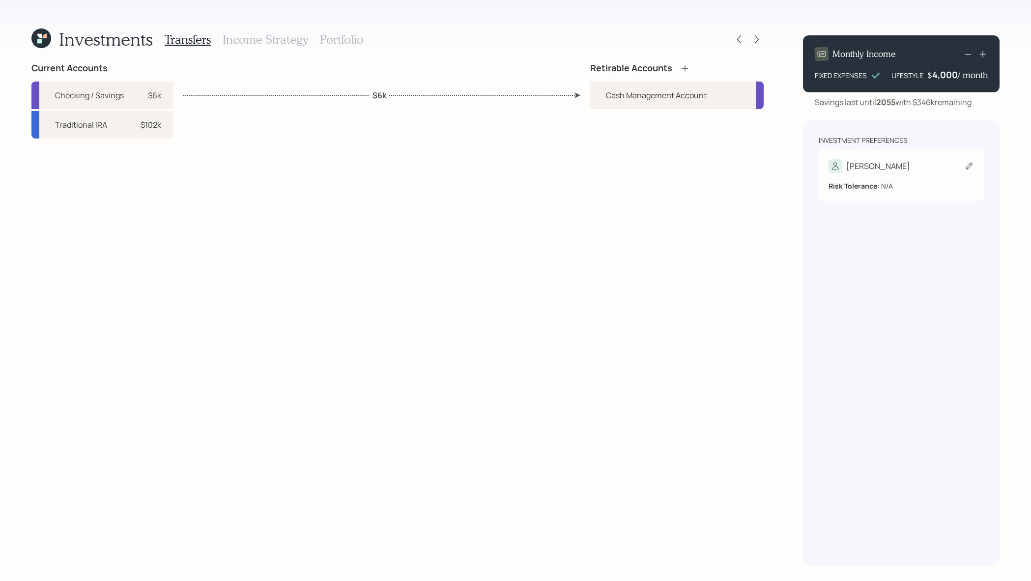
click at [878, 167] on div "[PERSON_NAME]" at bounding box center [900, 166] width 145 height 14
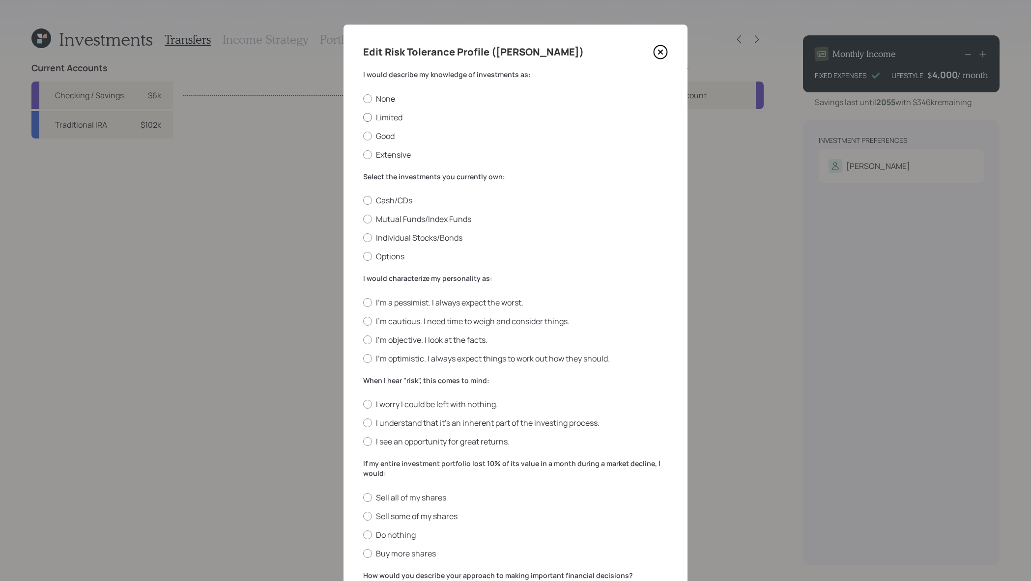
click at [391, 121] on label "Limited" at bounding box center [515, 117] width 305 height 11
click at [363, 117] on input "Limited" at bounding box center [363, 117] width 0 height 0
radio input "true"
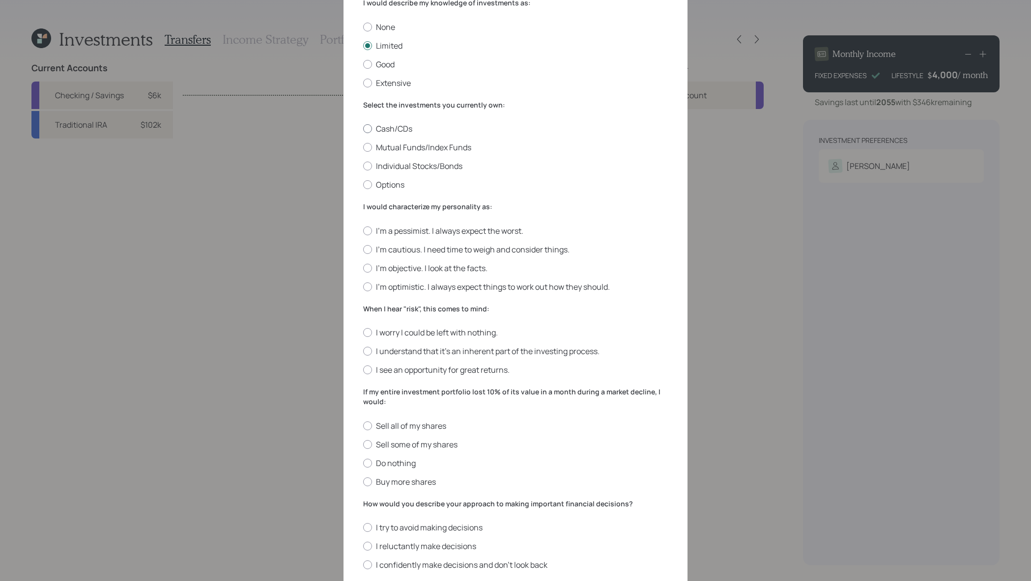
scroll to position [70, 0]
click at [385, 132] on label "Cash/CDs" at bounding box center [515, 130] width 305 height 11
click at [363, 131] on input "Cash/CDs" at bounding box center [363, 130] width 0 height 0
radio input "true"
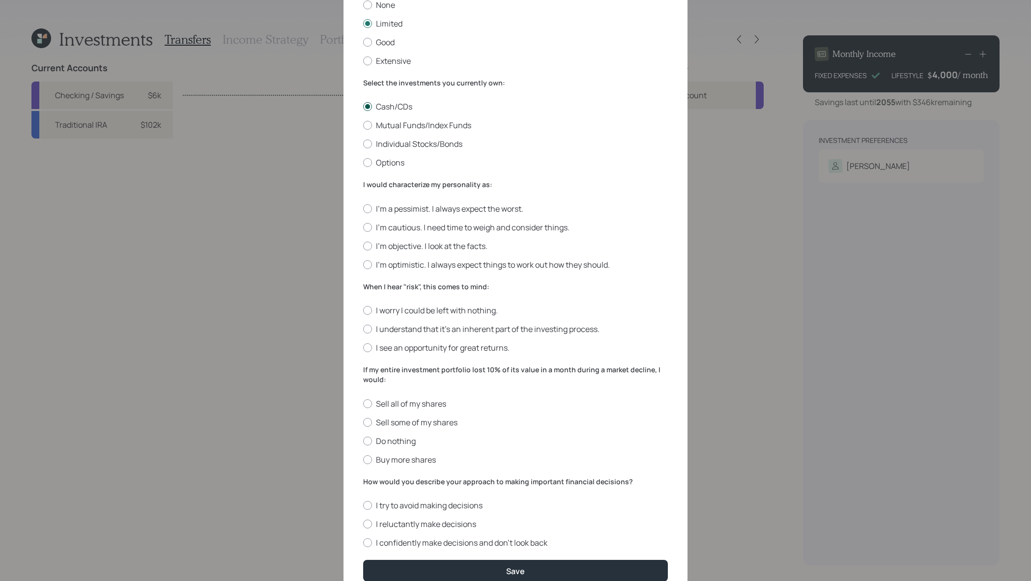
scroll to position [139, 0]
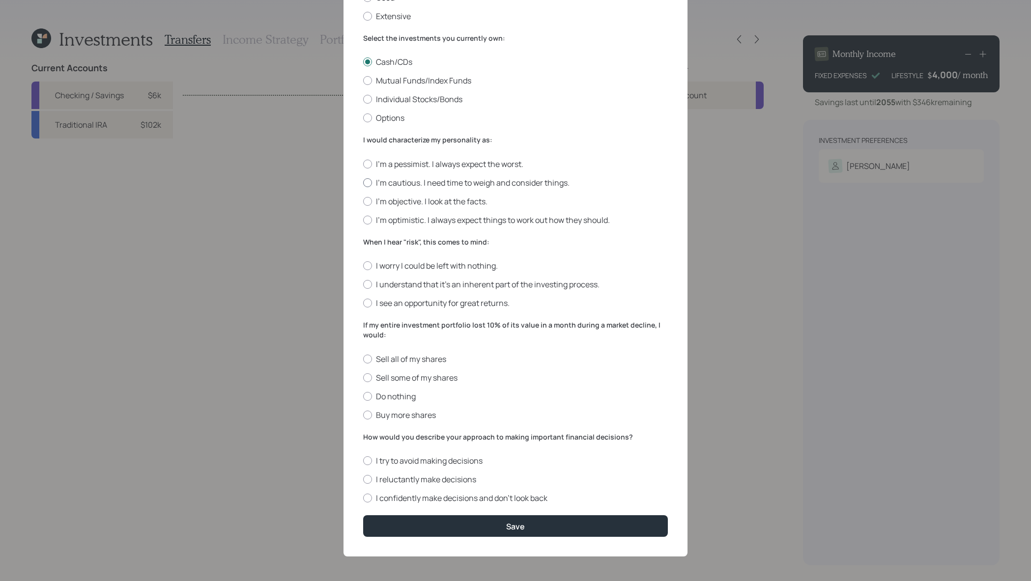
click at [463, 178] on label "I'm cautious. I need time to weigh and consider things." at bounding box center [515, 182] width 305 height 11
click at [363, 182] on input "I'm cautious. I need time to weigh and consider things." at bounding box center [363, 182] width 0 height 0
radio input "true"
click at [388, 262] on label "I worry I could be left with nothing." at bounding box center [515, 265] width 305 height 11
click at [363, 266] on input "I worry I could be left with nothing." at bounding box center [363, 266] width 0 height 0
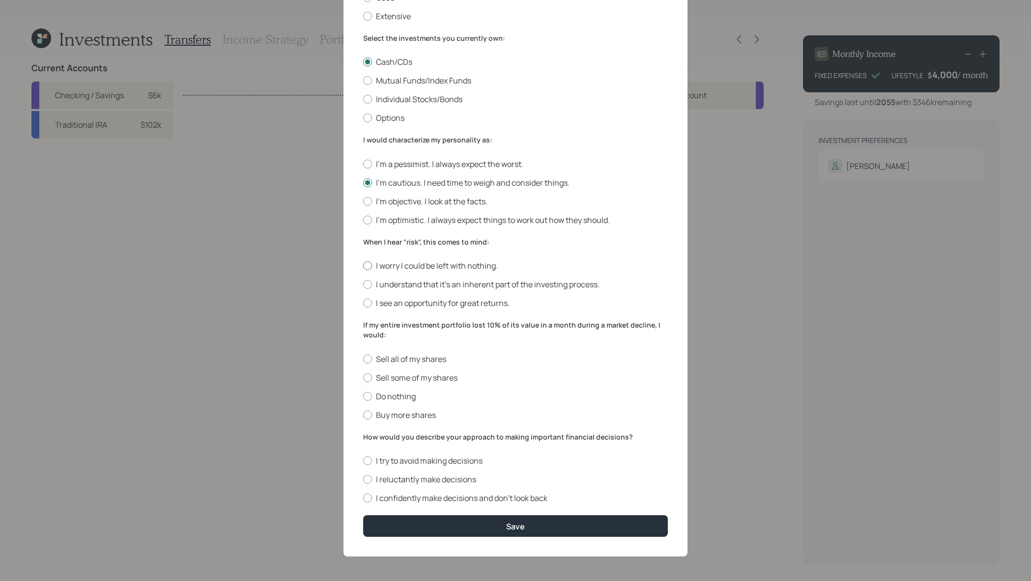
radio input "true"
drag, startPoint x: 437, startPoint y: 336, endPoint x: 355, endPoint y: 325, distance: 82.4
click at [355, 325] on div "Edit Risk Tolerance Profile (Jerry) I would describe my knowledge of investment…" at bounding box center [515, 221] width 344 height 671
click at [401, 395] on label "Do nothing" at bounding box center [515, 396] width 305 height 11
click at [363, 396] on input "Do nothing" at bounding box center [363, 396] width 0 height 0
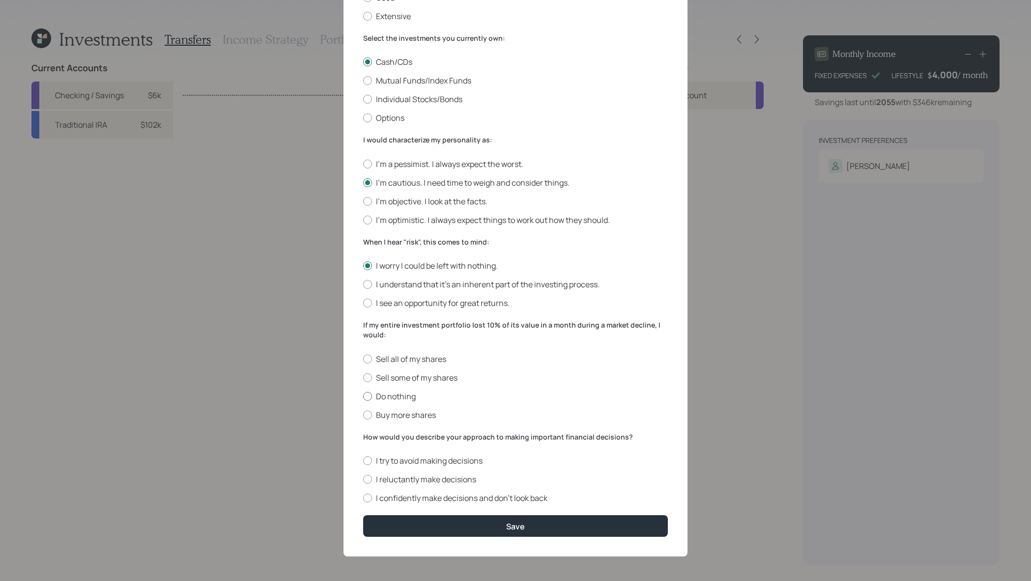
radio input "true"
click at [431, 501] on label "I confidently make decisions and don’t look back" at bounding box center [515, 498] width 305 height 11
click at [363, 499] on input "I confidently make decisions and don’t look back" at bounding box center [363, 498] width 0 height 0
radio input "true"
click at [458, 467] on div "I try to avoid making decisions I reluctantly make decisions I confidently make…" at bounding box center [515, 479] width 305 height 48
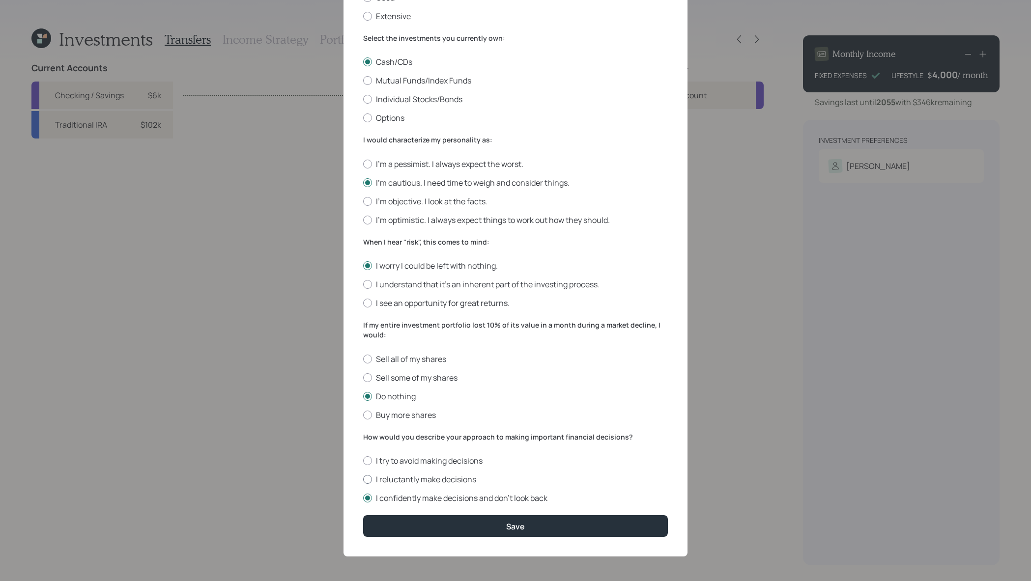
click at [458, 478] on label "I reluctantly make decisions" at bounding box center [515, 479] width 305 height 11
click at [363, 479] on input "I reluctantly make decisions" at bounding box center [363, 479] width 0 height 0
radio input "true"
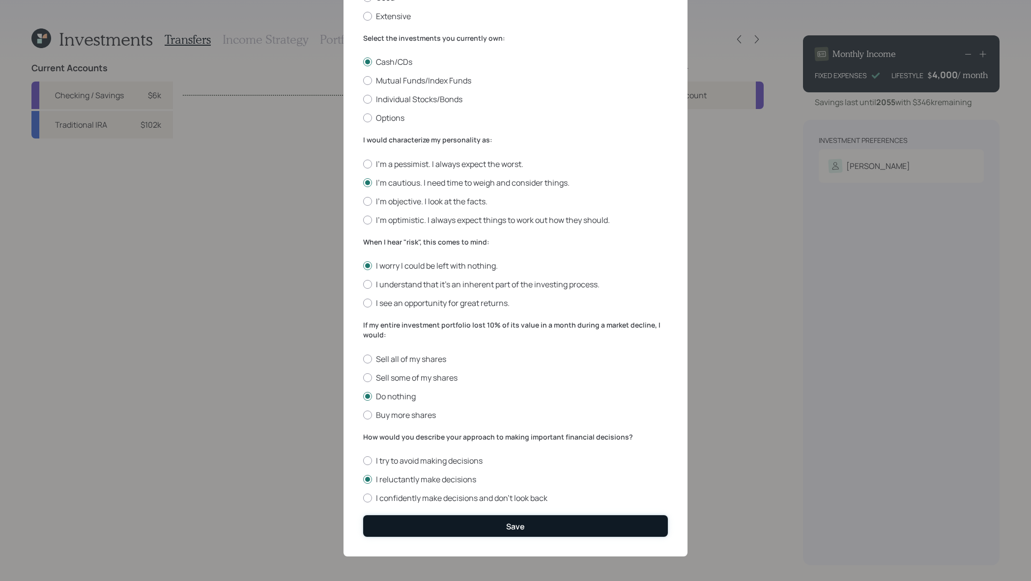
click at [479, 525] on button "Save" at bounding box center [515, 525] width 305 height 21
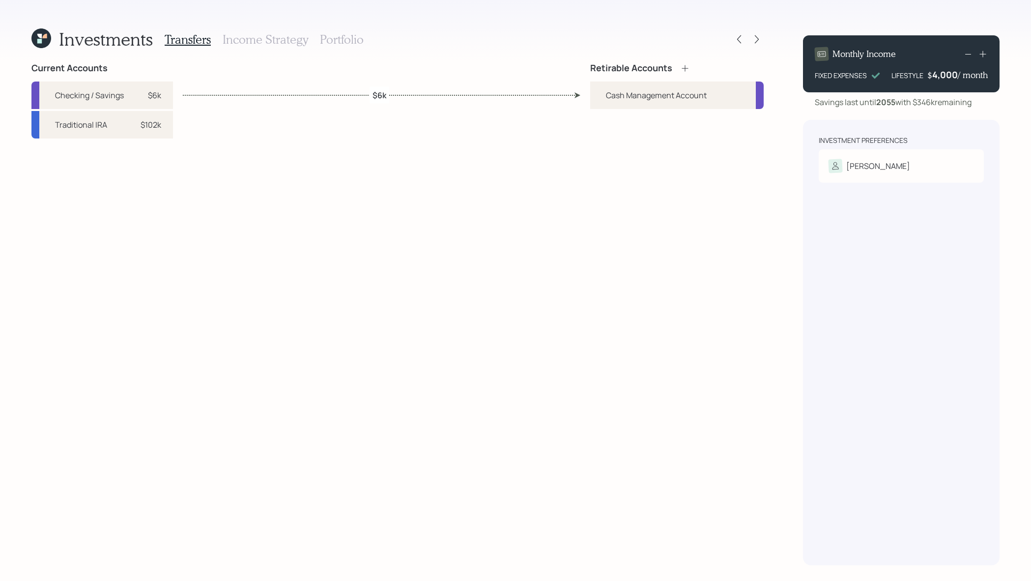
click at [682, 63] on icon at bounding box center [685, 68] width 10 height 10
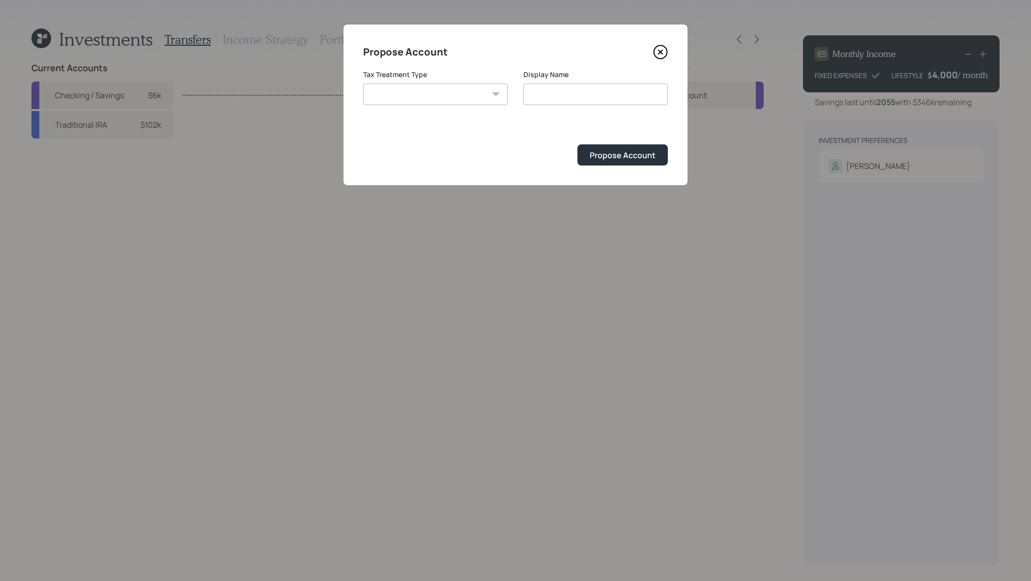
click at [392, 88] on select "Roth Taxable Traditional" at bounding box center [435, 95] width 144 height 22
select select "traditional"
type input "Traditional"
click at [640, 163] on button "Propose Account" at bounding box center [622, 154] width 90 height 21
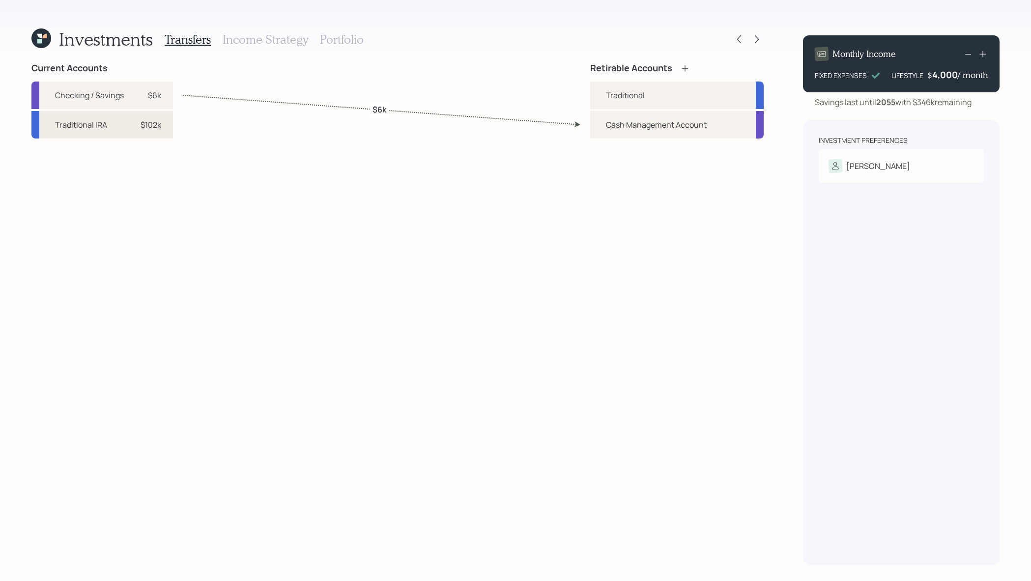
click at [94, 125] on div "Traditional IRA" at bounding box center [81, 125] width 52 height 12
click at [656, 97] on div "Traditional" at bounding box center [676, 96] width 173 height 28
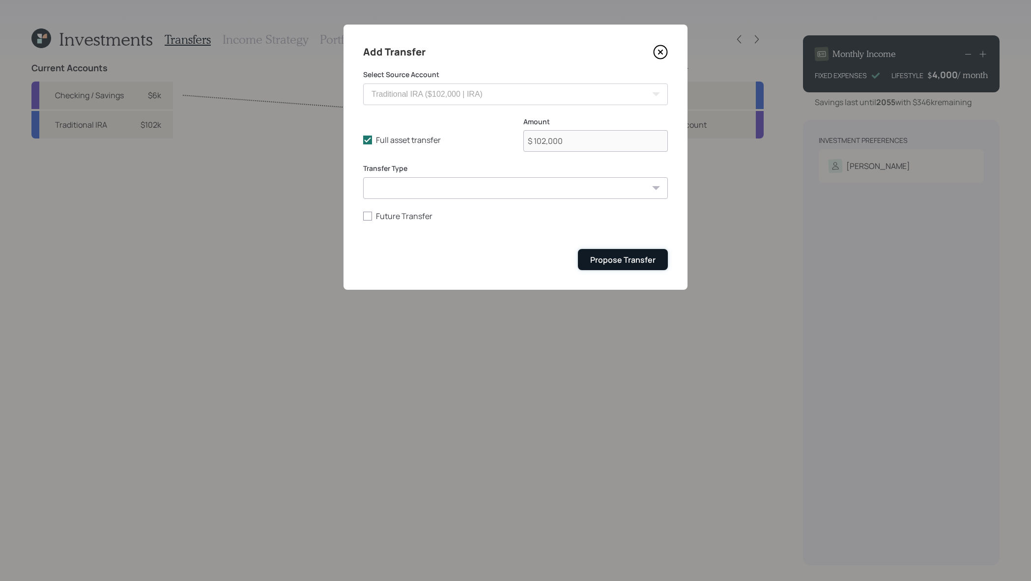
click at [637, 253] on button "Propose Transfer" at bounding box center [623, 259] width 90 height 21
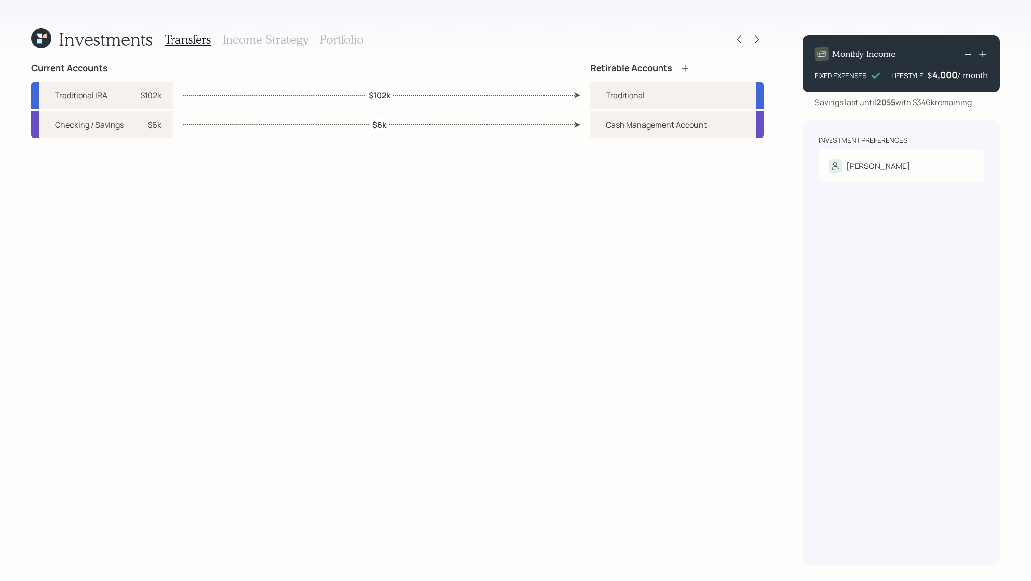
click at [261, 40] on h3 "Income Strategy" at bounding box center [265, 39] width 85 height 14
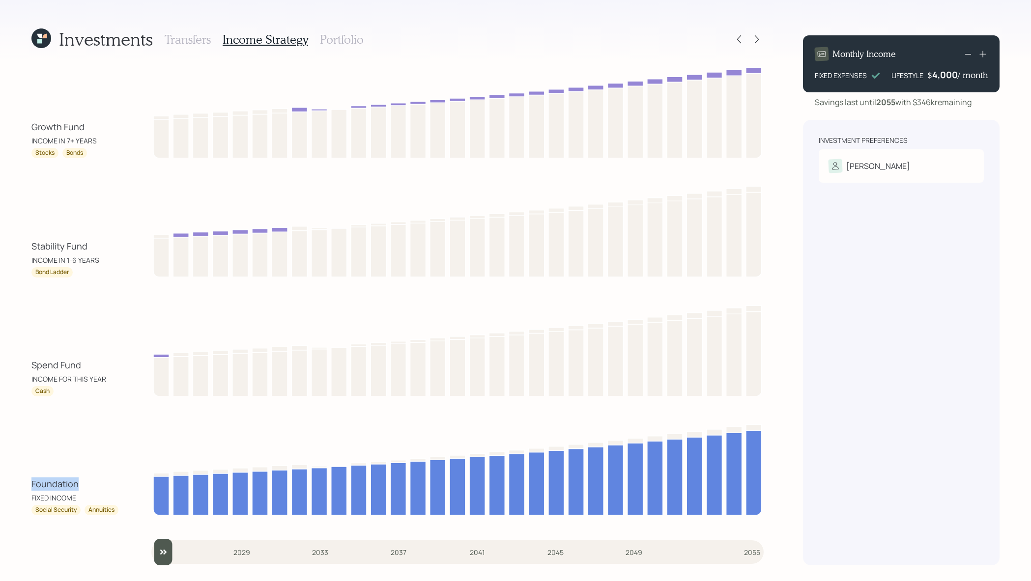
drag, startPoint x: 80, startPoint y: 488, endPoint x: 19, endPoint y: 484, distance: 61.0
click at [19, 484] on div "Investments Transfers Income Strategy Portfolio Growth Fund INCOME IN 7+ YEARS …" at bounding box center [515, 290] width 1031 height 581
click at [741, 39] on icon at bounding box center [739, 39] width 10 height 10
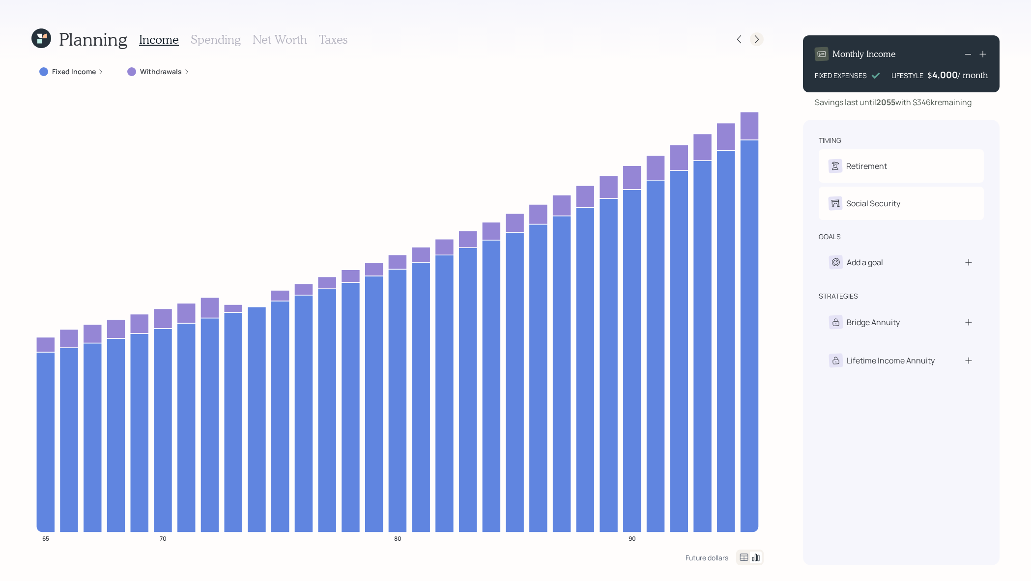
click at [756, 44] on div at bounding box center [757, 39] width 14 height 14
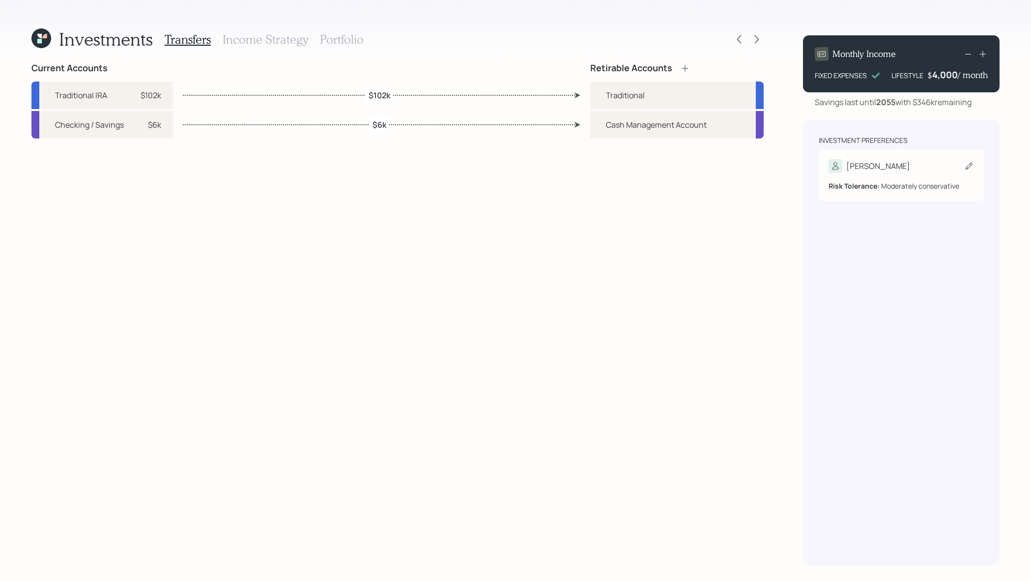
click at [861, 174] on div "Risk Tolerance: Moderately conservative" at bounding box center [900, 182] width 145 height 18
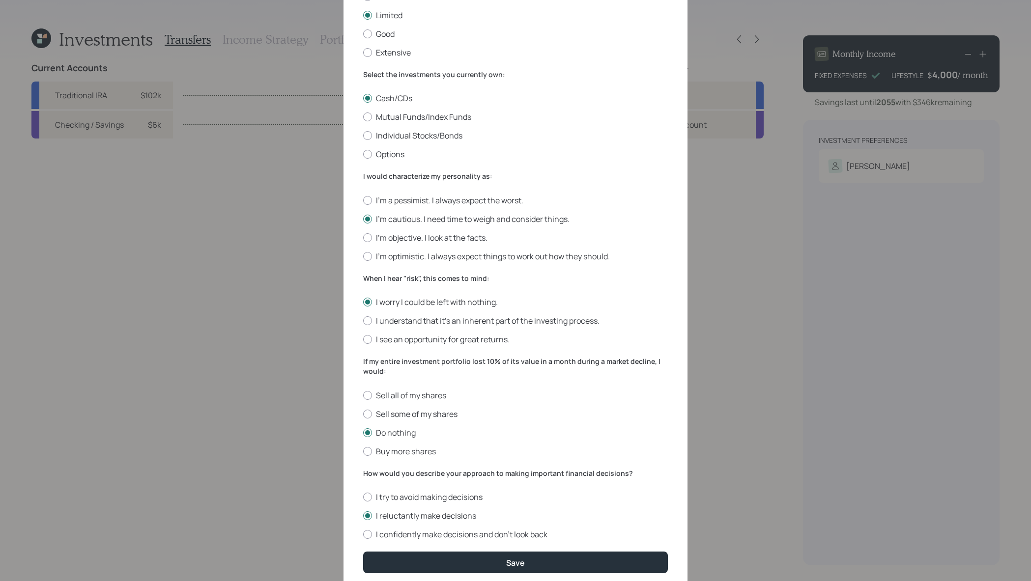
scroll to position [139, 0]
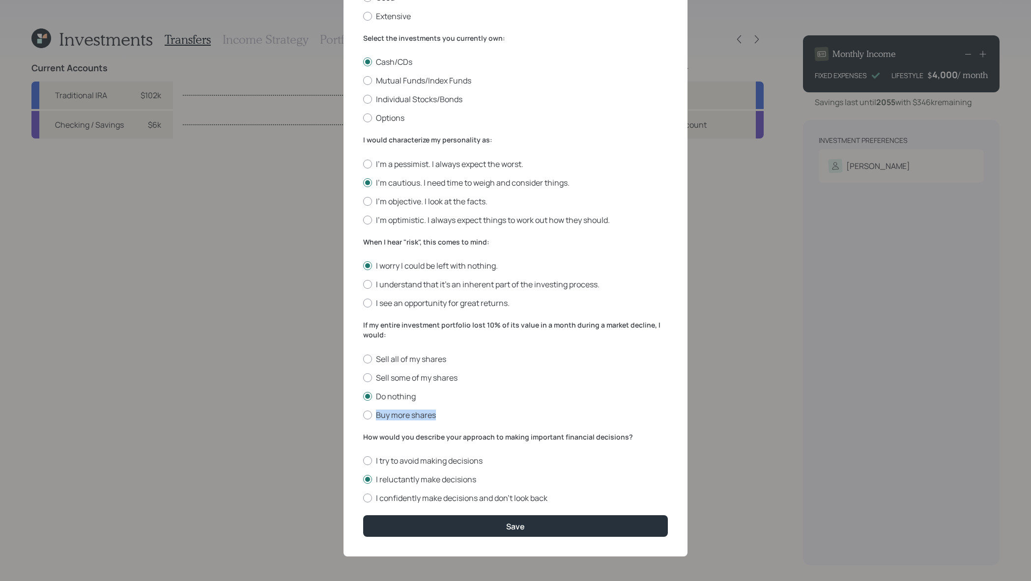
drag, startPoint x: 441, startPoint y: 417, endPoint x: 378, endPoint y: 422, distance: 63.6
click at [378, 422] on form "I would describe my knowledge of investments as: None Limited Good Extensive Se…" at bounding box center [515, 234] width 305 height 606
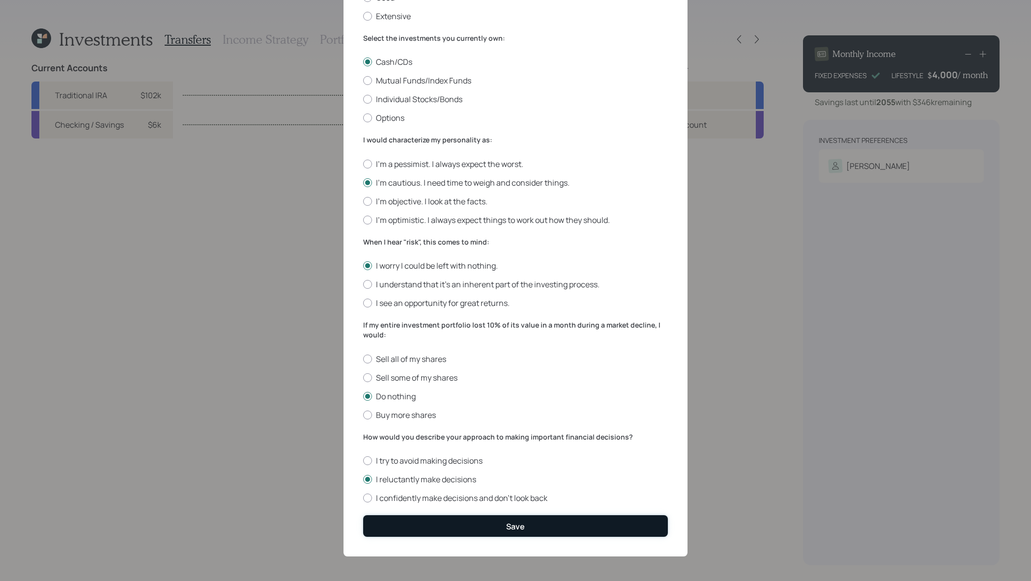
click at [529, 527] on button "Save" at bounding box center [515, 525] width 305 height 21
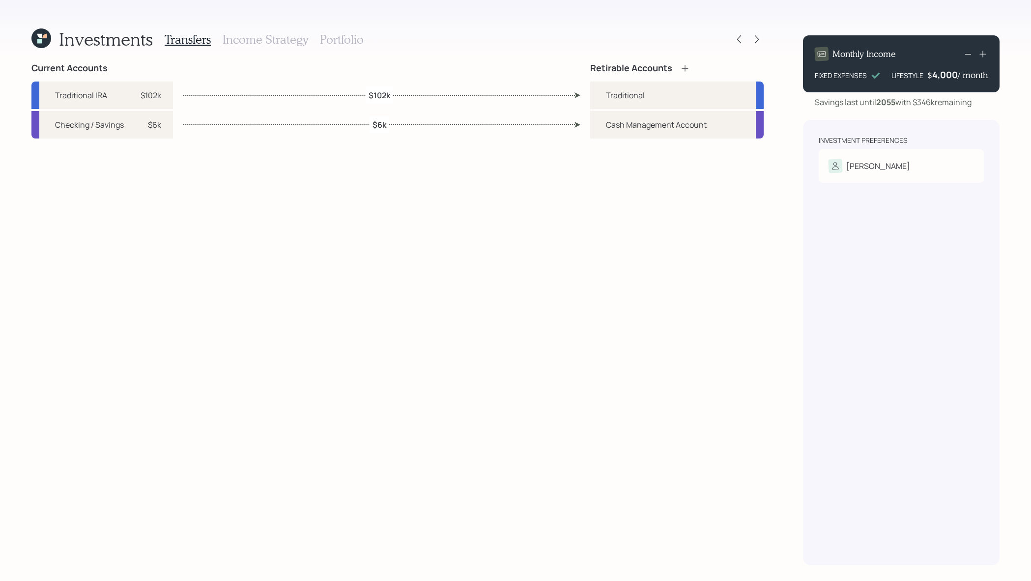
click at [279, 30] on div "Transfers Income Strategy Portfolio" at bounding box center [264, 40] width 199 height 24
click at [280, 46] on h3 "Income Strategy" at bounding box center [265, 39] width 85 height 14
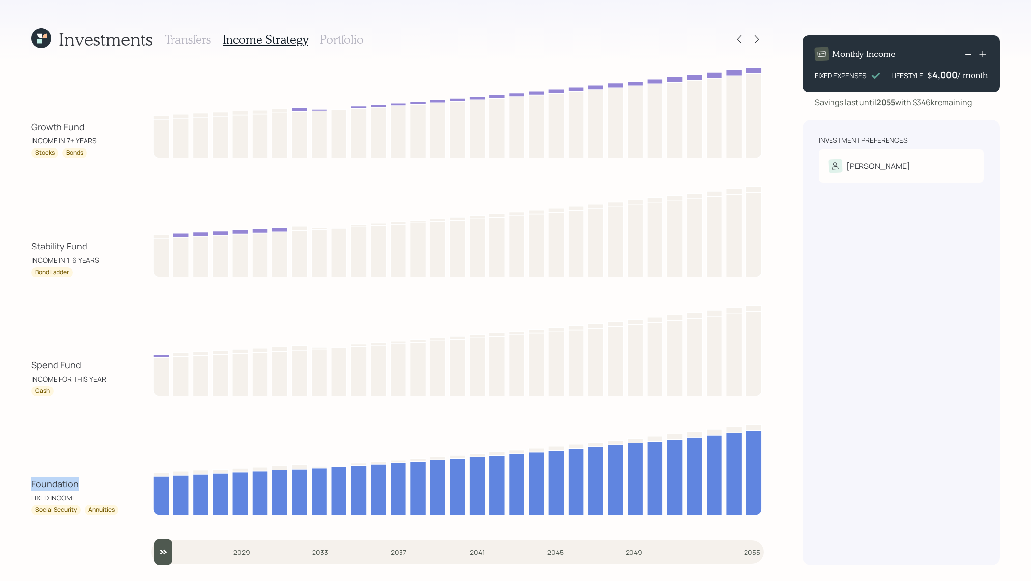
drag, startPoint x: 80, startPoint y: 484, endPoint x: 10, endPoint y: 484, distance: 69.8
click at [10, 484] on div "Investments Transfers Income Strategy Portfolio Growth Fund INCOME IN 7+ YEARS …" at bounding box center [515, 290] width 1031 height 581
click at [91, 490] on div "Foundation" at bounding box center [75, 483] width 88 height 13
drag, startPoint x: 88, startPoint y: 363, endPoint x: 16, endPoint y: 364, distance: 72.7
click at [16, 364] on div "Investments Transfers Income Strategy Portfolio Growth Fund INCOME IN 7+ YEARS …" at bounding box center [515, 290] width 1031 height 581
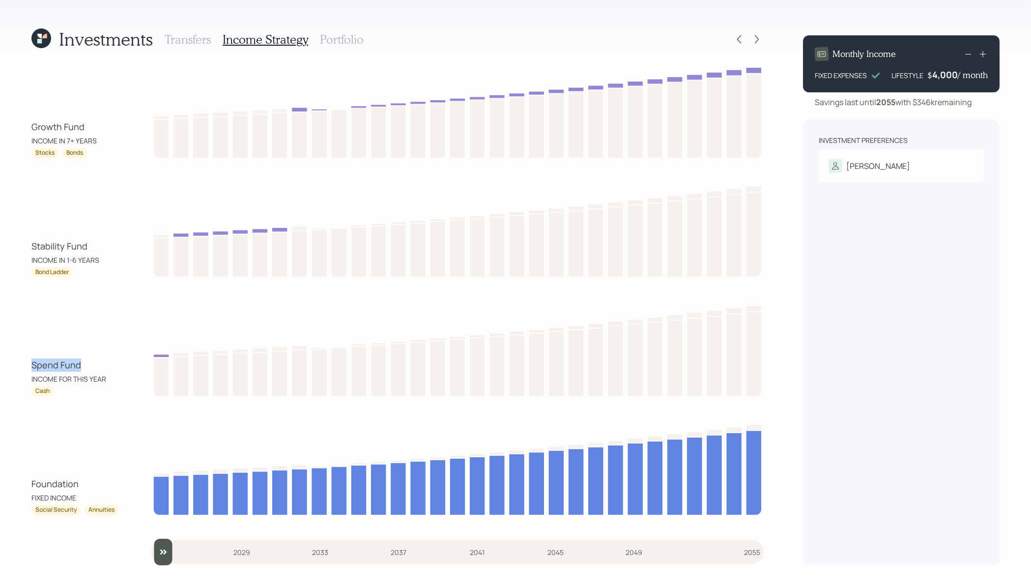
click at [81, 366] on div "Spend Fund" at bounding box center [75, 365] width 88 height 13
drag, startPoint x: 81, startPoint y: 366, endPoint x: 20, endPoint y: 365, distance: 60.4
click at [20, 365] on div "Investments Transfers Income Strategy Portfolio Growth Fund INCOME IN 7+ YEARS …" at bounding box center [515, 290] width 1031 height 581
drag, startPoint x: 94, startPoint y: 252, endPoint x: 30, endPoint y: 252, distance: 64.4
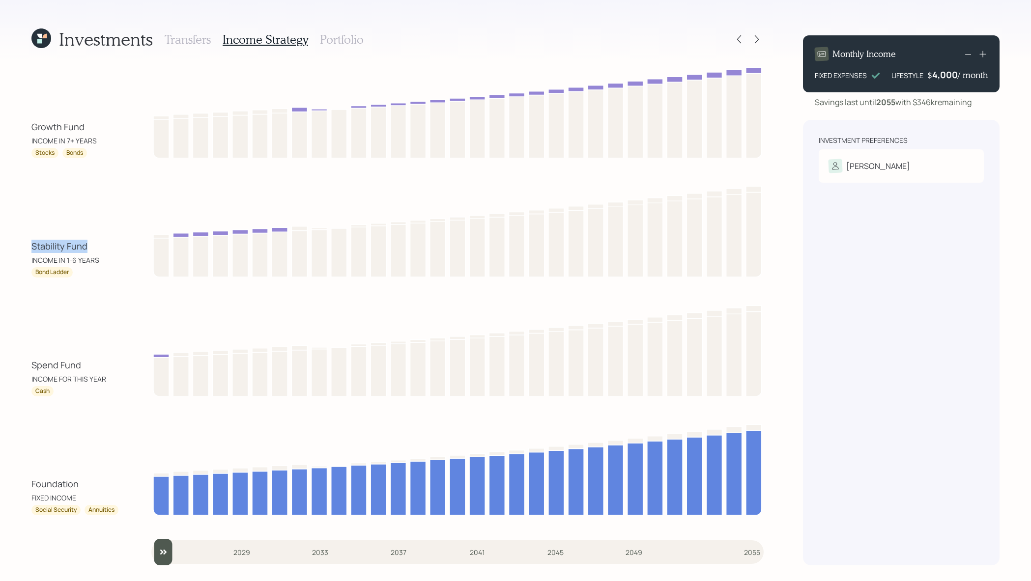
click at [30, 252] on div "Investments Transfers Income Strategy Portfolio Growth Fund INCOME IN 7+ YEARS …" at bounding box center [515, 290] width 1031 height 581
drag, startPoint x: 82, startPoint y: 265, endPoint x: 79, endPoint y: 276, distance: 10.9
click at [79, 276] on div "Stability Fund INCOME IN 1-6 YEARS Bond Ladder" at bounding box center [75, 259] width 88 height 38
click at [81, 274] on div "Bond Ladder" at bounding box center [75, 272] width 88 height 10
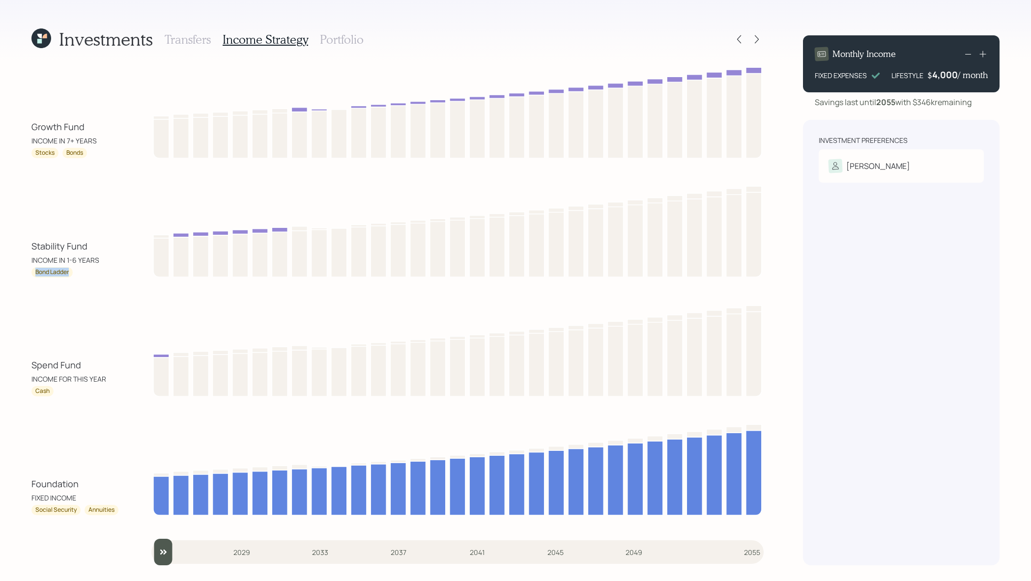
drag, startPoint x: 81, startPoint y: 274, endPoint x: 13, endPoint y: 274, distance: 67.8
click at [13, 274] on div "Investments Transfers Income Strategy Portfolio Growth Fund INCOME IN 7+ YEARS …" at bounding box center [515, 290] width 1031 height 581
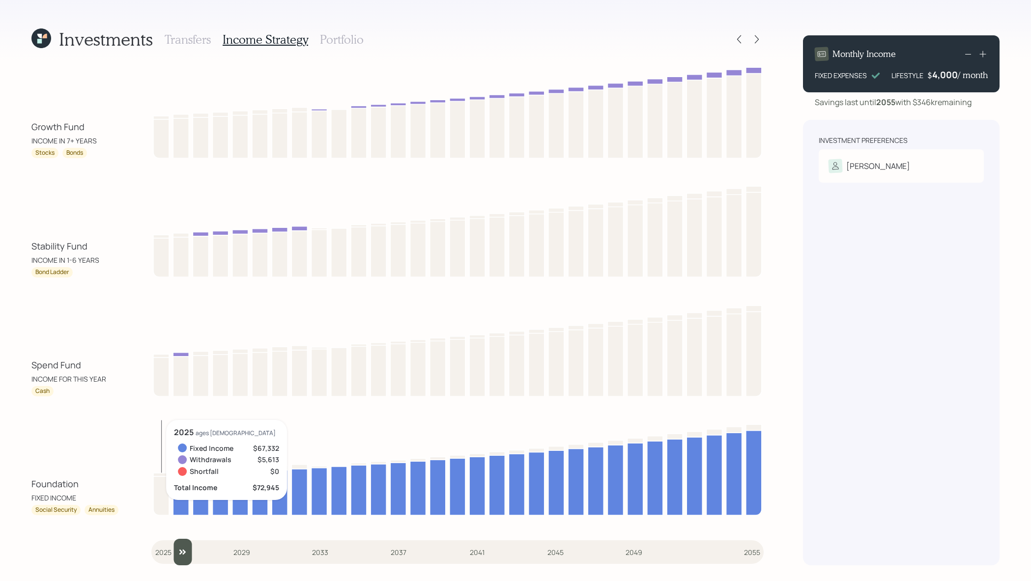
drag, startPoint x: 164, startPoint y: 551, endPoint x: 177, endPoint y: 551, distance: 13.8
type input "2026"
click at [177, 551] on input "slider" at bounding box center [457, 552] width 612 height 27
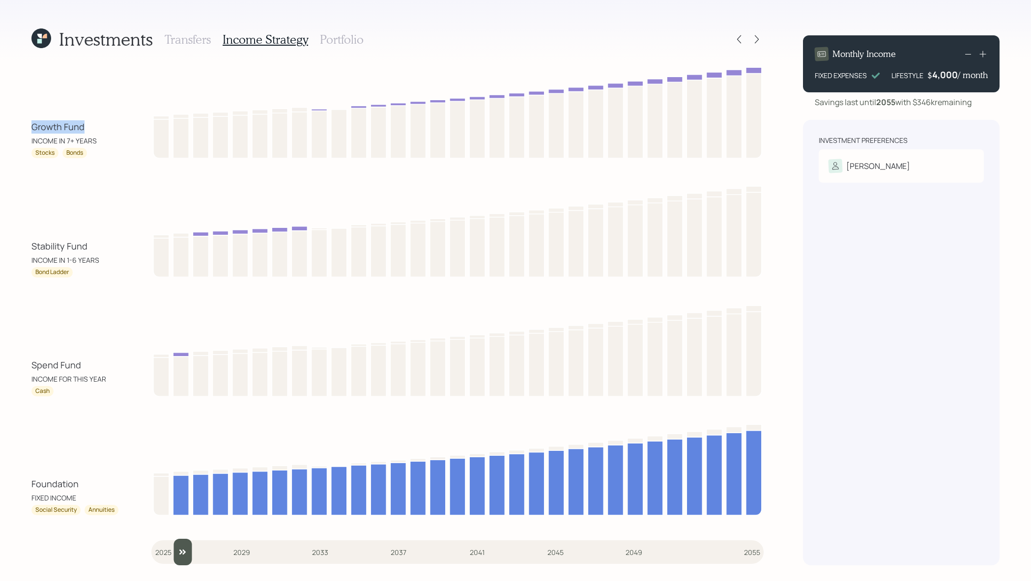
drag, startPoint x: 91, startPoint y: 124, endPoint x: 31, endPoint y: 125, distance: 59.9
click at [31, 125] on div "Growth Fund" at bounding box center [75, 126] width 88 height 13
drag, startPoint x: 98, startPoint y: 146, endPoint x: 21, endPoint y: 130, distance: 79.3
click at [21, 130] on div "Investments Transfers Income Strategy Portfolio Growth Fund INCOME IN 7+ YEARS …" at bounding box center [515, 290] width 1031 height 581
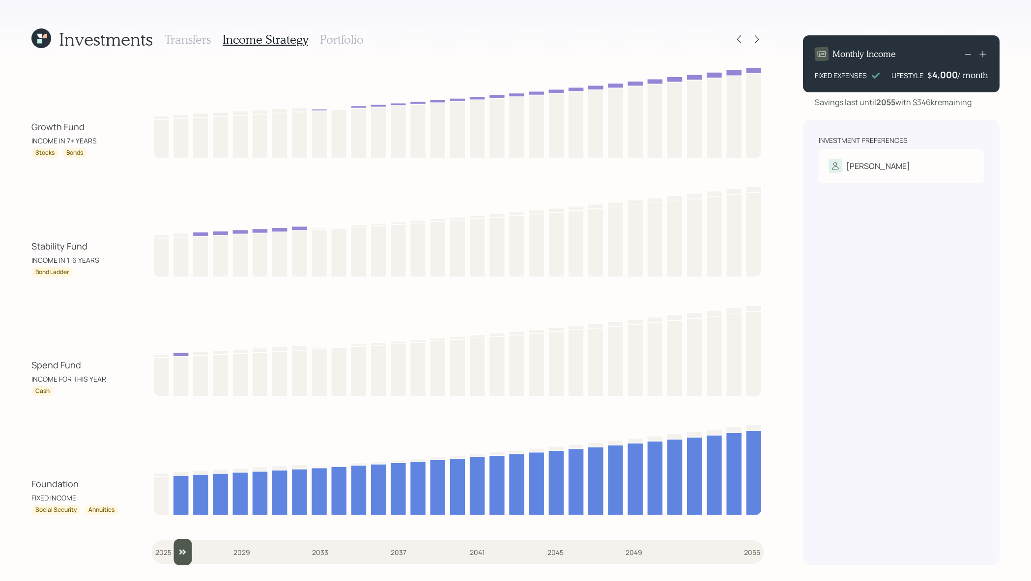
click at [55, 168] on div "Growth Fund INCOME IN 7+ YEARS Stocks Bonds Stability Fund INCOME IN 1-6 YEARS …" at bounding box center [397, 314] width 732 height 503
click at [325, 38] on h3 "Portfolio" at bounding box center [342, 39] width 44 height 14
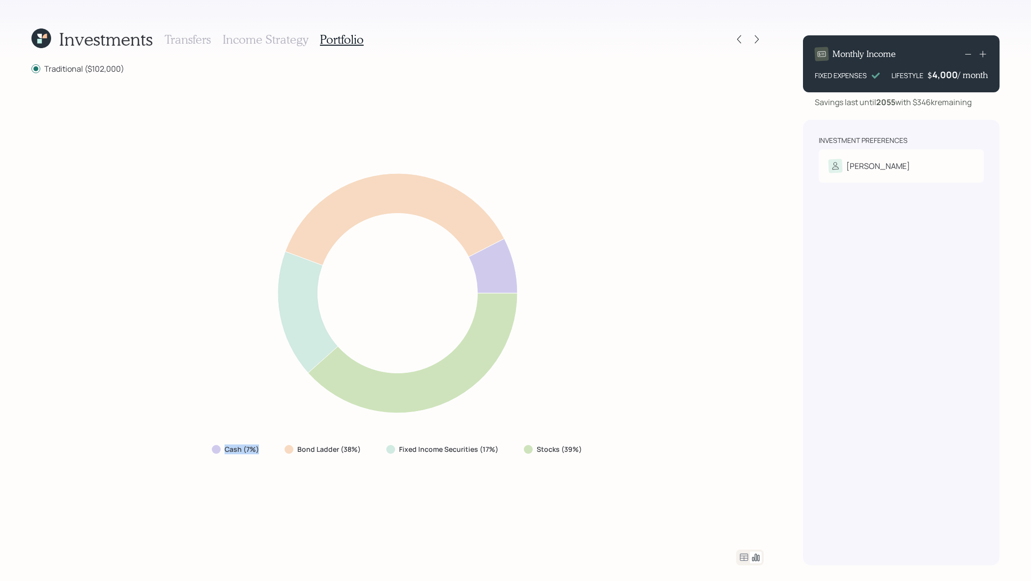
drag, startPoint x: 268, startPoint y: 449, endPoint x: 209, endPoint y: 449, distance: 58.9
click at [209, 449] on div "Cash (7%)" at bounding box center [236, 450] width 65 height 18
drag, startPoint x: 361, startPoint y: 450, endPoint x: 295, endPoint y: 453, distance: 66.4
click at [295, 453] on div "Bond Ladder (38%)" at bounding box center [323, 450] width 78 height 10
drag, startPoint x: 612, startPoint y: 444, endPoint x: 549, endPoint y: 444, distance: 62.9
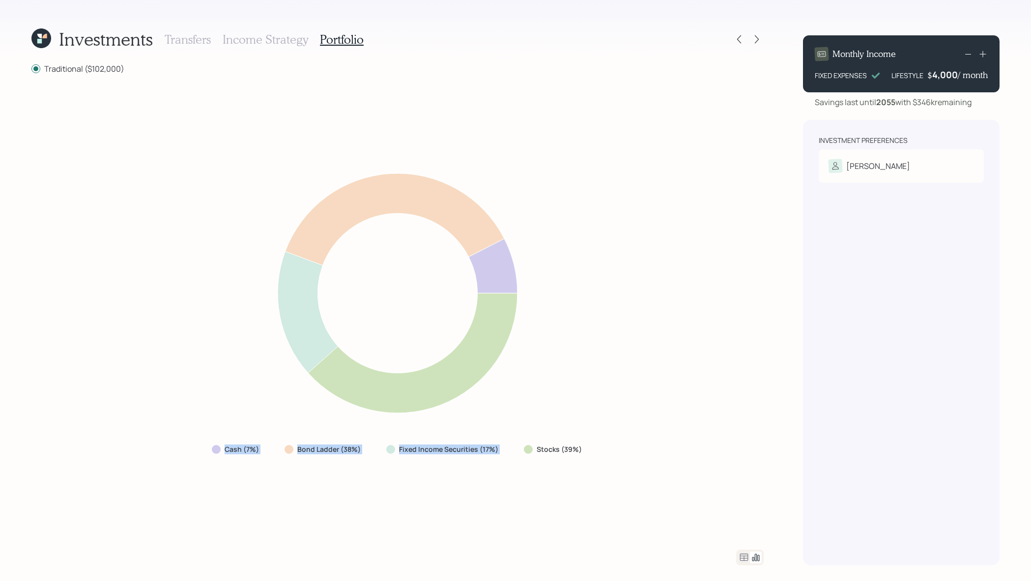
click at [549, 444] on div "Cash (7%) Bond Ladder (38%) Fixed Income Securities (17%) Stocks (39%)" at bounding box center [397, 312] width 732 height 452
click at [549, 444] on div "Stocks (39%)" at bounding box center [554, 450] width 76 height 18
drag, startPoint x: 497, startPoint y: 445, endPoint x: 401, endPoint y: 449, distance: 96.4
click at [401, 449] on div "Fixed Income Securities (17%)" at bounding box center [443, 450] width 114 height 10
click at [387, 473] on div "Cash (7%) Bond Ladder (38%) Fixed Income Securities (17%) Stocks (39%)" at bounding box center [397, 312] width 732 height 452
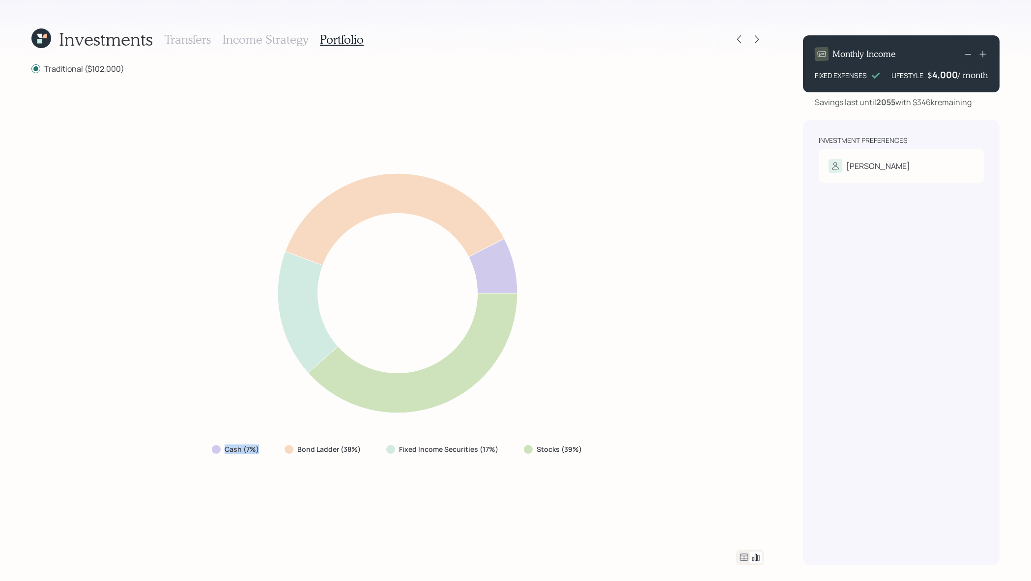
drag, startPoint x: 268, startPoint y: 447, endPoint x: 223, endPoint y: 447, distance: 45.7
click at [223, 447] on div "Cash (7%)" at bounding box center [236, 450] width 65 height 18
click at [259, 464] on div "Cash (7%) Bond Ladder (38%) Fixed Income Securities (17%) Stocks (39%)" at bounding box center [397, 312] width 732 height 452
drag, startPoint x: 588, startPoint y: 444, endPoint x: 607, endPoint y: 458, distance: 23.9
click at [607, 458] on div "Cash (7%) Bond Ladder (38%) Fixed Income Securities (17%) Stocks (39%)" at bounding box center [397, 312] width 732 height 452
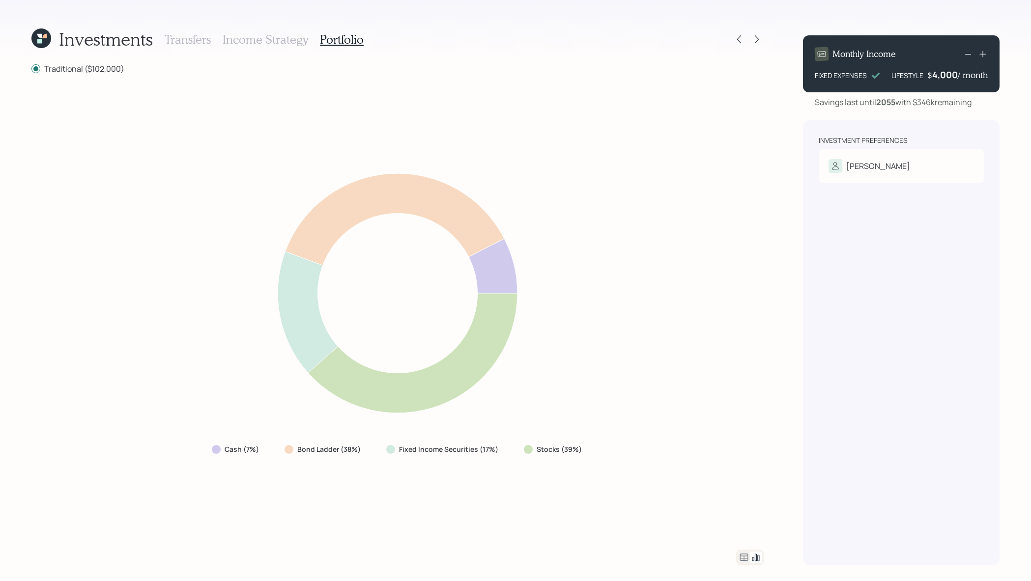
click at [750, 559] on icon at bounding box center [756, 558] width 12 height 12
click at [742, 559] on icon at bounding box center [744, 558] width 12 height 12
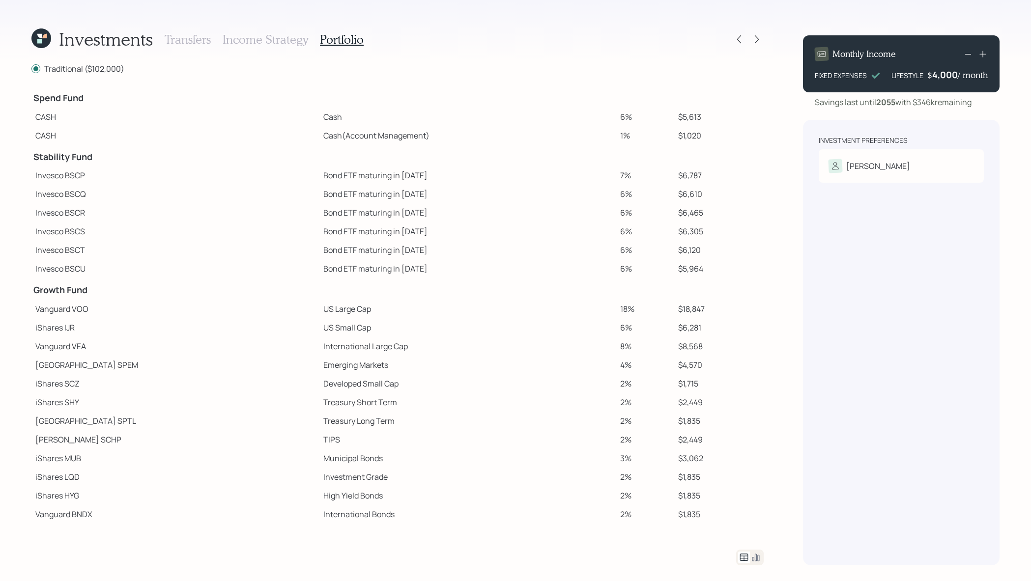
scroll to position [20, 0]
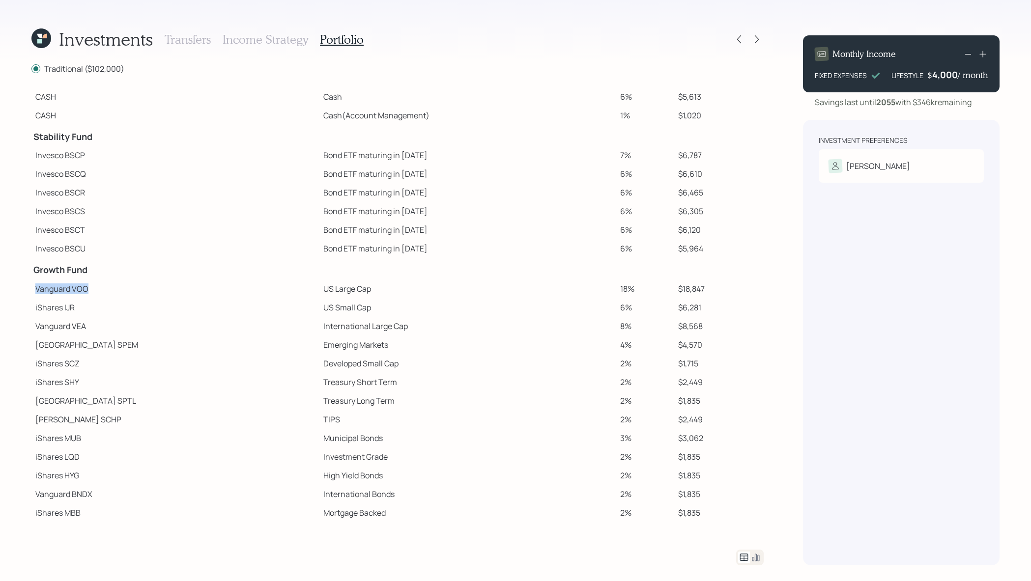
drag, startPoint x: 34, startPoint y: 288, endPoint x: 102, endPoint y: 295, distance: 68.2
click at [102, 295] on td "Vanguard VOO" at bounding box center [175, 289] width 288 height 19
drag, startPoint x: 89, startPoint y: 326, endPoint x: 38, endPoint y: 326, distance: 51.1
click at [38, 326] on td "Vanguard VEA" at bounding box center [175, 326] width 288 height 19
drag, startPoint x: 304, startPoint y: 288, endPoint x: 247, endPoint y: 289, distance: 57.5
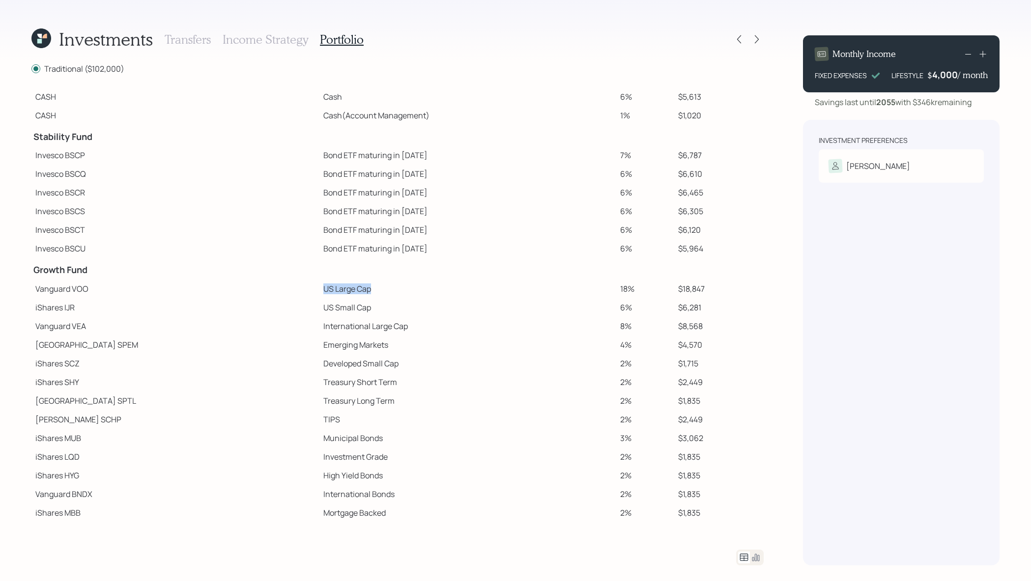
click at [247, 289] on tr "Vanguard VOO US Large Cap 18% $18,847" at bounding box center [397, 289] width 732 height 19
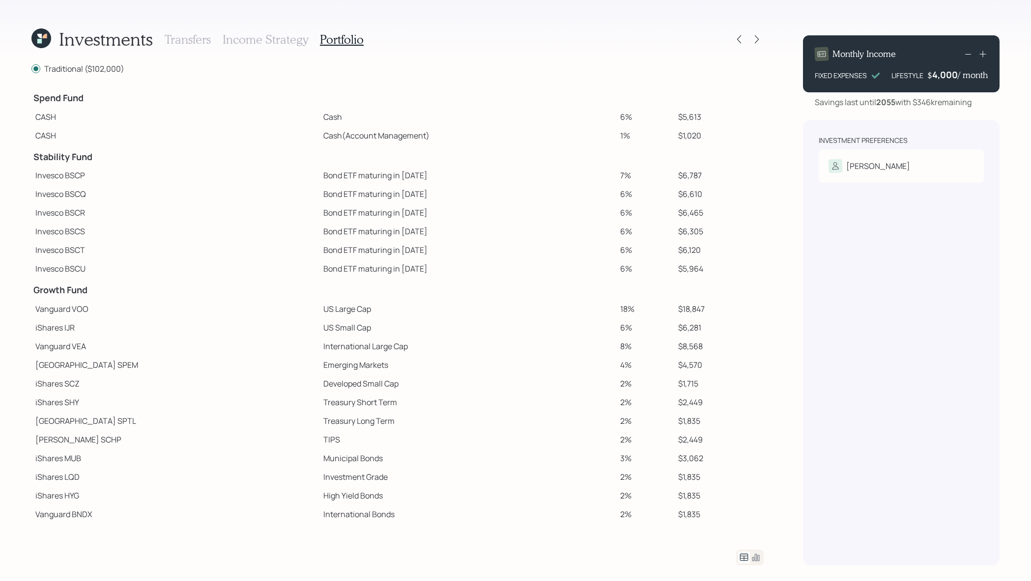
click at [208, 211] on td "Invesco BSCR" at bounding box center [175, 212] width 288 height 19
drag, startPoint x: 107, startPoint y: 160, endPoint x: 36, endPoint y: 156, distance: 70.8
click at [36, 156] on h4 "Stability Fund" at bounding box center [175, 157] width 284 height 11
click at [64, 187] on td "Invesco BSCQ" at bounding box center [175, 194] width 288 height 19
drag, startPoint x: 691, startPoint y: 178, endPoint x: 642, endPoint y: 178, distance: 49.1
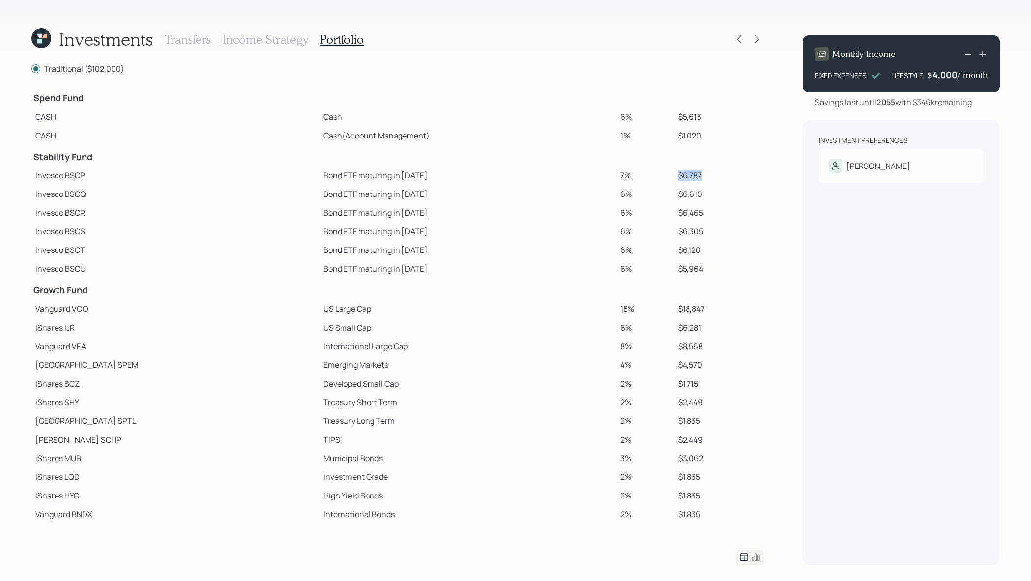
click at [642, 178] on tr "Invesco BSCP Bond ETF maturing in 2025 7% $6,787" at bounding box center [397, 175] width 732 height 19
drag, startPoint x: 692, startPoint y: 197, endPoint x: 648, endPoint y: 197, distance: 43.7
click at [648, 197] on tr "Invesco BSCQ Bond ETF maturing in 2026 6% $6,610" at bounding box center [397, 194] width 732 height 19
drag, startPoint x: 691, startPoint y: 209, endPoint x: 634, endPoint y: 209, distance: 57.0
click at [633, 209] on tr "Invesco BSCR Bond ETF maturing in 2027 6% $6,465" at bounding box center [397, 212] width 732 height 19
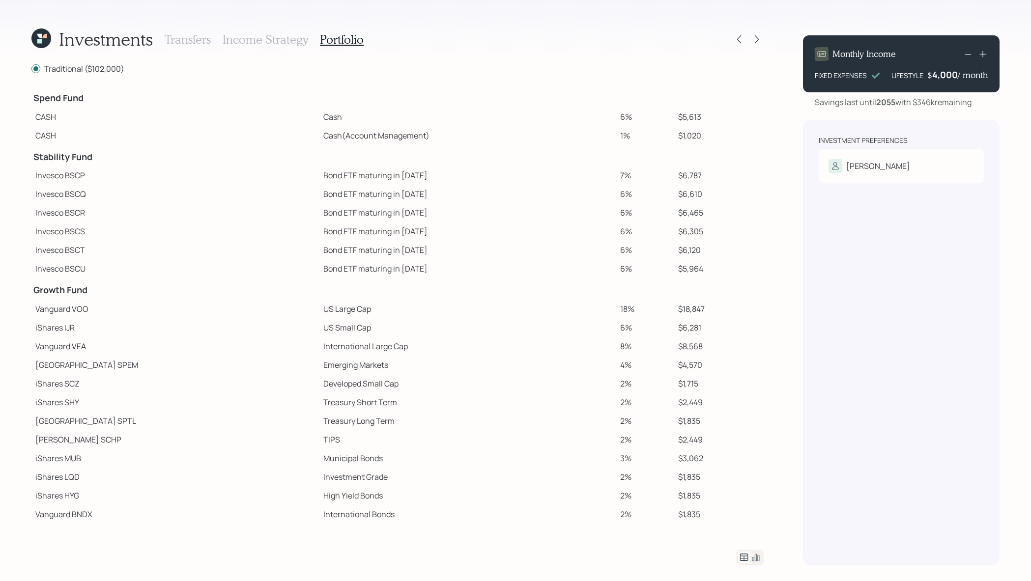
drag, startPoint x: 714, startPoint y: 224, endPoint x: 703, endPoint y: 225, distance: 10.9
click at [703, 225] on td "$6,305" at bounding box center [718, 231] width 89 height 19
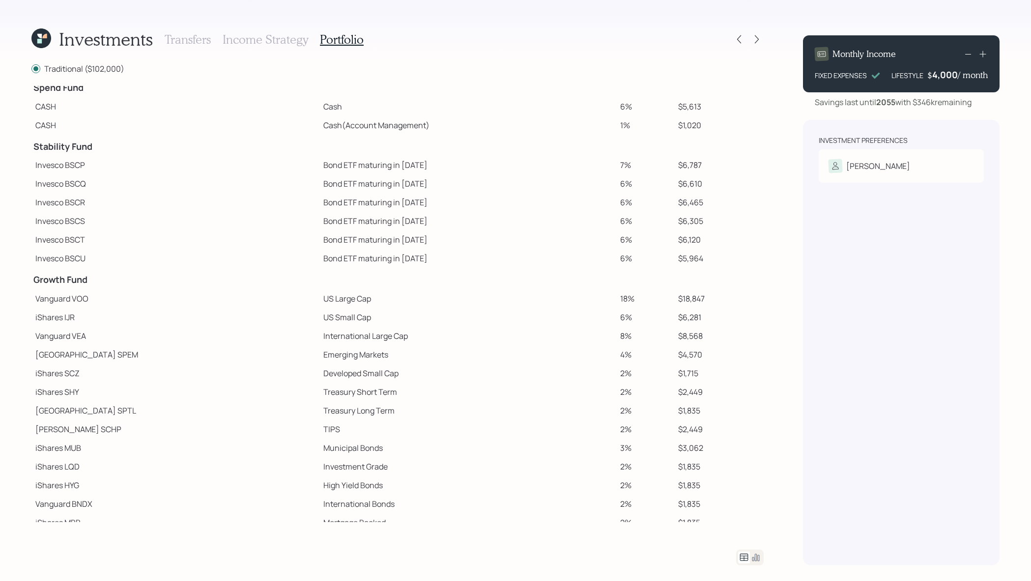
scroll to position [20, 0]
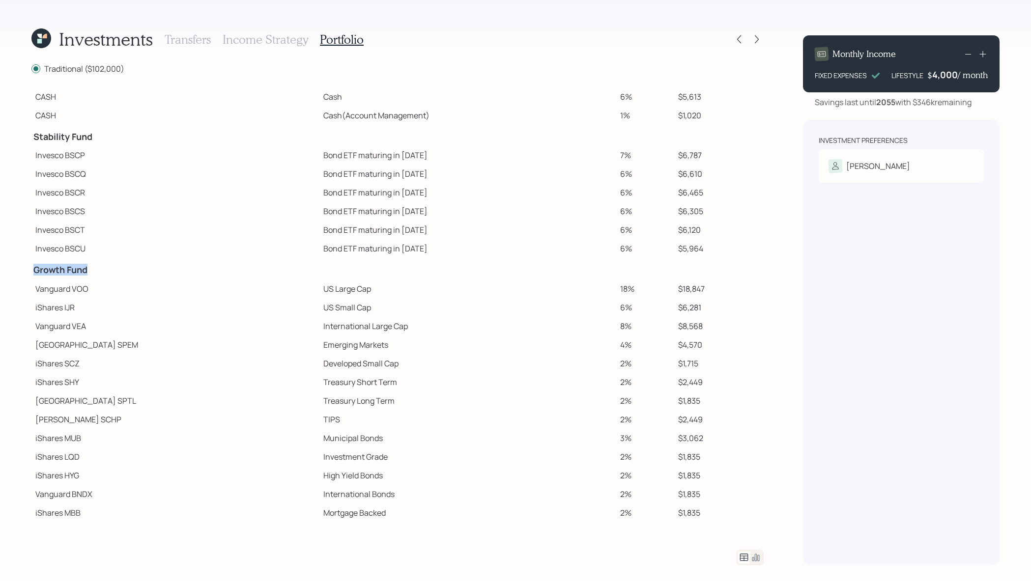
drag, startPoint x: 99, startPoint y: 276, endPoint x: 31, endPoint y: 271, distance: 68.0
click at [31, 271] on td "Growth Fund" at bounding box center [175, 269] width 288 height 22
click at [251, 327] on td "Vanguard VEA" at bounding box center [175, 326] width 288 height 19
drag, startPoint x: 311, startPoint y: 283, endPoint x: 252, endPoint y: 286, distance: 59.0
click at [319, 286] on td "US Large Cap" at bounding box center [467, 289] width 297 height 19
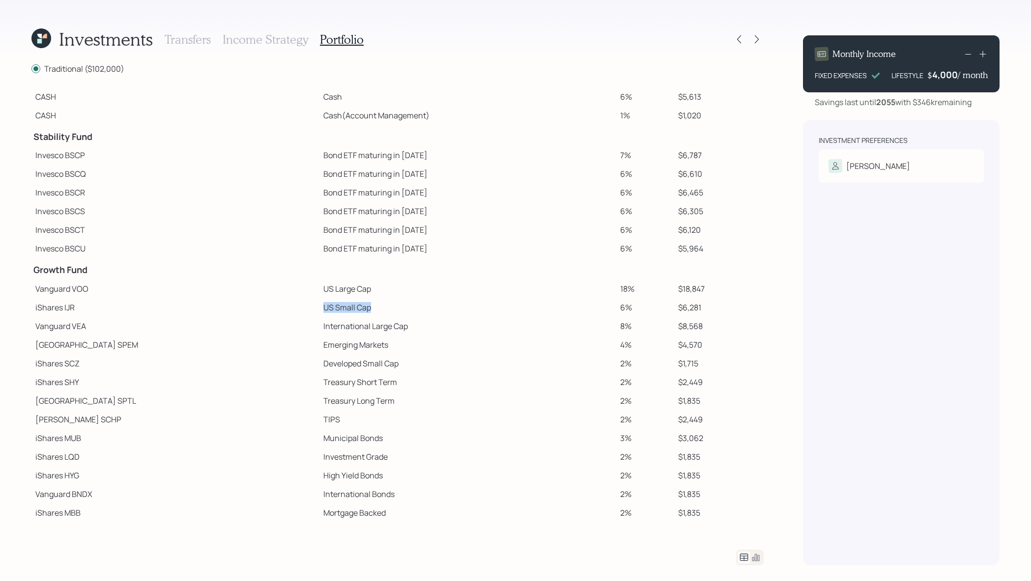
drag, startPoint x: 314, startPoint y: 305, endPoint x: 222, endPoint y: 307, distance: 92.9
click at [222, 307] on tr "iShares IJR US Small Cap 6% $6,281" at bounding box center [397, 307] width 732 height 19
click at [337, 305] on td "US Small Cap" at bounding box center [467, 307] width 297 height 19
drag, startPoint x: 310, startPoint y: 285, endPoint x: 259, endPoint y: 292, distance: 51.1
click at [319, 292] on td "US Large Cap" at bounding box center [467, 289] width 297 height 19
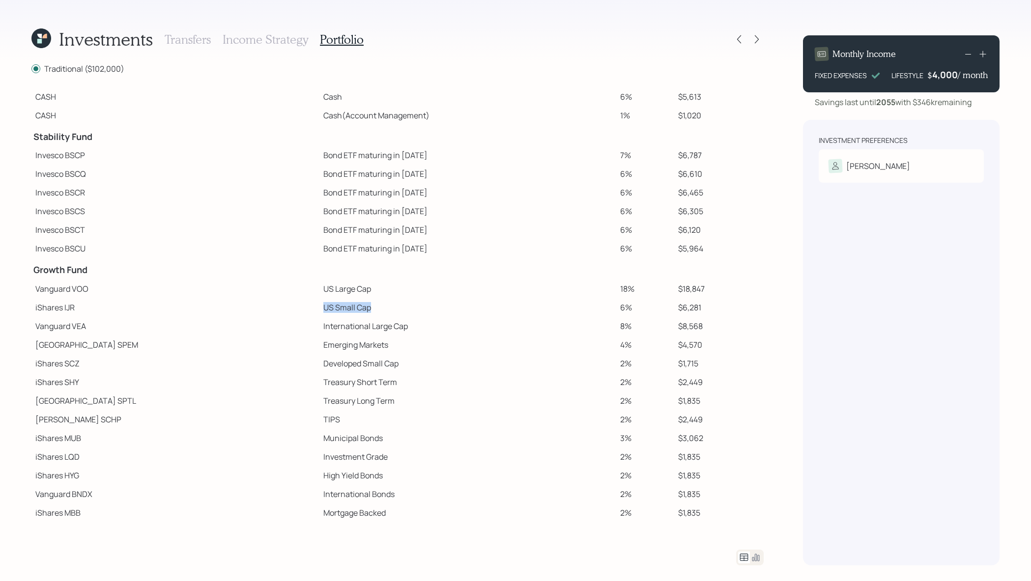
drag, startPoint x: 311, startPoint y: 311, endPoint x: 238, endPoint y: 311, distance: 72.7
click at [238, 311] on tr "iShares IJR US Small Cap 6% $6,281" at bounding box center [397, 307] width 732 height 19
click at [238, 311] on td "iShares IJR" at bounding box center [175, 307] width 288 height 19
drag, startPoint x: 349, startPoint y: 326, endPoint x: 245, endPoint y: 325, distance: 104.6
click at [245, 325] on tr "Vanguard VEA International Large Cap 8% $8,568" at bounding box center [397, 326] width 732 height 19
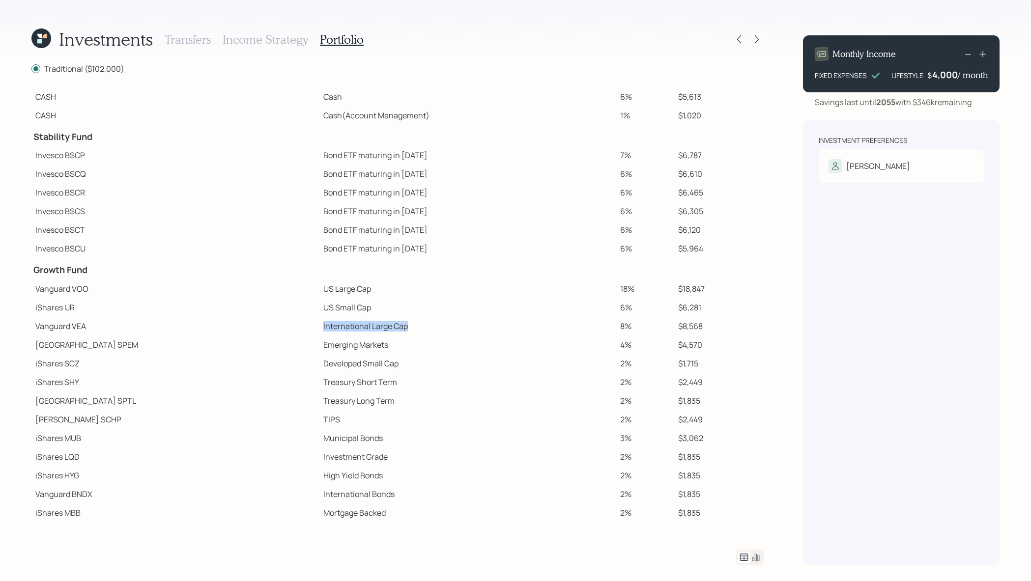
click at [337, 327] on td "International Large Cap" at bounding box center [467, 326] width 297 height 19
drag, startPoint x: 339, startPoint y: 389, endPoint x: 170, endPoint y: 389, distance: 169.5
click at [169, 389] on tr "iShares SHY Treasury Short Term 2% $2,449" at bounding box center [397, 382] width 732 height 19
drag, startPoint x: 343, startPoint y: 403, endPoint x: 245, endPoint y: 403, distance: 98.7
click at [245, 403] on tr "State Street SPTL Treasury Long Term 2% $1,835" at bounding box center [397, 401] width 732 height 19
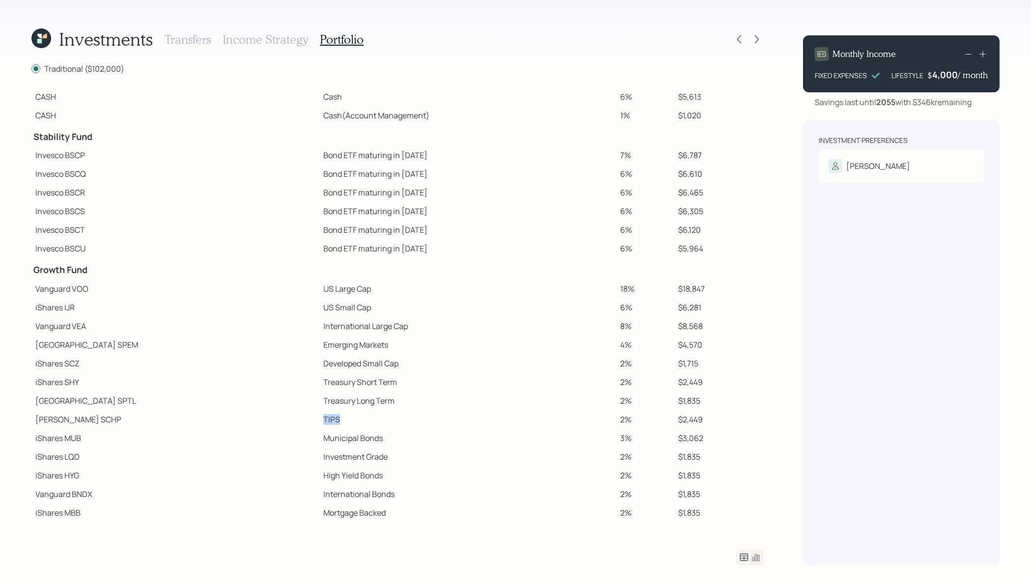
drag, startPoint x: 280, startPoint y: 419, endPoint x: 238, endPoint y: 419, distance: 42.2
click at [238, 419] on tr "Schwab SCHP TIPS 2% $2,449" at bounding box center [397, 419] width 732 height 19
drag, startPoint x: 348, startPoint y: 443, endPoint x: 190, endPoint y: 443, distance: 158.7
click at [184, 443] on tr "iShares MUB Municipal Bonds 3% $3,062" at bounding box center [397, 438] width 732 height 19
click at [319, 466] on td "High Yield Bonds" at bounding box center [467, 475] width 297 height 19
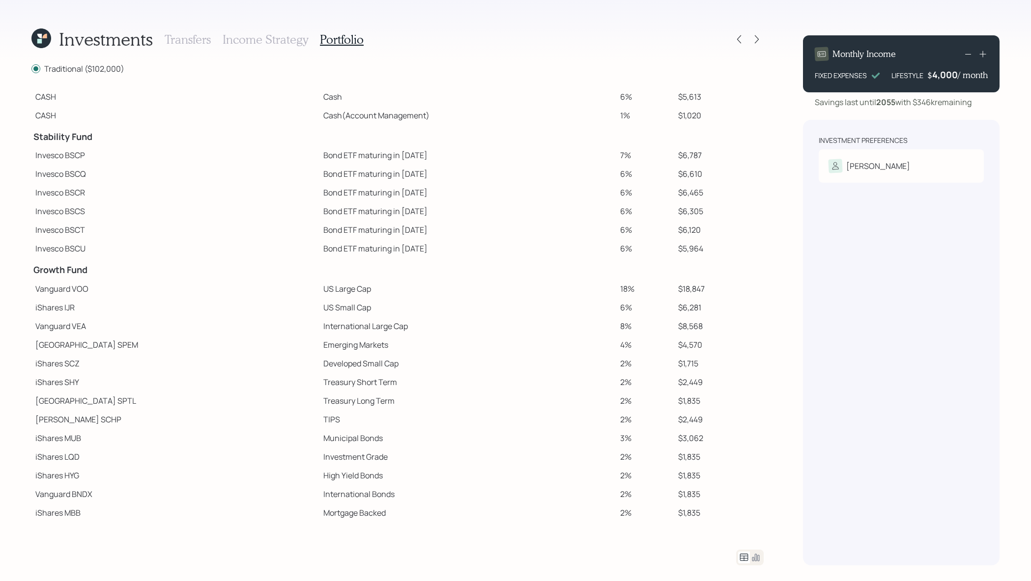
scroll to position [0, 0]
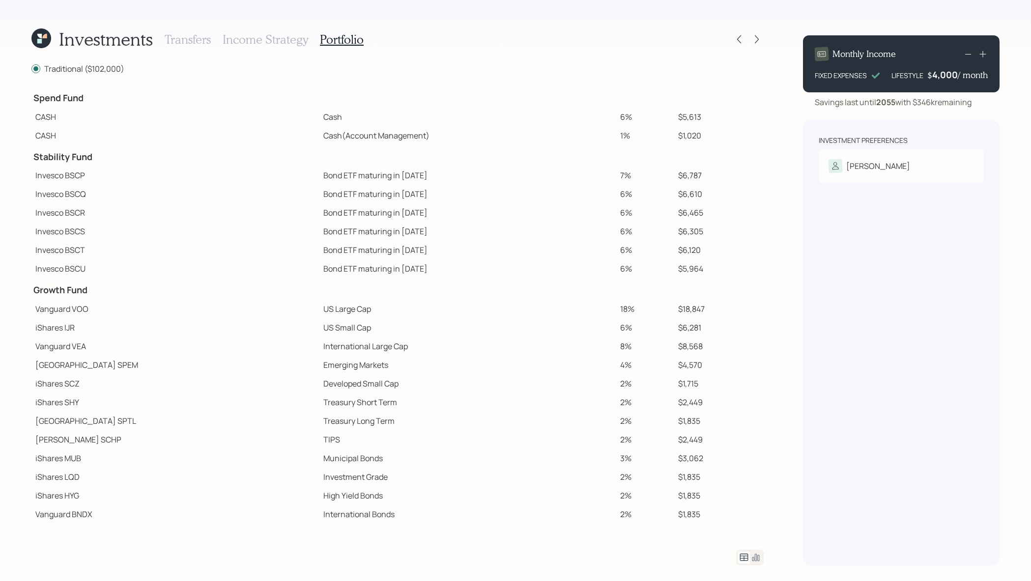
click at [984, 58] on icon at bounding box center [983, 54] width 10 height 10
click at [966, 53] on icon at bounding box center [968, 54] width 12 height 12
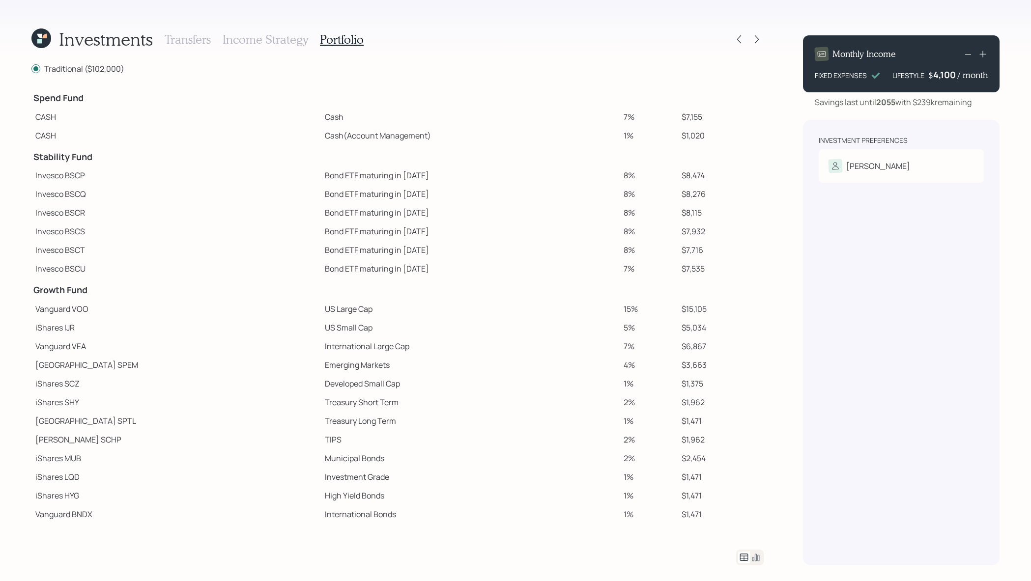
click at [966, 53] on icon at bounding box center [968, 54] width 12 height 12
click at [734, 38] on icon at bounding box center [739, 39] width 10 height 10
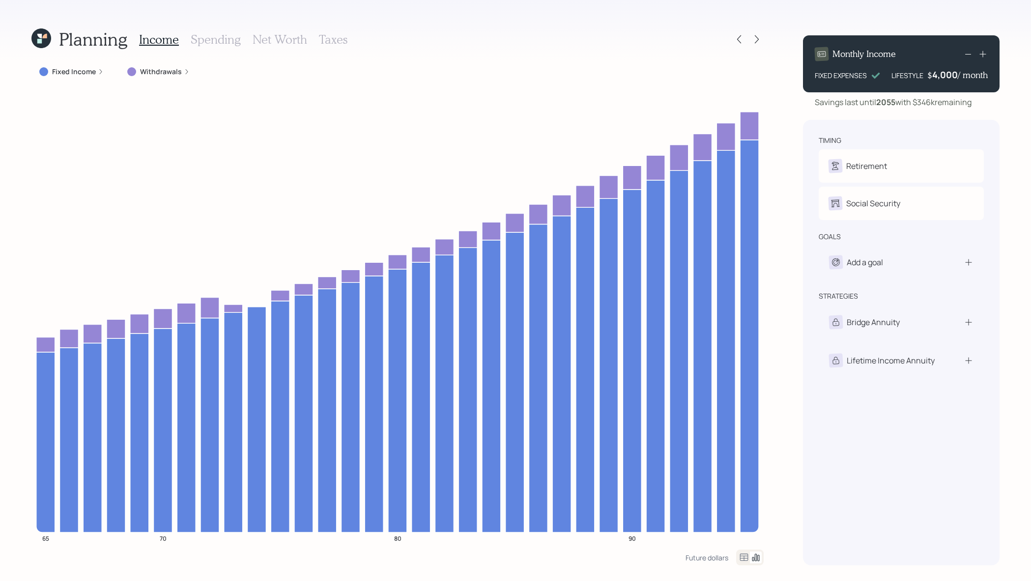
click at [984, 54] on icon at bounding box center [982, 54] width 6 height 6
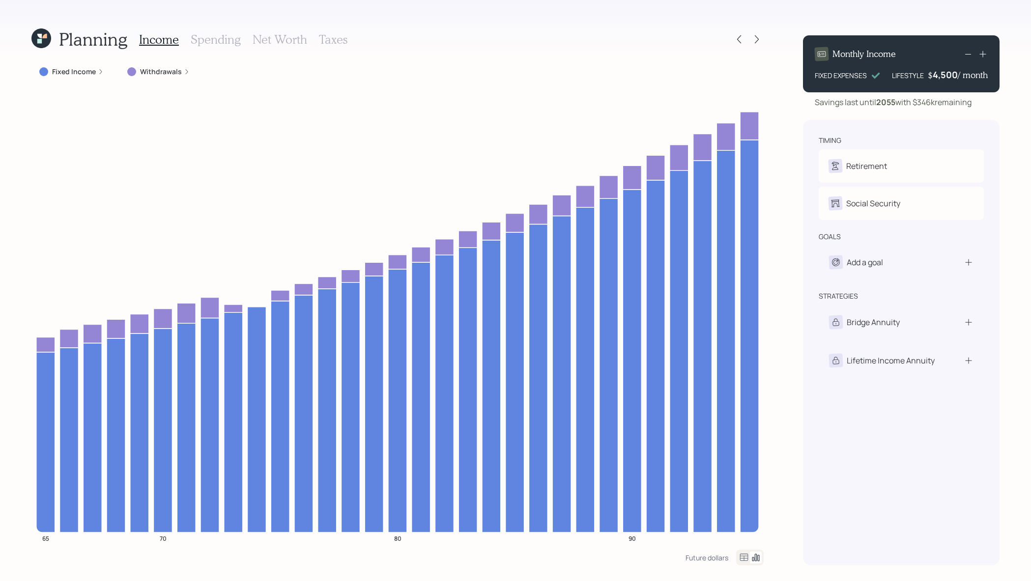
click at [973, 115] on div "Monthly Income FIXED EXPENSES LIFESTYLE $ 4,500 / month Savings last until 2055…" at bounding box center [901, 297] width 196 height 538
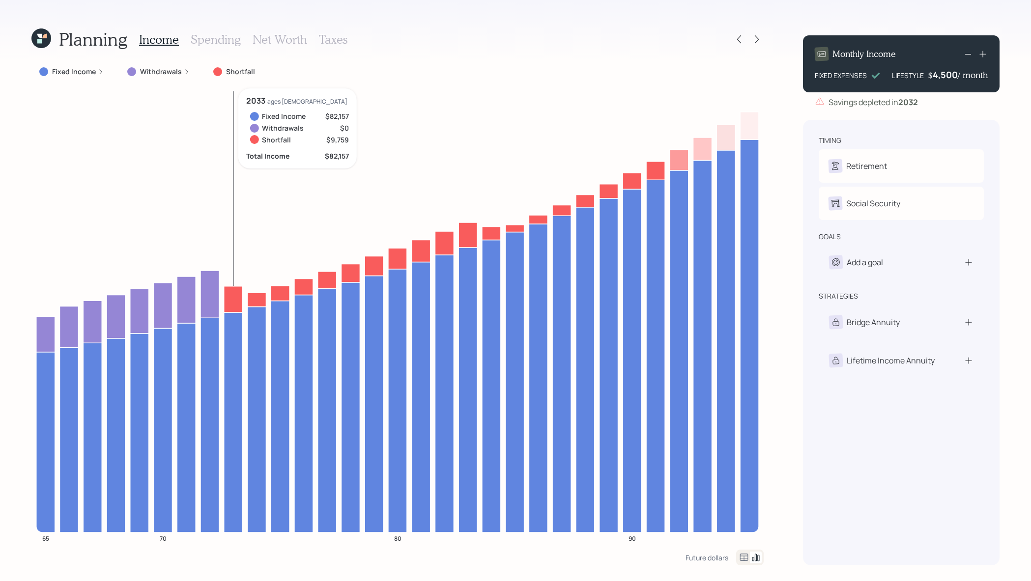
click at [228, 296] on icon at bounding box center [233, 299] width 19 height 26
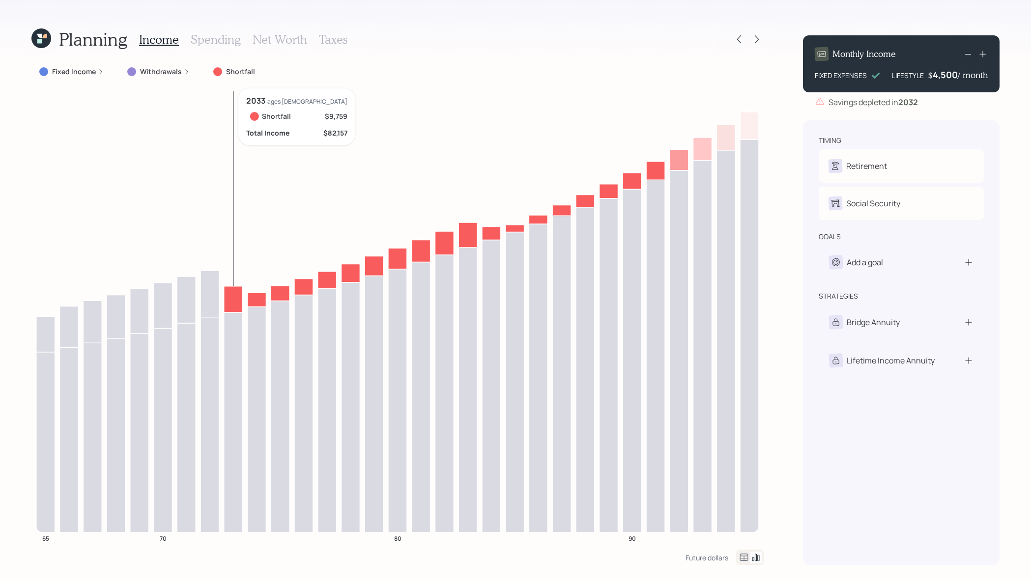
click at [228, 296] on icon at bounding box center [233, 299] width 19 height 26
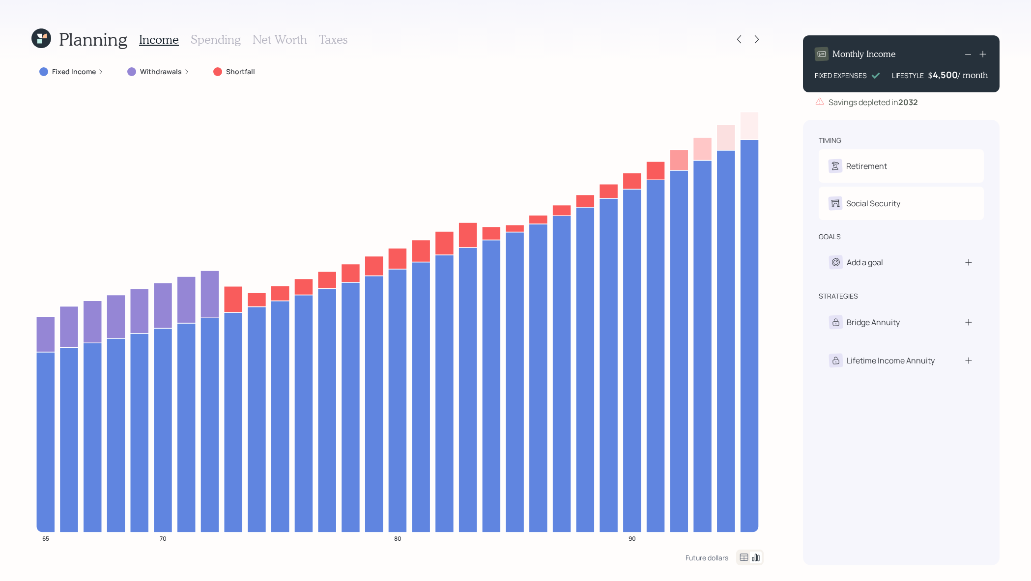
click at [970, 51] on icon at bounding box center [968, 54] width 12 height 12
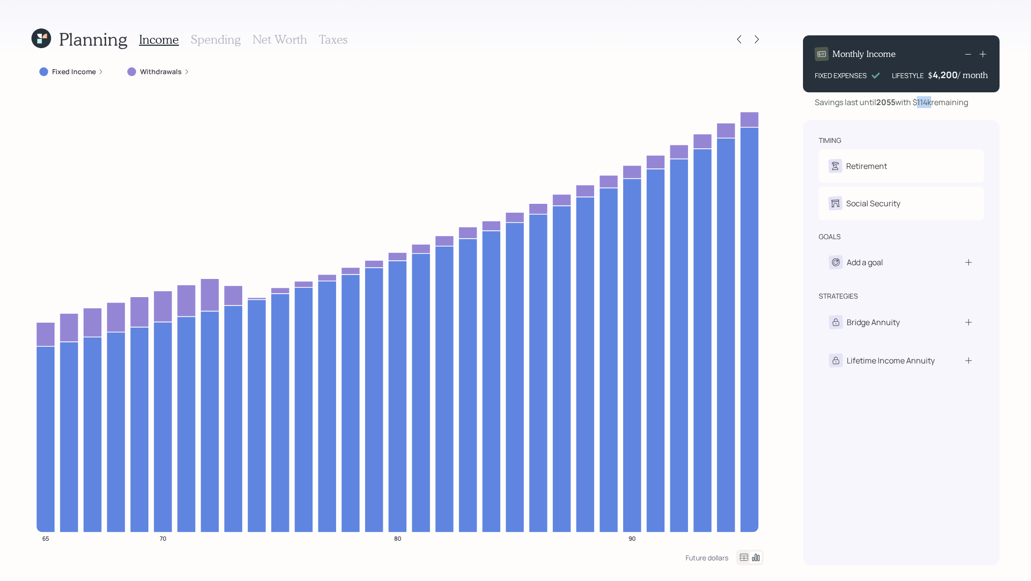
drag, startPoint x: 918, startPoint y: 105, endPoint x: 933, endPoint y: 106, distance: 14.8
click at [933, 106] on div "Savings last until 2055 with $114k remaining" at bounding box center [890, 102] width 153 height 12
click at [760, 37] on icon at bounding box center [757, 39] width 10 height 10
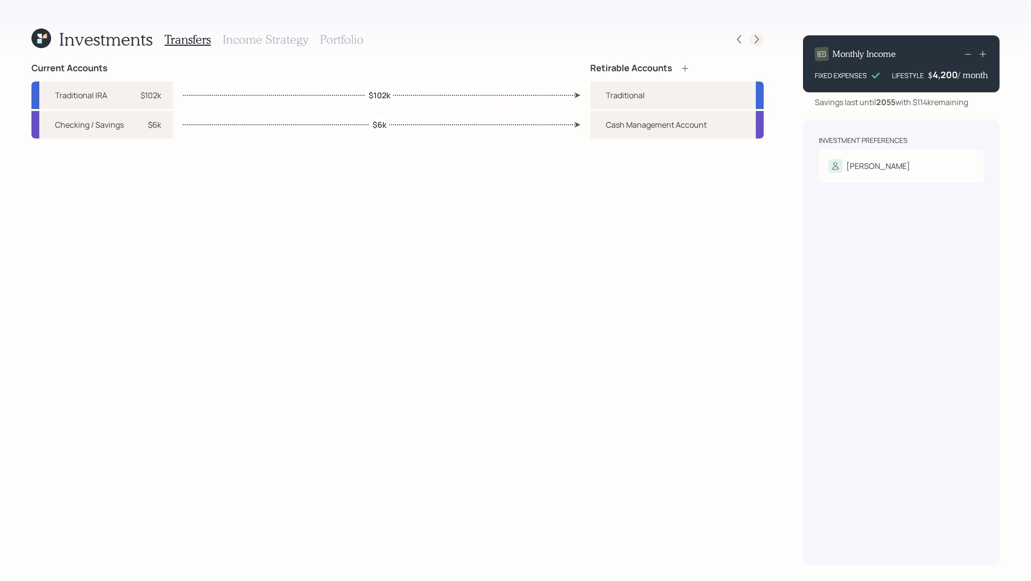
click at [760, 37] on icon at bounding box center [757, 39] width 10 height 10
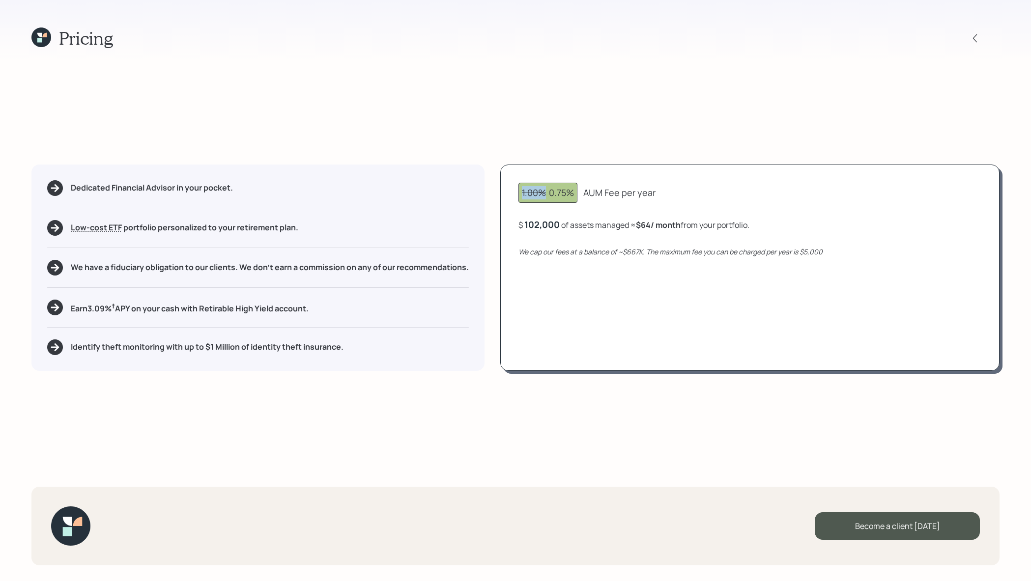
drag, startPoint x: 543, startPoint y: 192, endPoint x: 505, endPoint y: 196, distance: 38.0
click at [505, 196] on div "1.00% 0.75% AUM Fee per year $ 102,000 of assets managed ≈ $64 / month from you…" at bounding box center [749, 268] width 499 height 206
drag, startPoint x: 576, startPoint y: 192, endPoint x: 547, endPoint y: 192, distance: 28.5
click at [547, 192] on div "1.00% 0.75%" at bounding box center [547, 193] width 59 height 20
click at [573, 212] on div "1.00% 0.75% AUM Fee per year $ 102,000 of assets managed ≈ $64 / month from you…" at bounding box center [749, 268] width 499 height 206
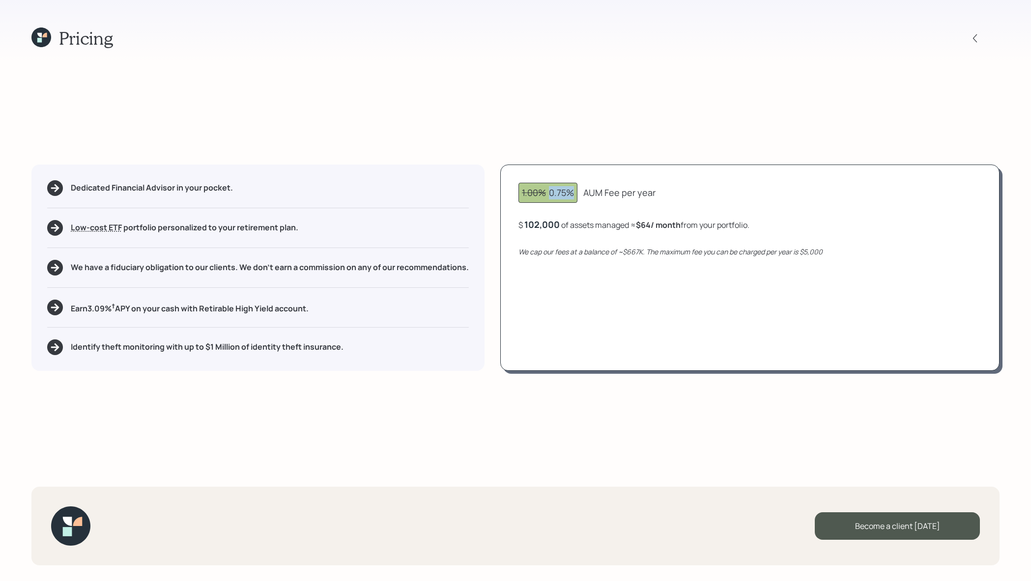
drag, startPoint x: 550, startPoint y: 193, endPoint x: 572, endPoint y: 194, distance: 22.1
click at [572, 194] on div "1.00% 0.75%" at bounding box center [548, 192] width 52 height 13
drag, startPoint x: 653, startPoint y: 227, endPoint x: 636, endPoint y: 224, distance: 17.4
click at [636, 224] on div "$ 102,000 of assets managed ≈ $64 / month from your portfolio ." at bounding box center [633, 225] width 231 height 12
click at [622, 230] on div "$ 102,000 of assets managed ≈ $64 / month from your portfolio ." at bounding box center [633, 225] width 231 height 12
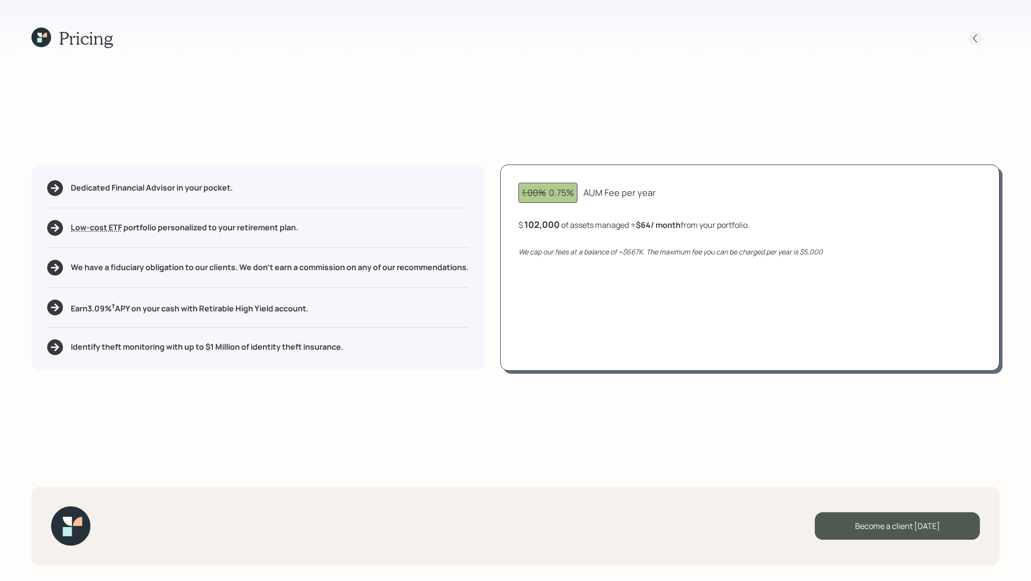
click at [977, 35] on icon at bounding box center [975, 38] width 10 height 10
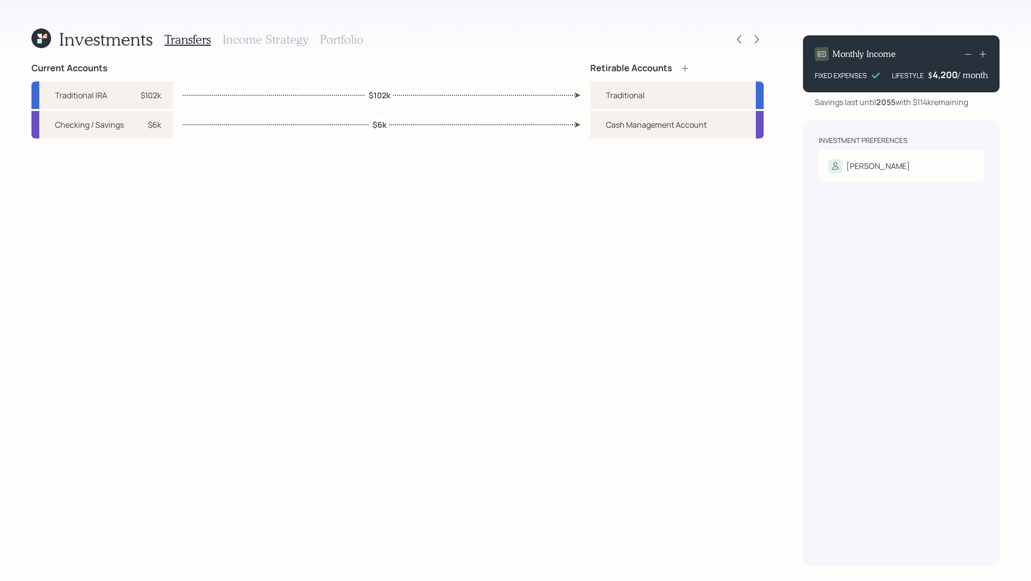
click at [334, 34] on h3 "Portfolio" at bounding box center [342, 39] width 44 height 14
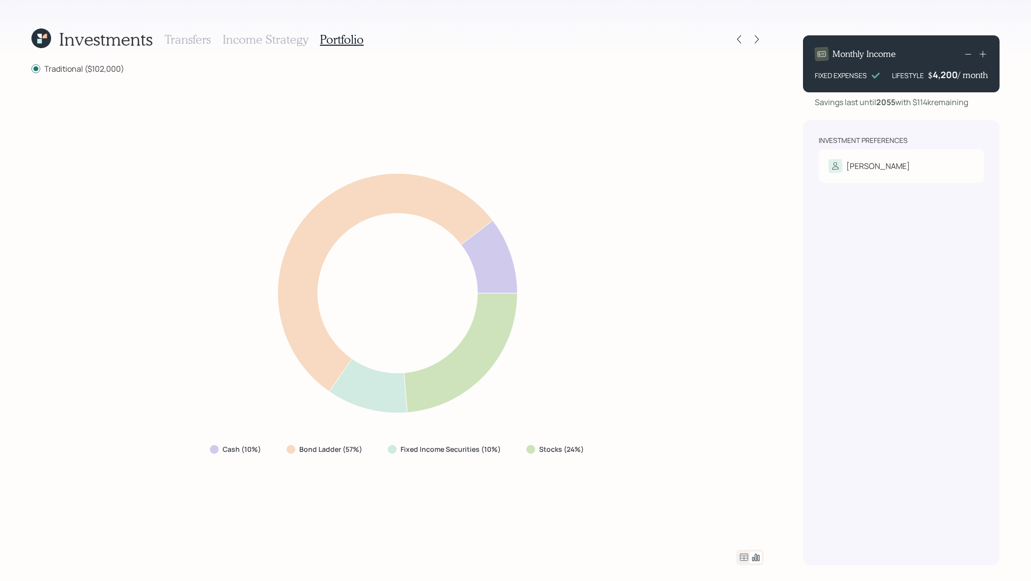
click at [970, 55] on icon at bounding box center [968, 54] width 12 height 12
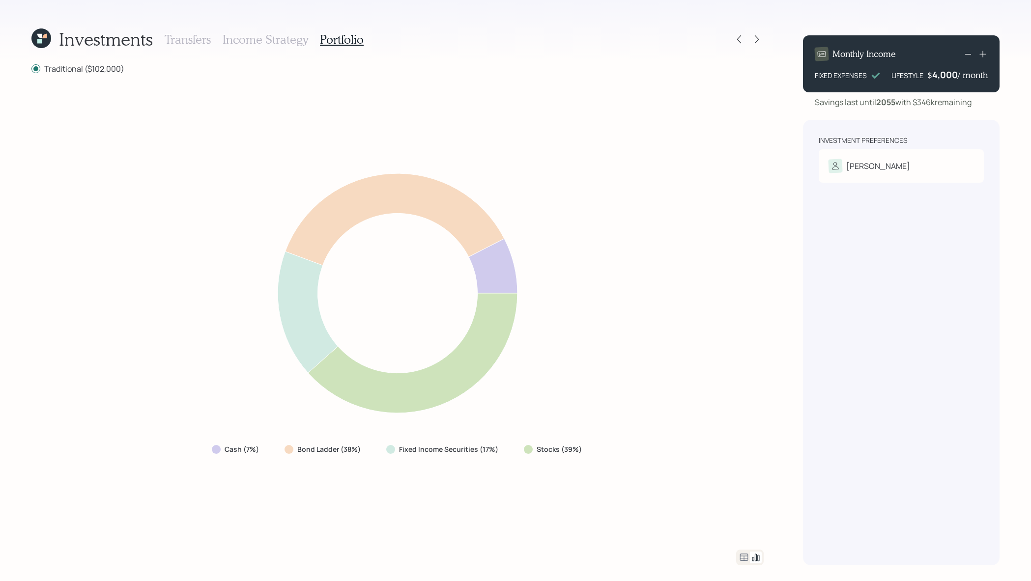
click at [744, 562] on icon at bounding box center [744, 558] width 12 height 12
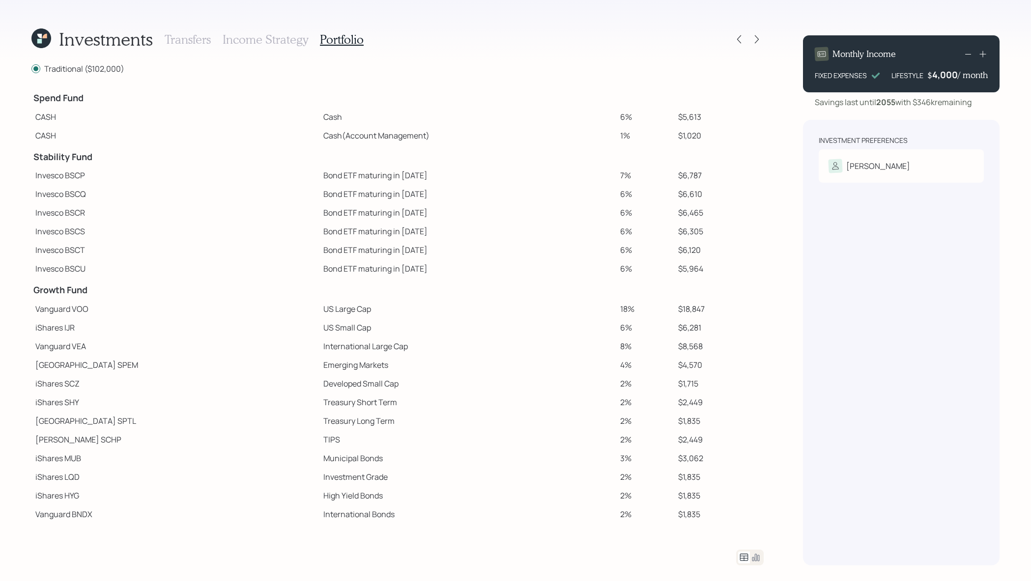
scroll to position [1, 0]
drag, startPoint x: 285, startPoint y: 441, endPoint x: 253, endPoint y: 441, distance: 31.4
click at [319, 441] on td "TIPS" at bounding box center [467, 438] width 297 height 19
drag, startPoint x: 338, startPoint y: 409, endPoint x: 263, endPoint y: 404, distance: 74.9
click at [319, 404] on td "Treasury Short Term" at bounding box center [467, 401] width 297 height 19
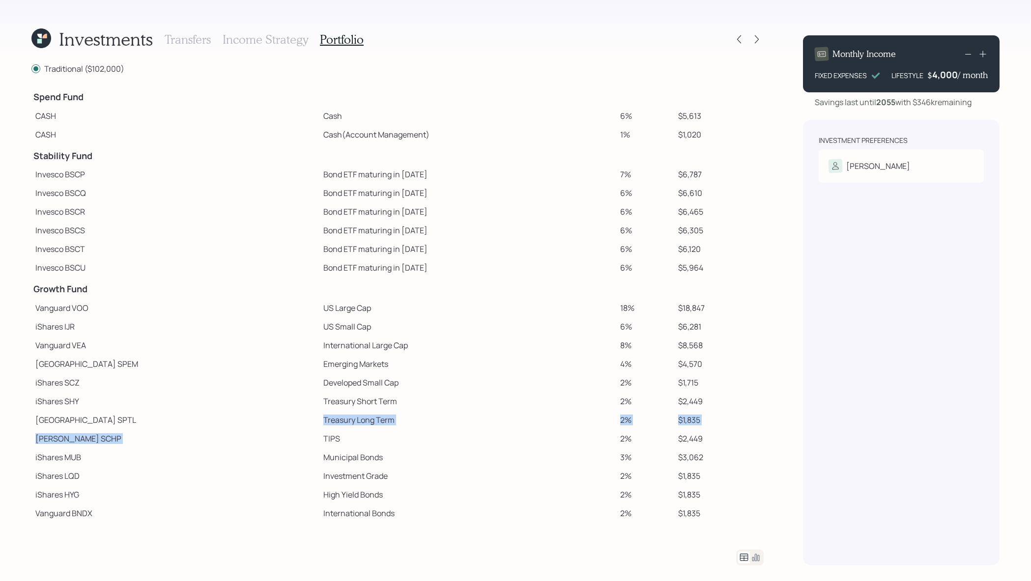
drag, startPoint x: 336, startPoint y: 429, endPoint x: 237, endPoint y: 420, distance: 100.1
click at [237, 420] on tbody "Spend Fund CASH Cash 6% $5,613 CASH Cash (Account Management) 1% $1,020 Stabili…" at bounding box center [397, 313] width 732 height 456
click at [319, 438] on td "TIPS" at bounding box center [467, 438] width 297 height 19
drag, startPoint x: 279, startPoint y: 438, endPoint x: 224, endPoint y: 438, distance: 55.5
click at [224, 438] on tr "Schwab SCHP TIPS 2% $2,449" at bounding box center [397, 438] width 732 height 19
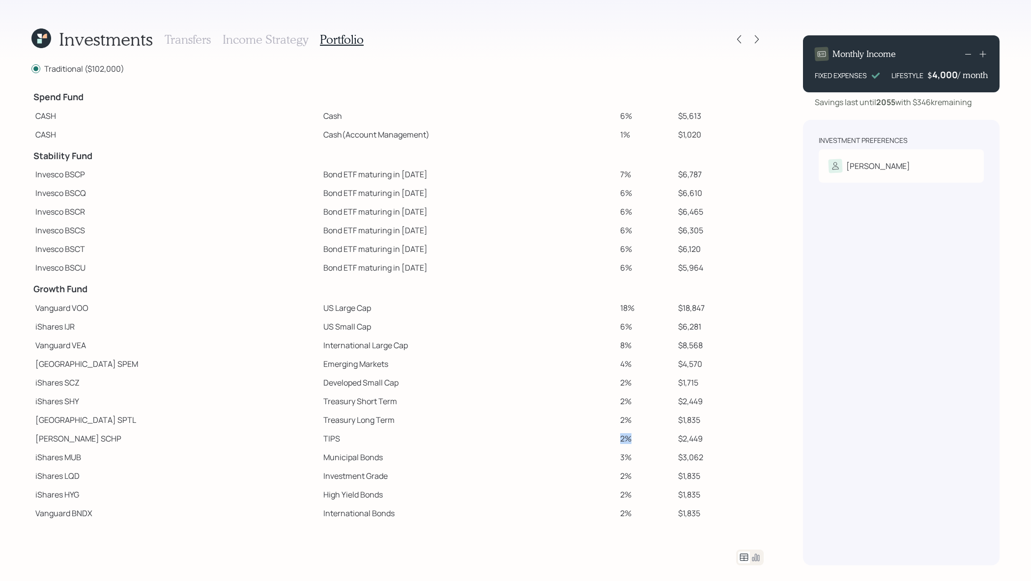
drag, startPoint x: 614, startPoint y: 434, endPoint x: 573, endPoint y: 434, distance: 41.3
click at [573, 434] on tr "Schwab SCHP TIPS 2% $2,449" at bounding box center [397, 438] width 732 height 19
click at [758, 39] on icon at bounding box center [757, 39] width 10 height 10
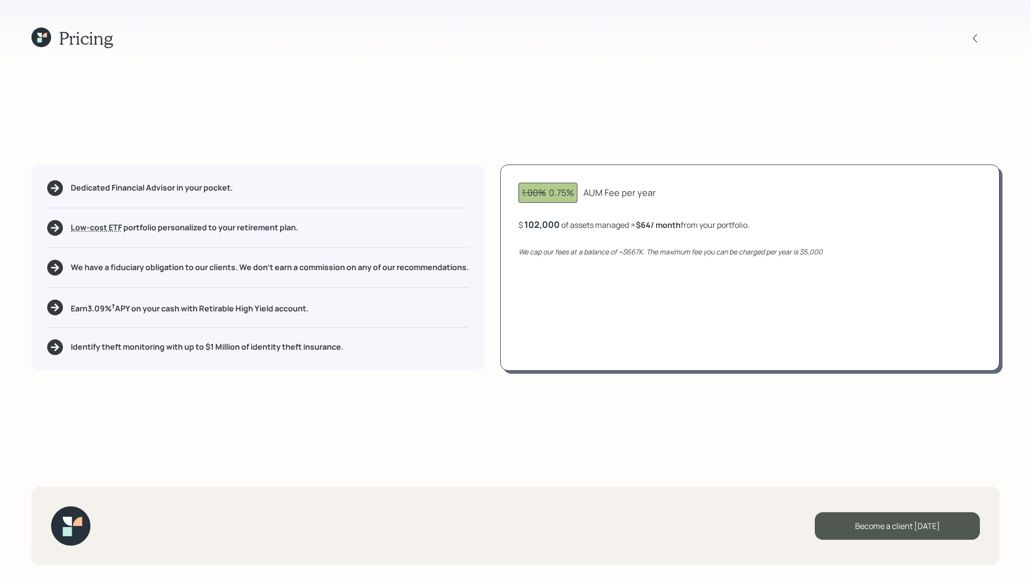
click at [47, 28] on icon at bounding box center [41, 38] width 20 height 20
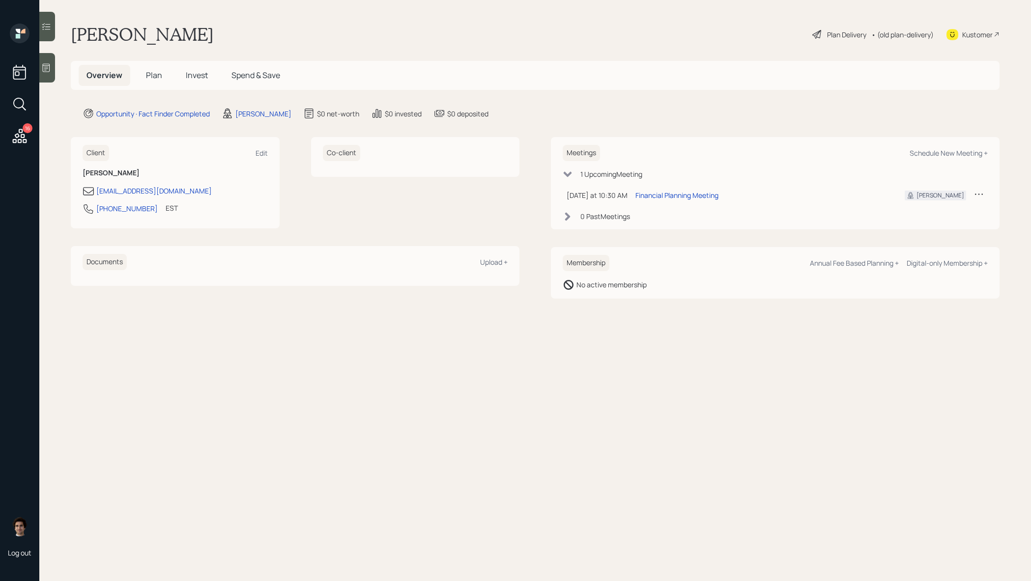
click at [146, 74] on span "Plan" at bounding box center [154, 75] width 16 height 11
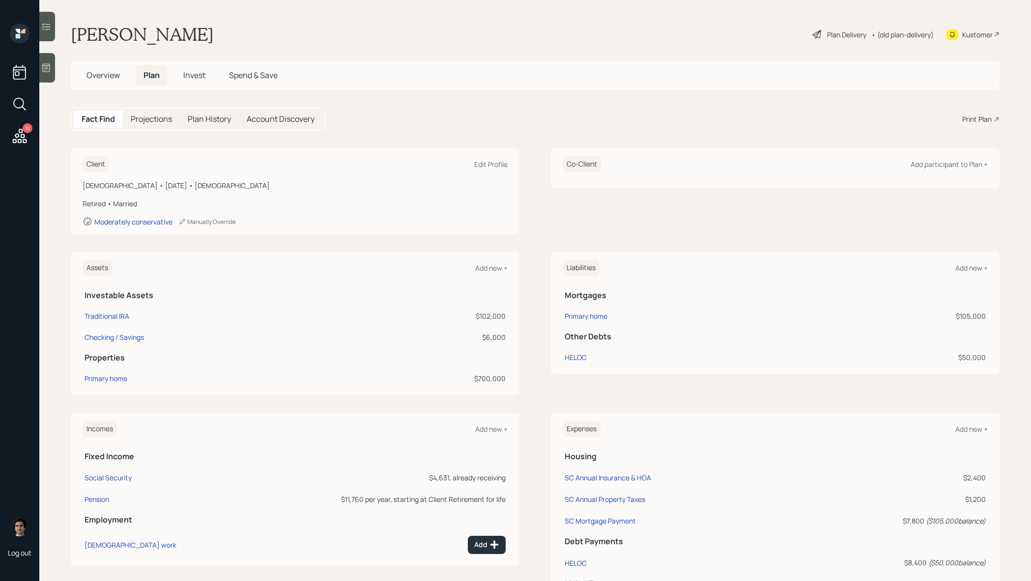
click at [967, 118] on div "Print Plan" at bounding box center [976, 119] width 29 height 10
click at [960, 30] on div "Kustomer" at bounding box center [972, 35] width 53 height 22
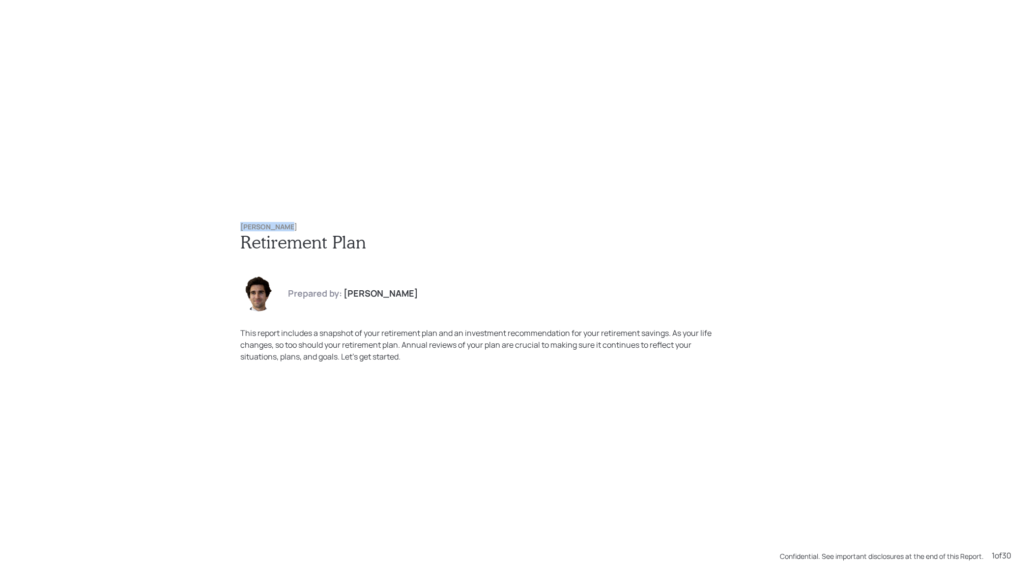
drag, startPoint x: 313, startPoint y: 228, endPoint x: 213, endPoint y: 228, distance: 100.2
click at [213, 228] on div "[PERSON_NAME] Retirement Plan Prepared by: [PERSON_NAME] This report includes a…" at bounding box center [515, 290] width 1031 height 581
copy h6 "[PERSON_NAME]"
click at [409, 200] on div "[PERSON_NAME] Retirement Plan Prepared by: [PERSON_NAME] This report includes a…" at bounding box center [515, 290] width 1031 height 581
